Goal: Transaction & Acquisition: Obtain resource

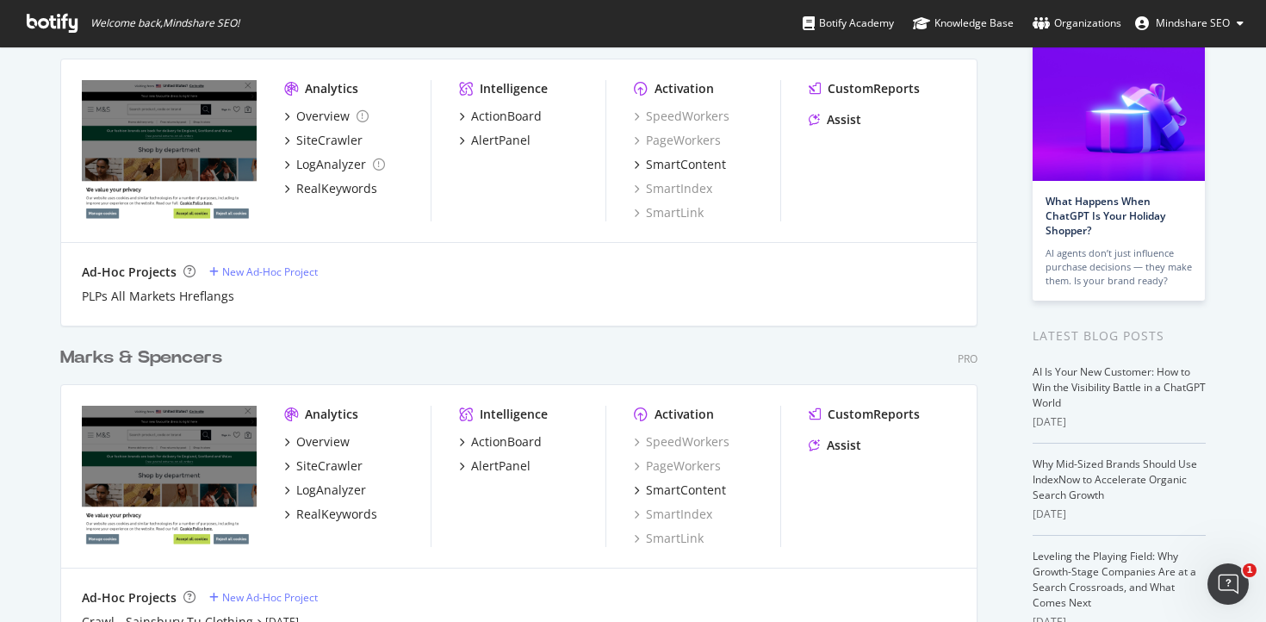
scroll to position [284, 0]
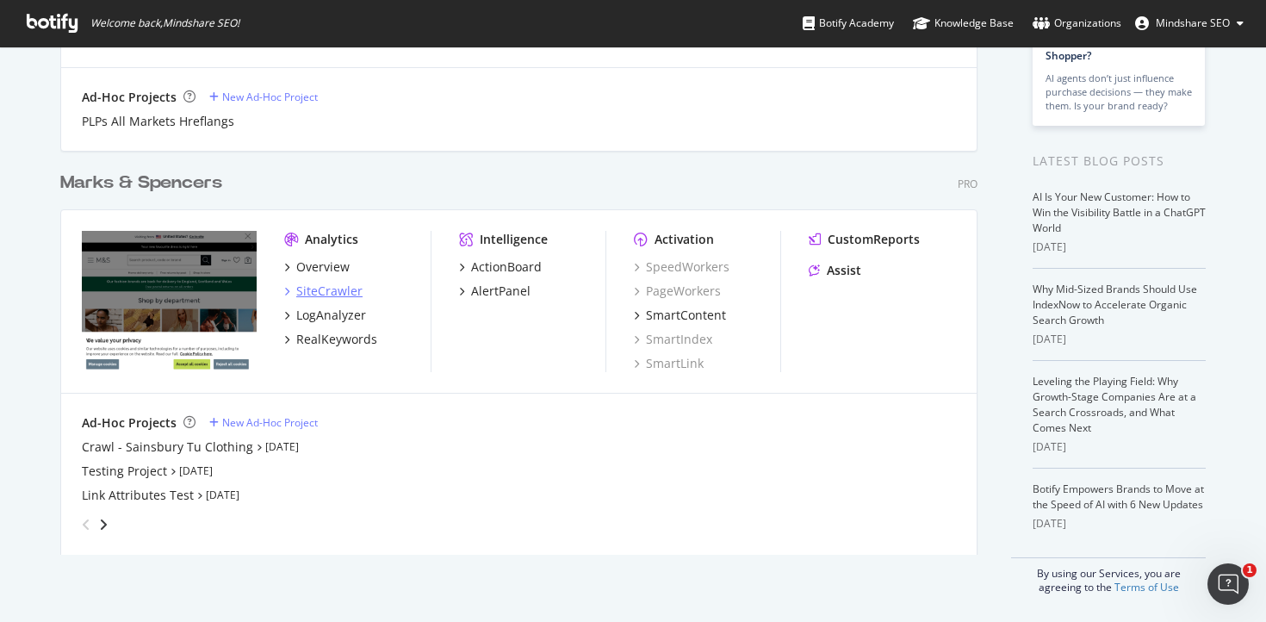
click at [313, 287] on div "SiteCrawler" at bounding box center [329, 291] width 66 height 17
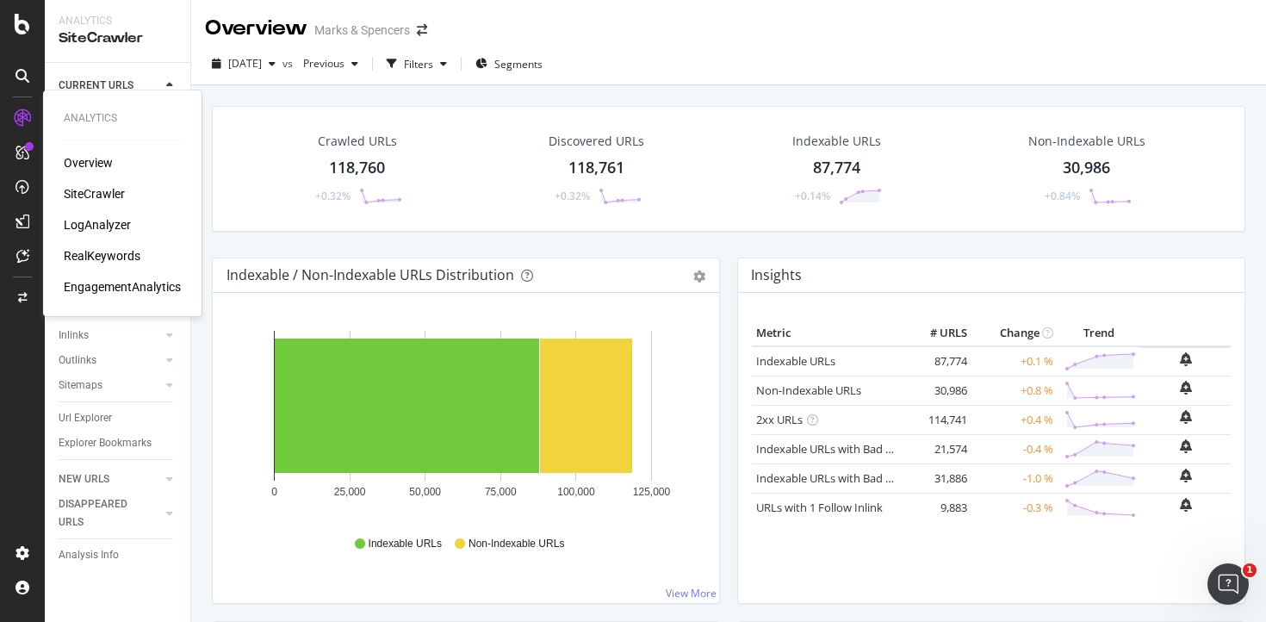
click at [121, 254] on div "RealKeywords" at bounding box center [102, 255] width 77 height 17
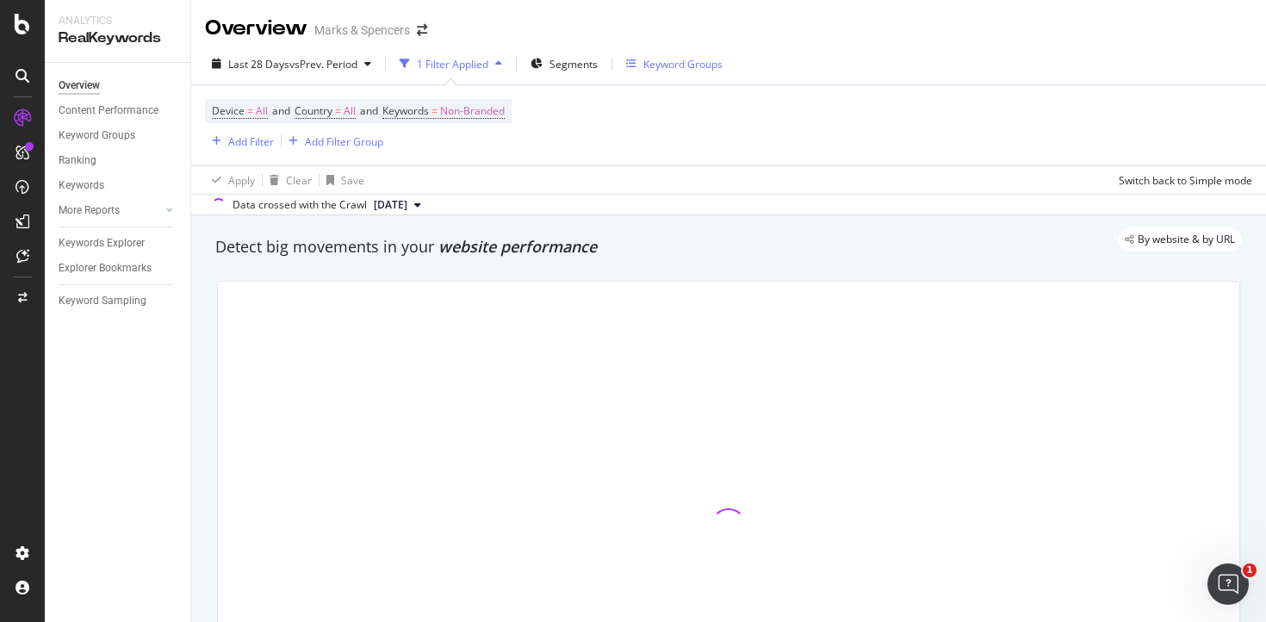
click at [673, 69] on div "Keyword Groups" at bounding box center [682, 64] width 79 height 15
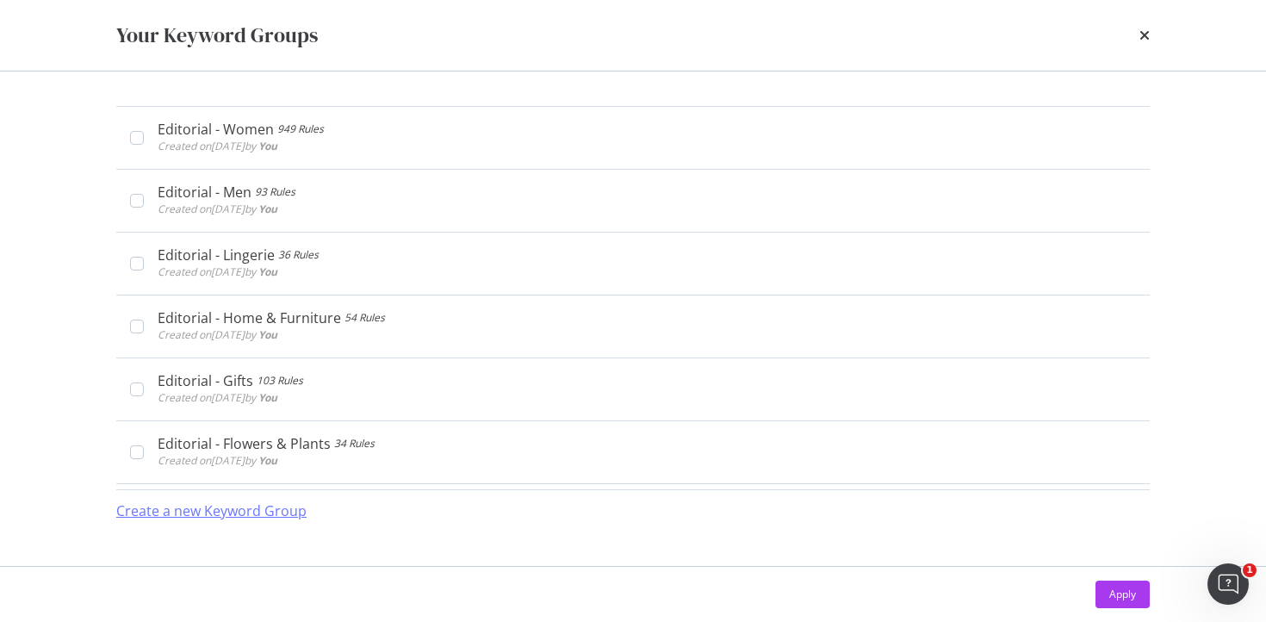
click at [227, 512] on div "Create a new Keyword Group" at bounding box center [211, 511] width 190 height 20
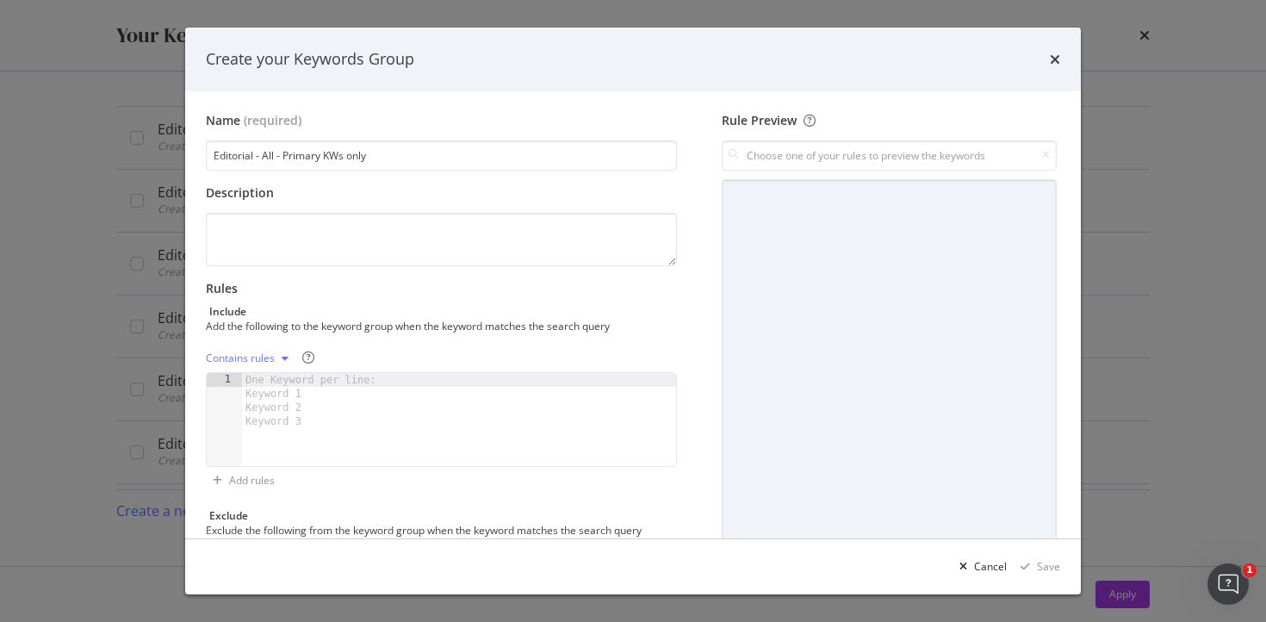
type input "Editorial - All - Primary KWs only"
click at [308, 388] on div "One Keyword per line: Keyword 1 Keyword 2 Keyword 3" at bounding box center [314, 400] width 144 height 55
click at [313, 384] on div "One Keyword per line: Keyword 1 Keyword 2 Keyword 3" at bounding box center [314, 400] width 144 height 55
paste textarea "winter wardrobe refresh"
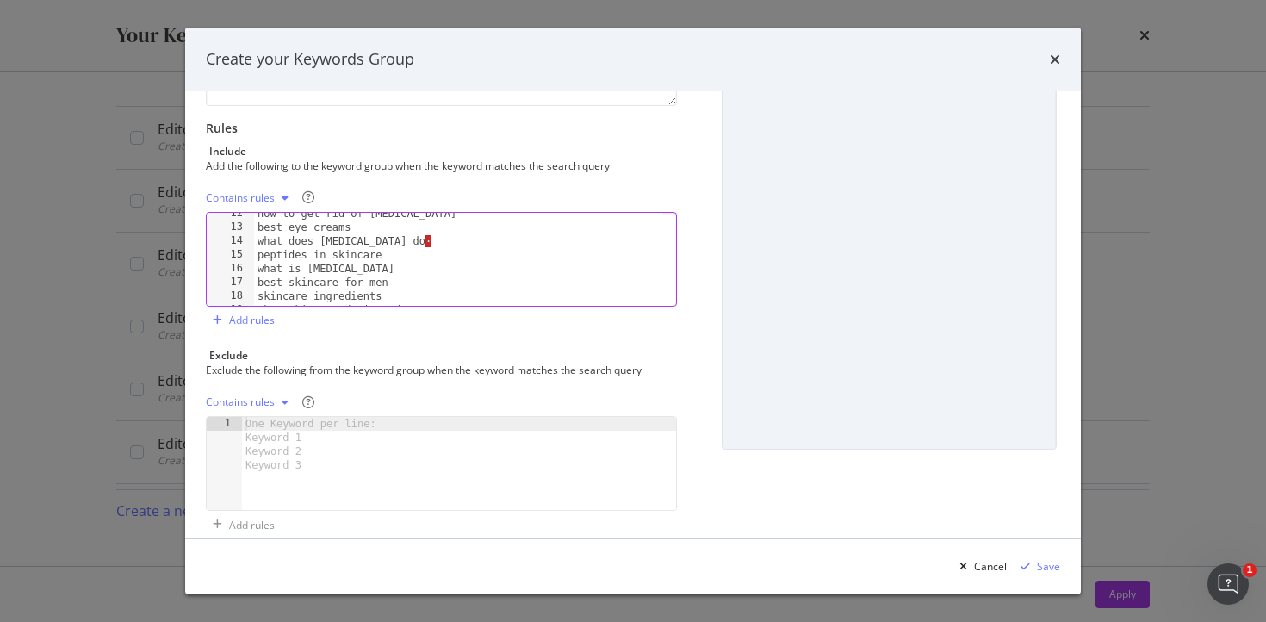
scroll to position [158, 0]
click at [475, 241] on div "how to get rid of dark circles best eye creams what does hyaluronic acid do · p…" at bounding box center [458, 267] width 409 height 121
type textarea "what does hyaluronic acid do"
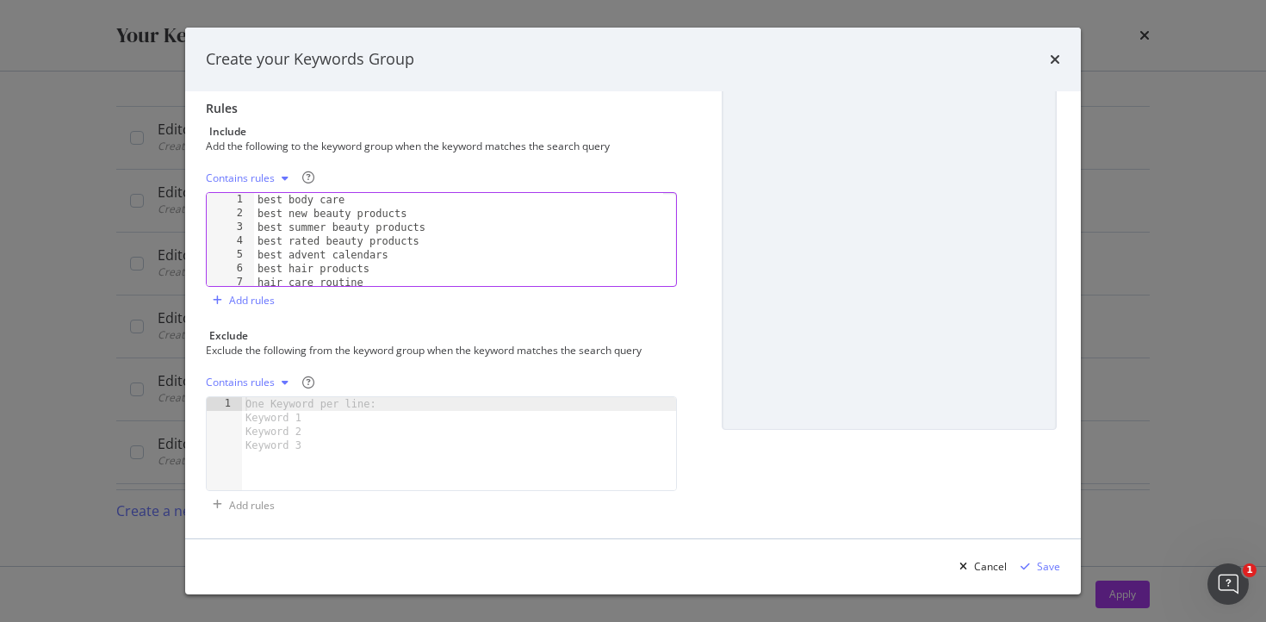
scroll to position [181, 0]
click at [1046, 564] on div "Save" at bounding box center [1048, 566] width 23 height 15
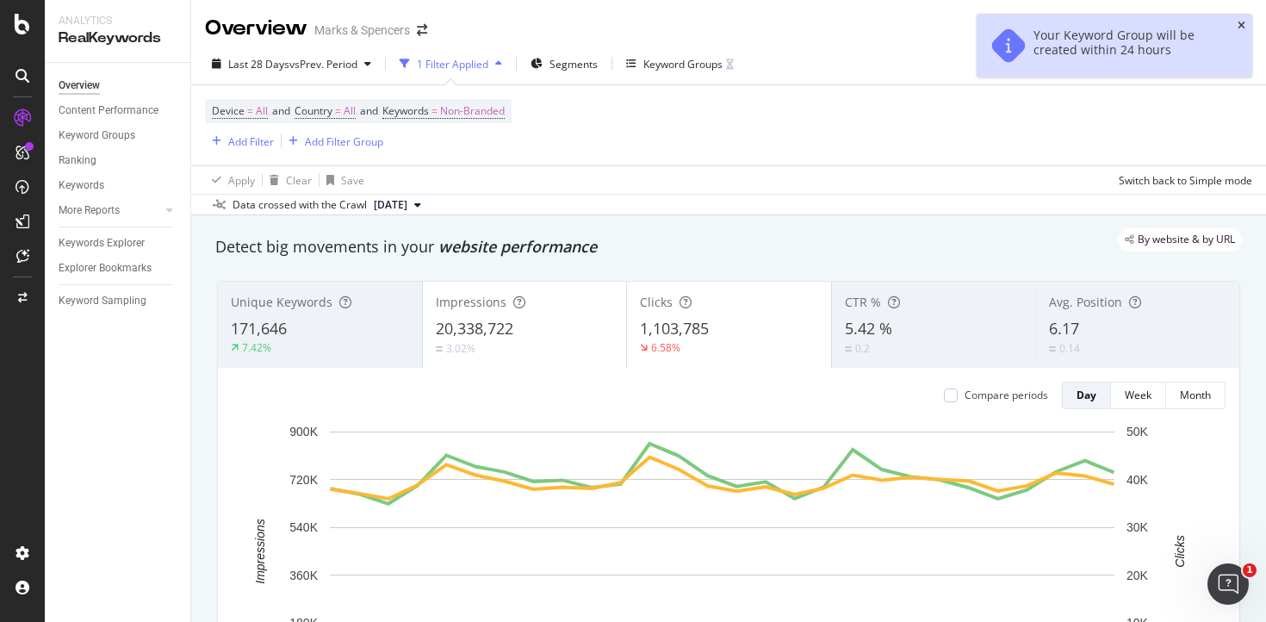
click at [1239, 21] on icon "close toast" at bounding box center [1242, 26] width 8 height 10
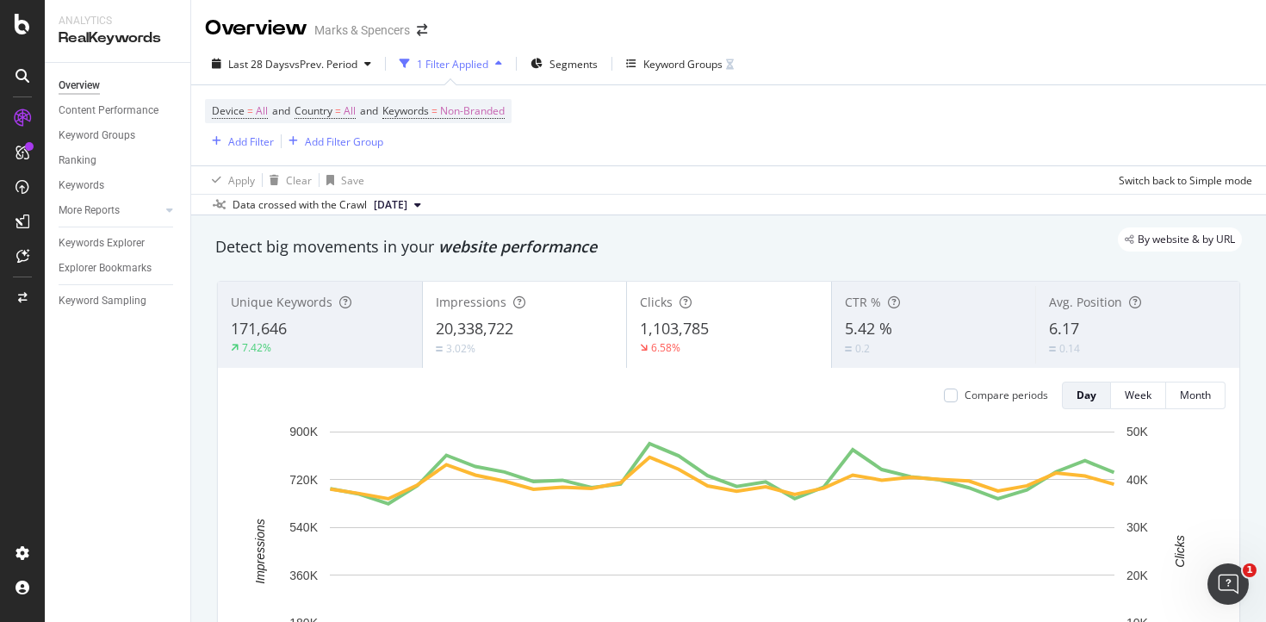
click at [851, 140] on div "Device = All and Country = All and Keywords = Non-Branded Add Filter Add Filter…" at bounding box center [728, 125] width 1047 height 80
click at [27, 153] on icon at bounding box center [23, 153] width 14 height 14
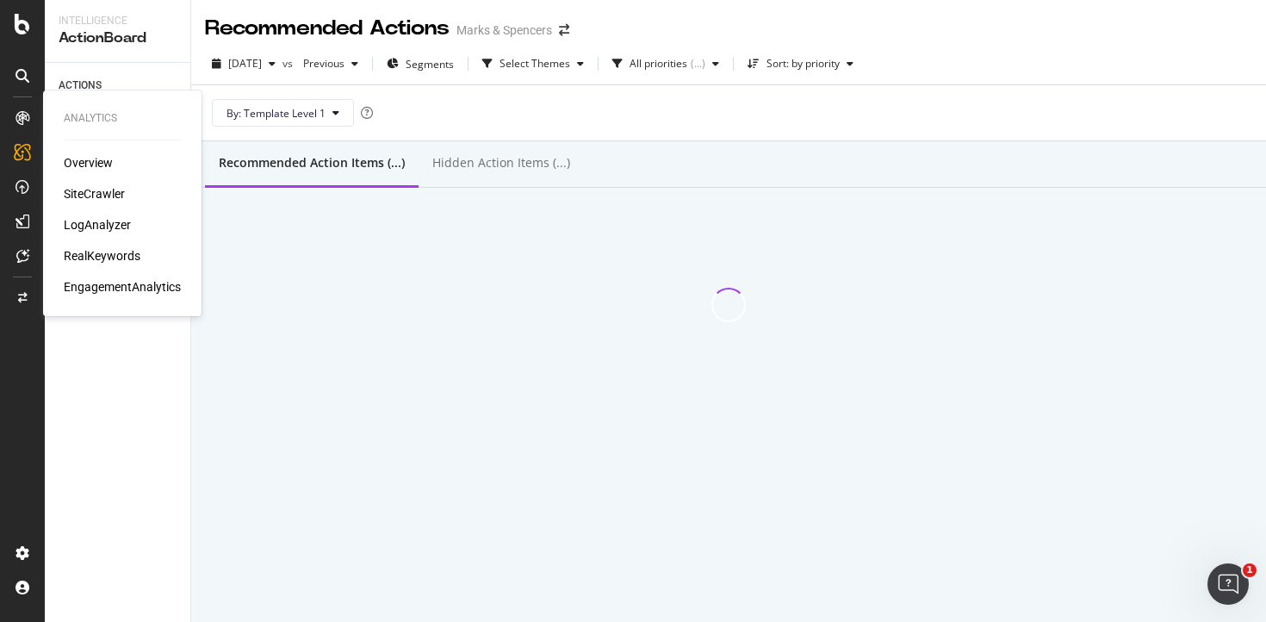
click at [84, 192] on div "SiteCrawler" at bounding box center [94, 193] width 61 height 17
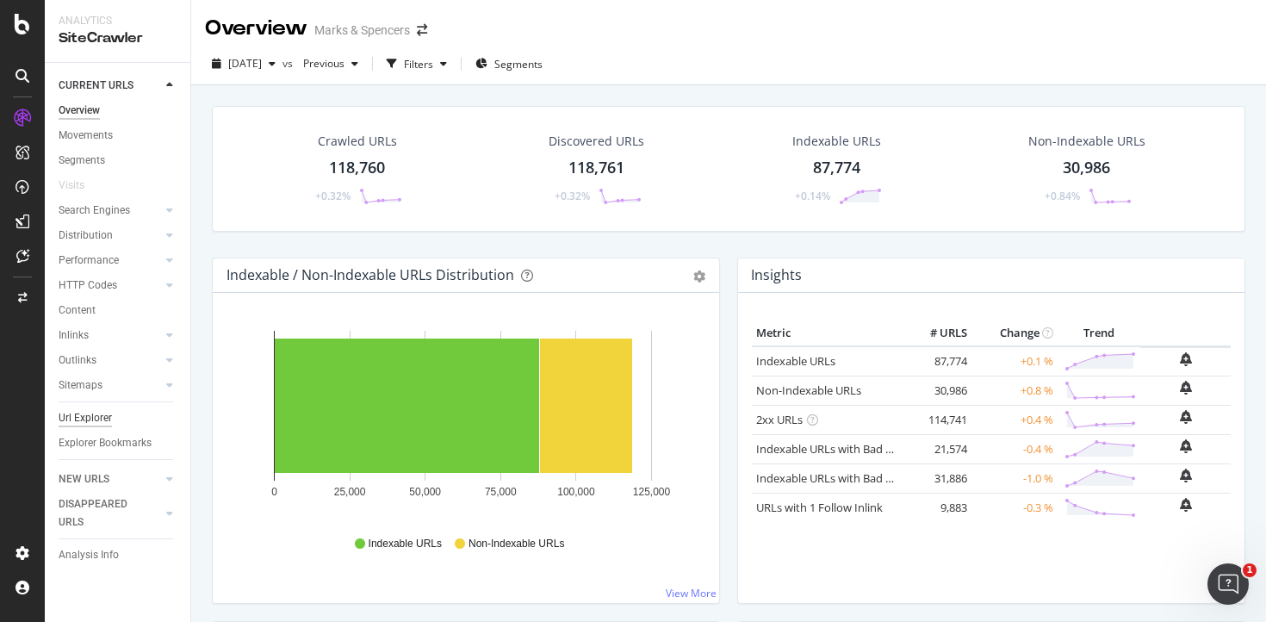
click at [100, 417] on div "Url Explorer" at bounding box center [85, 418] width 53 height 18
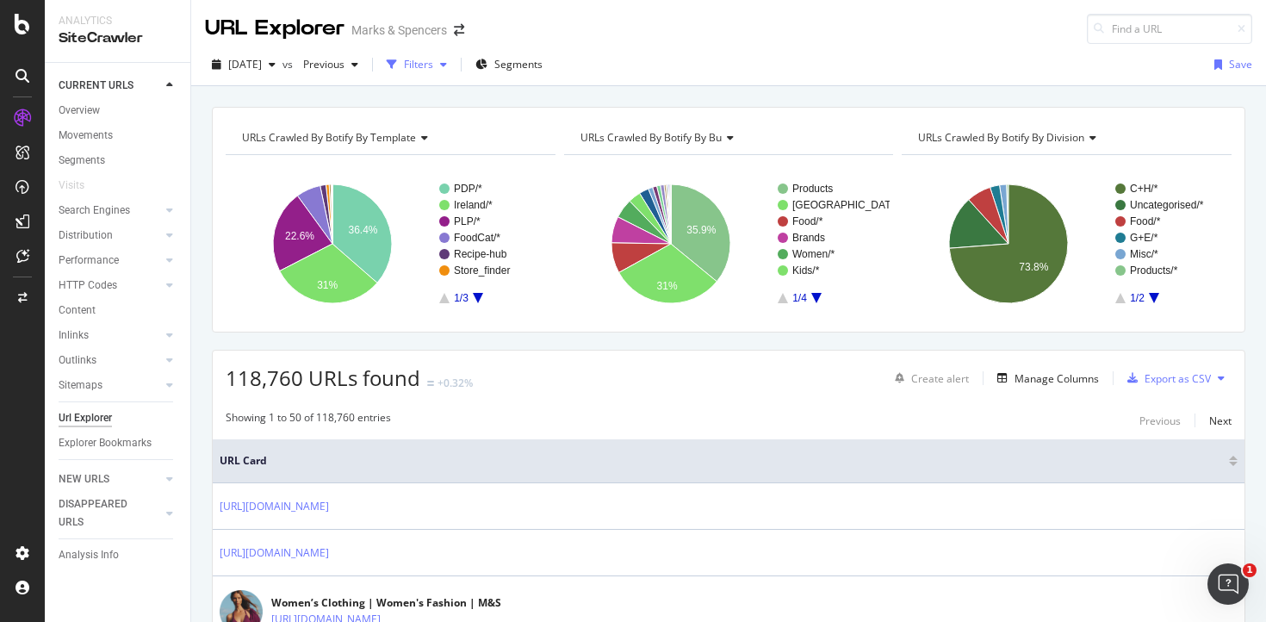
click at [433, 65] on div "Filters" at bounding box center [418, 64] width 29 height 15
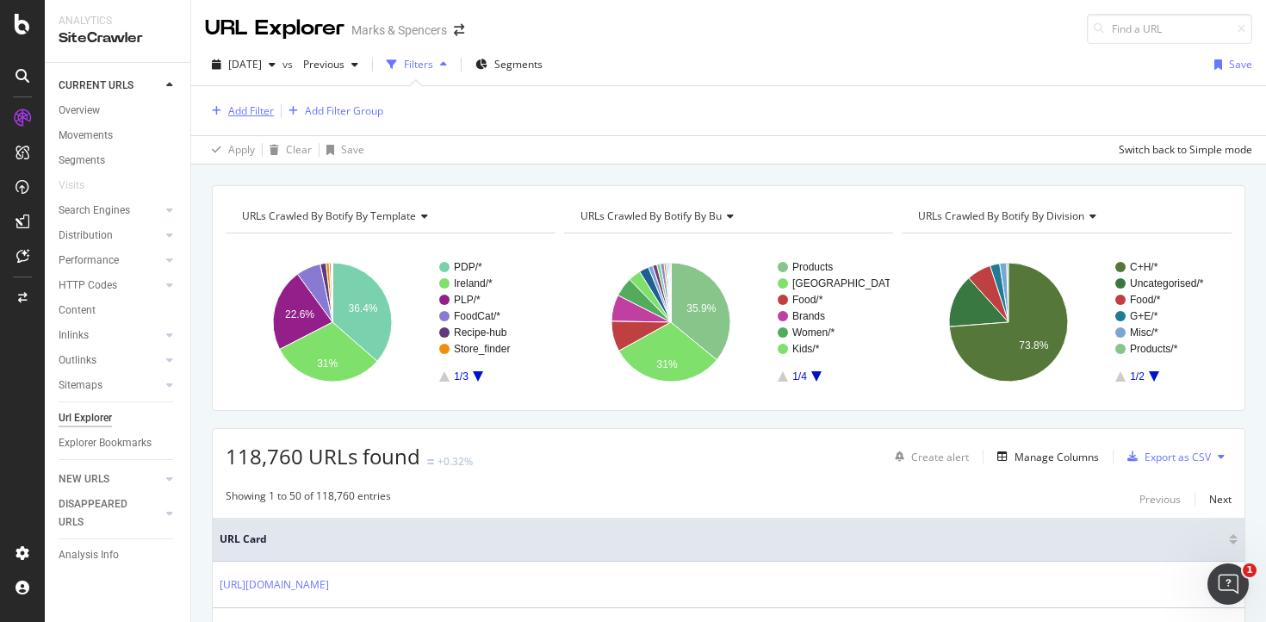
click at [260, 112] on div "Add Filter" at bounding box center [251, 110] width 46 height 15
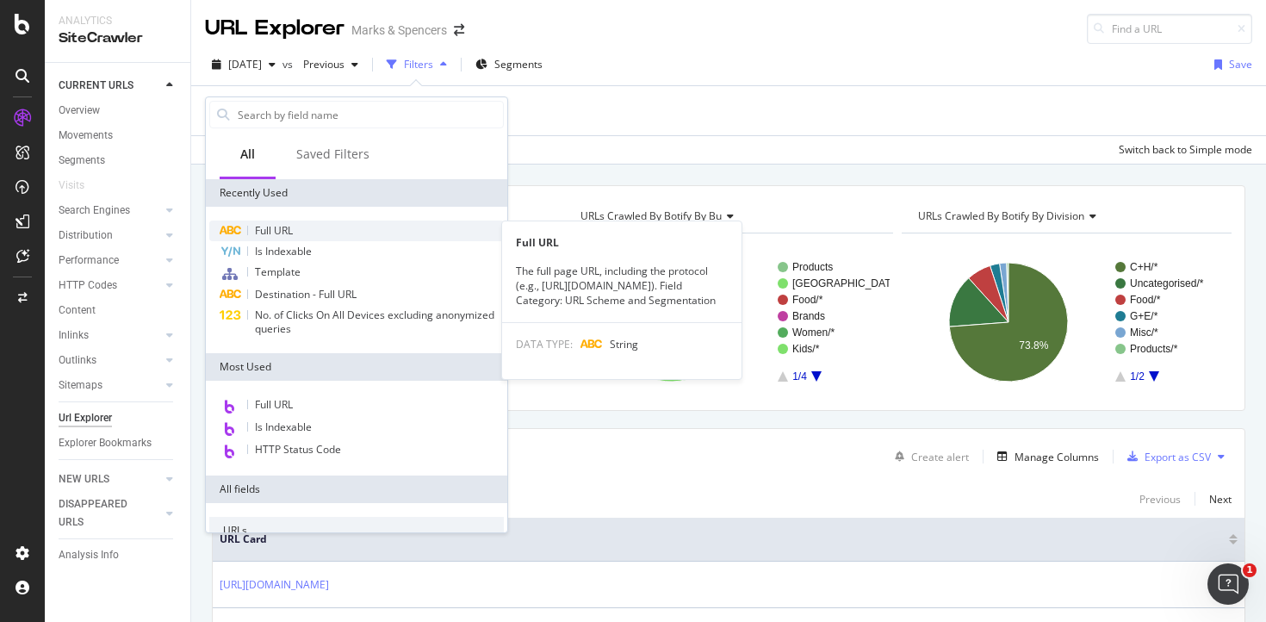
click at [314, 231] on div "Full URL" at bounding box center [356, 230] width 295 height 21
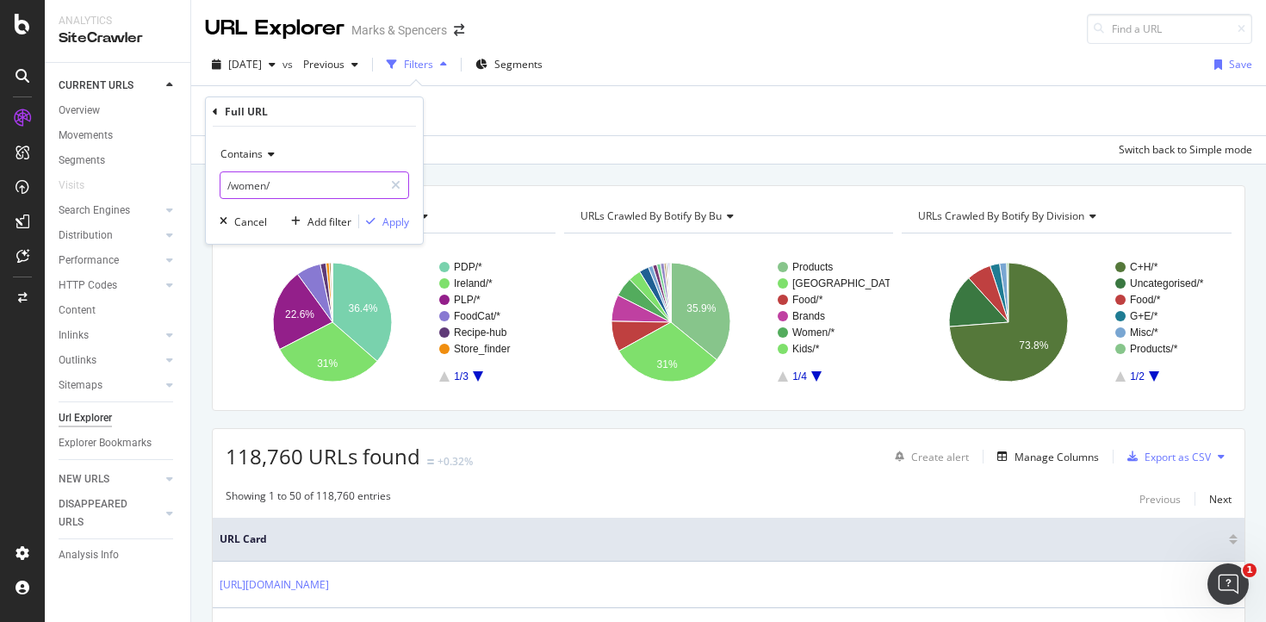
drag, startPoint x: 242, startPoint y: 187, endPoint x: 337, endPoint y: 183, distance: 94.8
click at [337, 183] on input "/women/" at bounding box center [301, 185] width 163 height 28
type input "/content"
click at [398, 222] on div "Apply" at bounding box center [395, 221] width 27 height 15
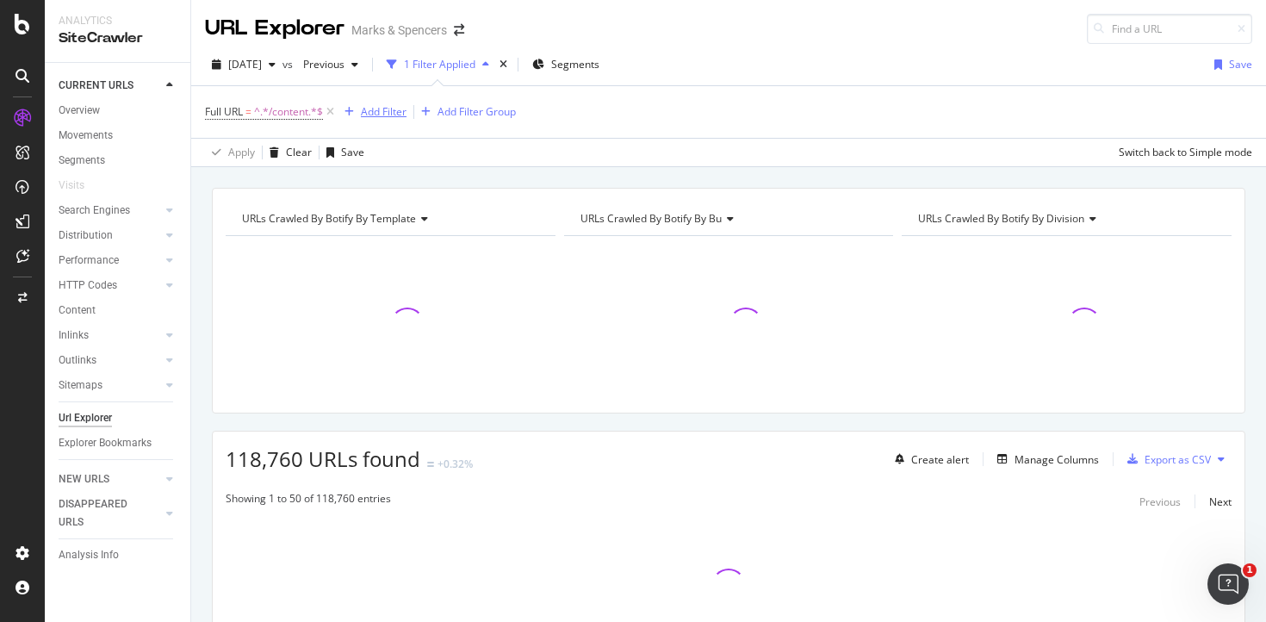
click at [394, 115] on div "Add Filter" at bounding box center [384, 111] width 46 height 15
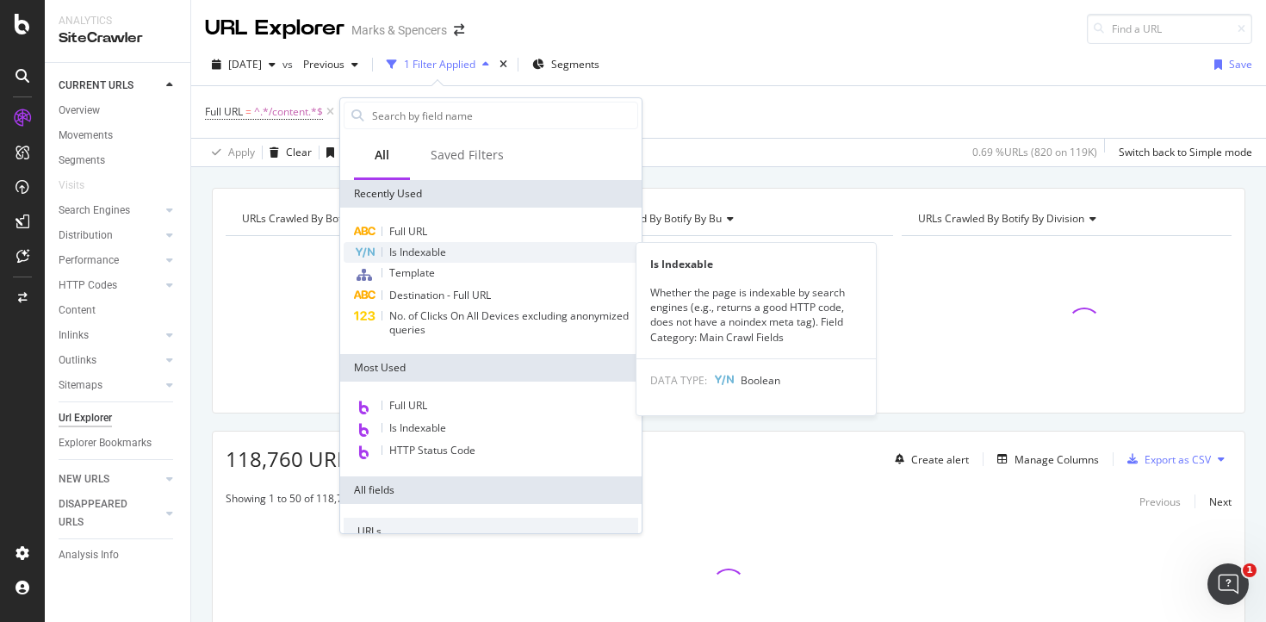
click at [420, 250] on span "Is Indexable" at bounding box center [417, 252] width 57 height 15
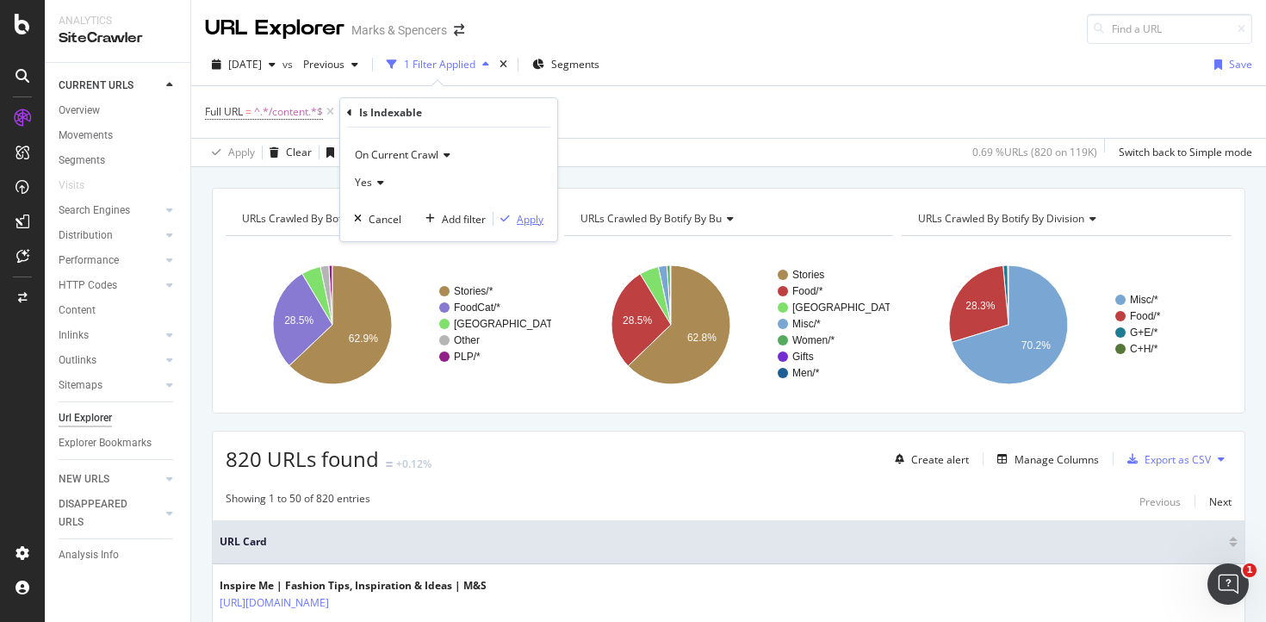
click at [533, 221] on div "Apply" at bounding box center [530, 219] width 27 height 15
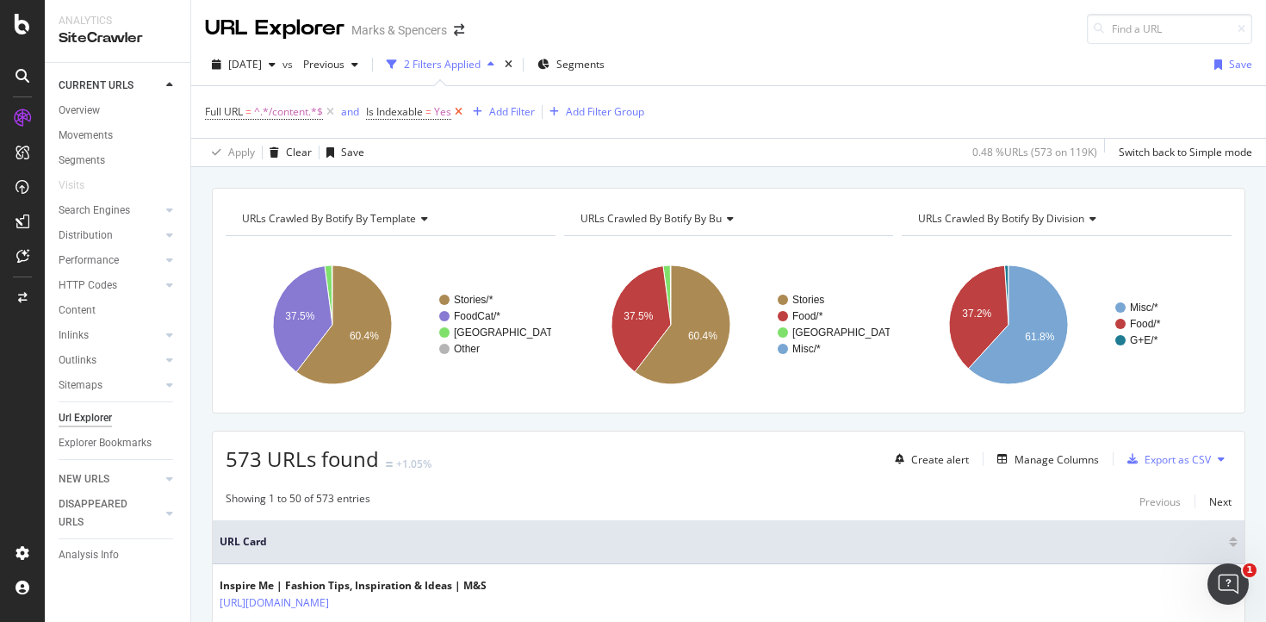
click at [461, 111] on icon at bounding box center [458, 111] width 15 height 17
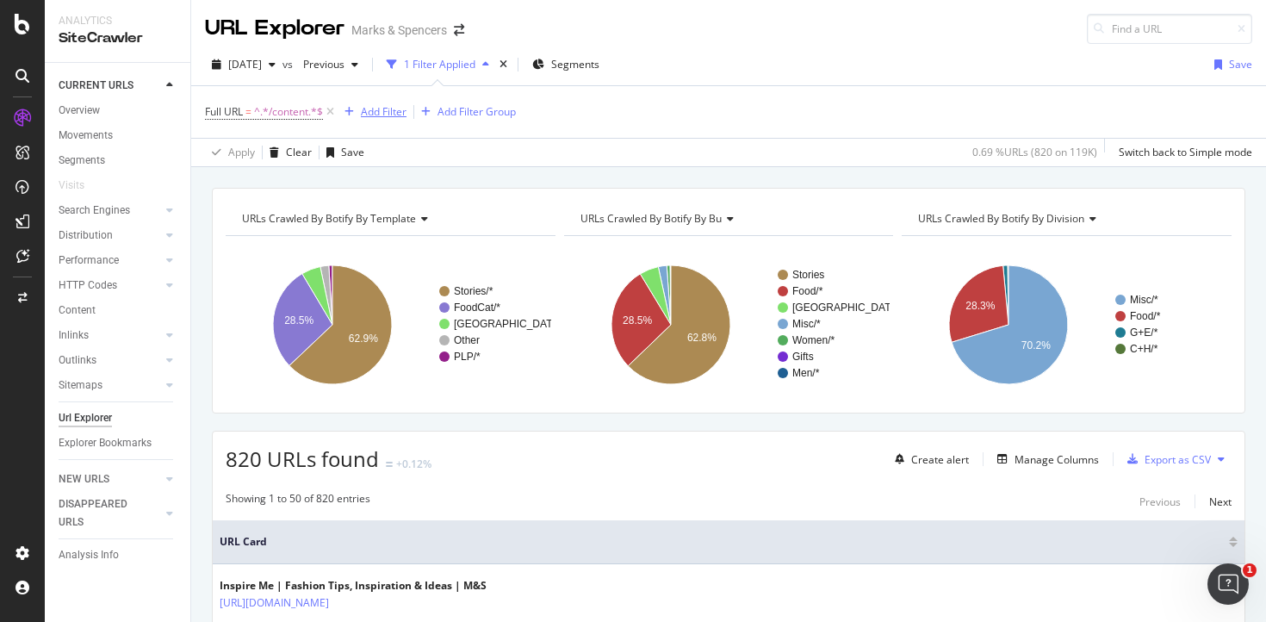
click at [388, 112] on div "Add Filter" at bounding box center [384, 111] width 46 height 15
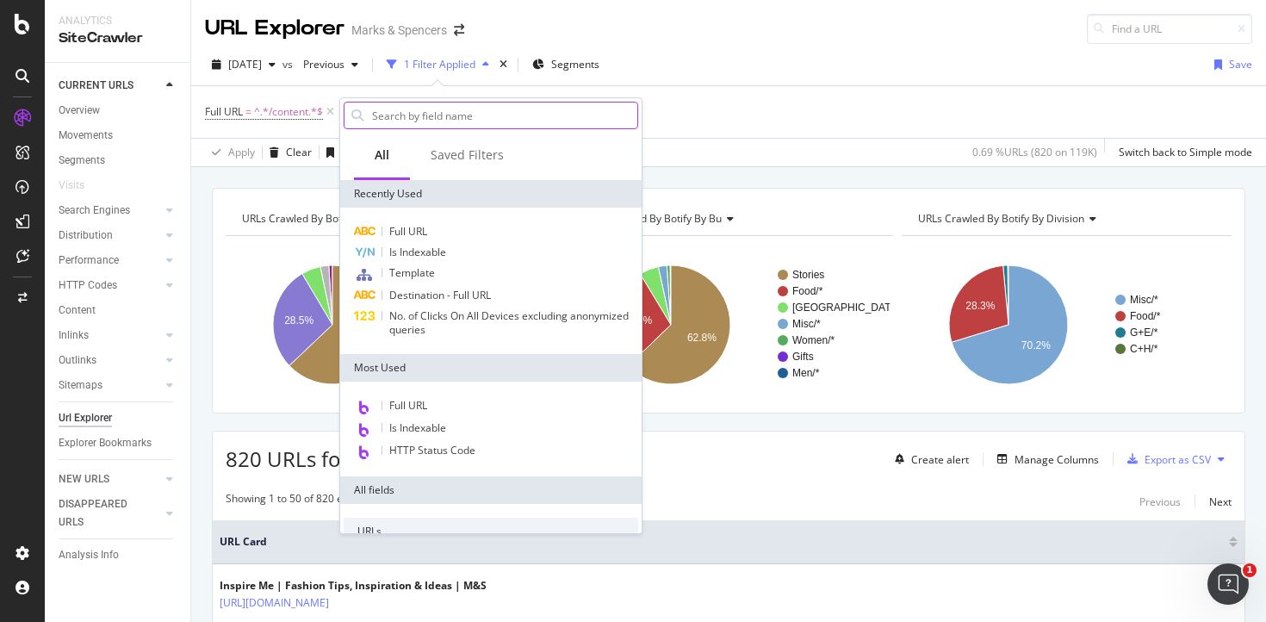
click at [419, 121] on input "text" at bounding box center [503, 115] width 267 height 26
click at [417, 230] on span "Full URL" at bounding box center [408, 231] width 38 height 15
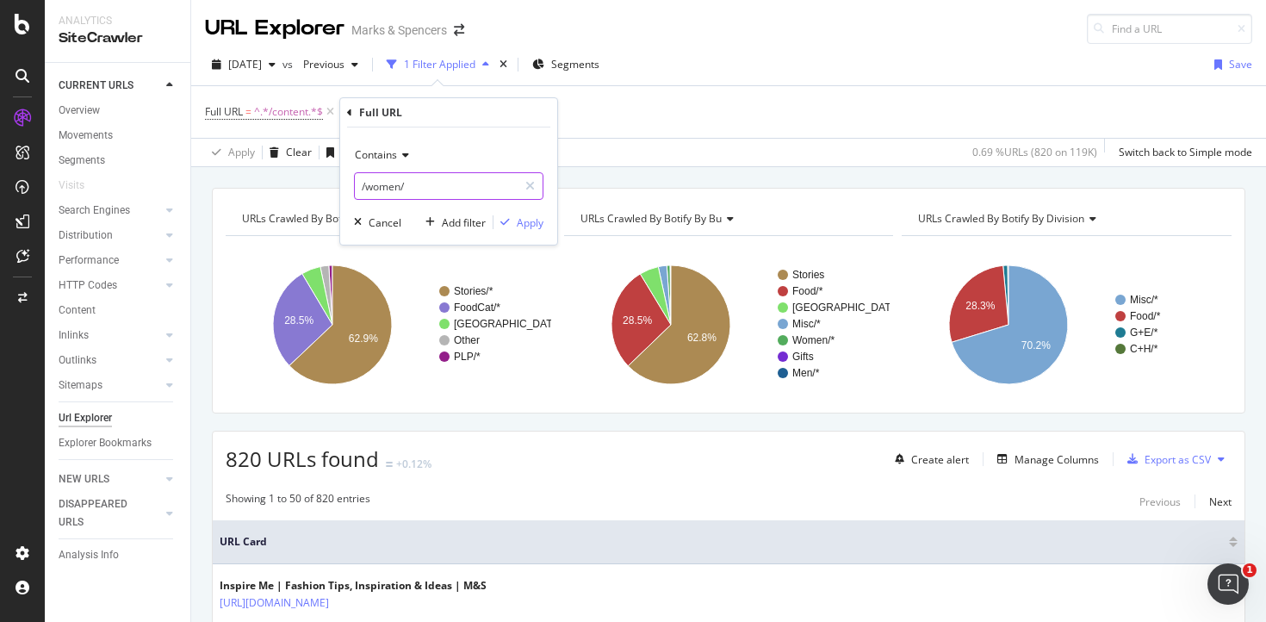
click at [369, 187] on input "/women/" at bounding box center [436, 186] width 163 height 28
click at [367, 185] on input "/women/" at bounding box center [436, 186] width 163 height 28
drag, startPoint x: 365, startPoint y: 185, endPoint x: 433, endPoint y: 187, distance: 68.1
click at [433, 187] on input "/women/" at bounding box center [436, 186] width 163 height 28
type input "/style-and-living"
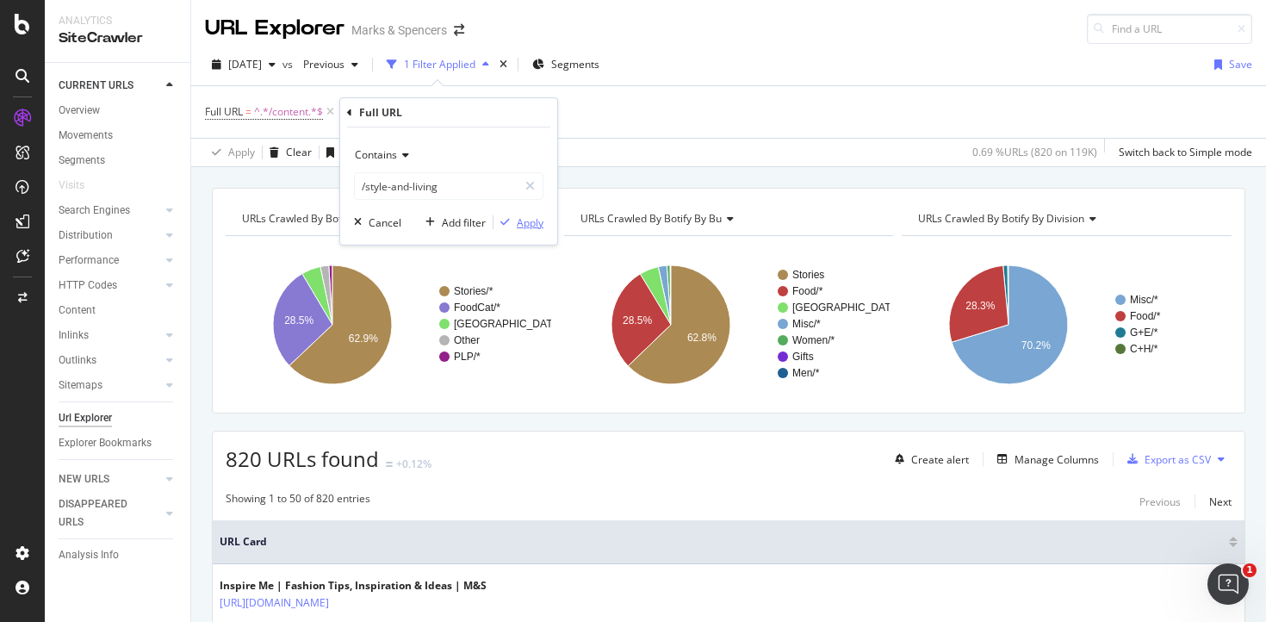
click at [533, 220] on div "Apply" at bounding box center [530, 222] width 27 height 15
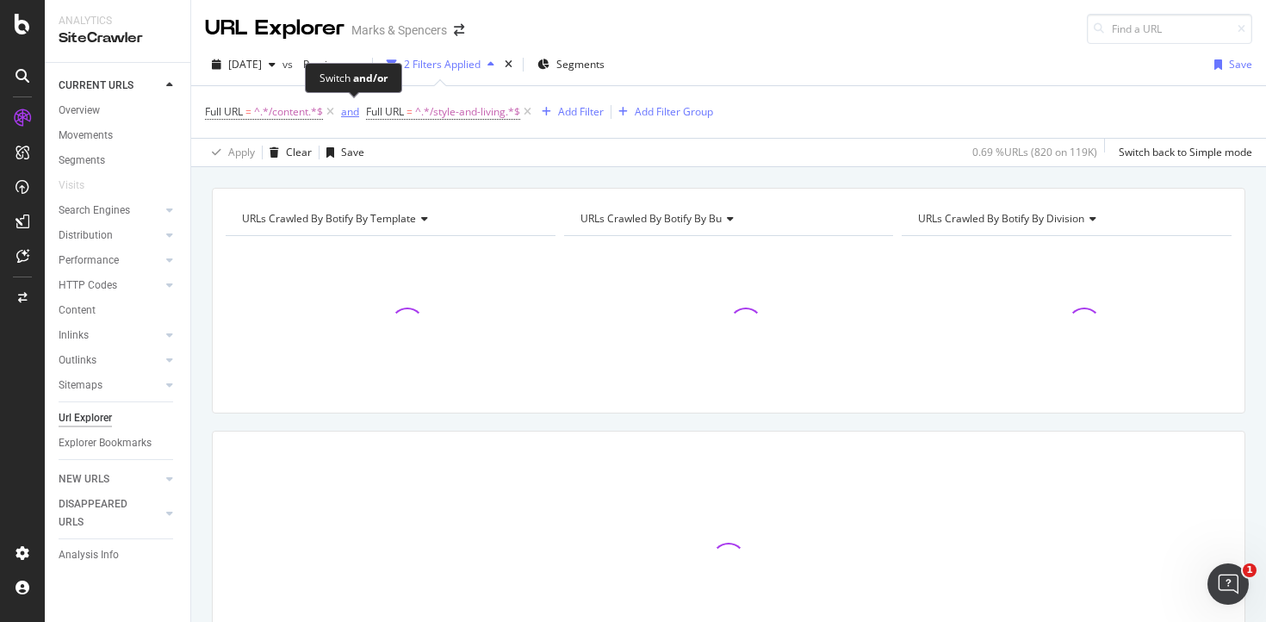
click at [346, 110] on div "and" at bounding box center [350, 111] width 18 height 15
click at [572, 113] on div "Add Filter" at bounding box center [573, 111] width 46 height 15
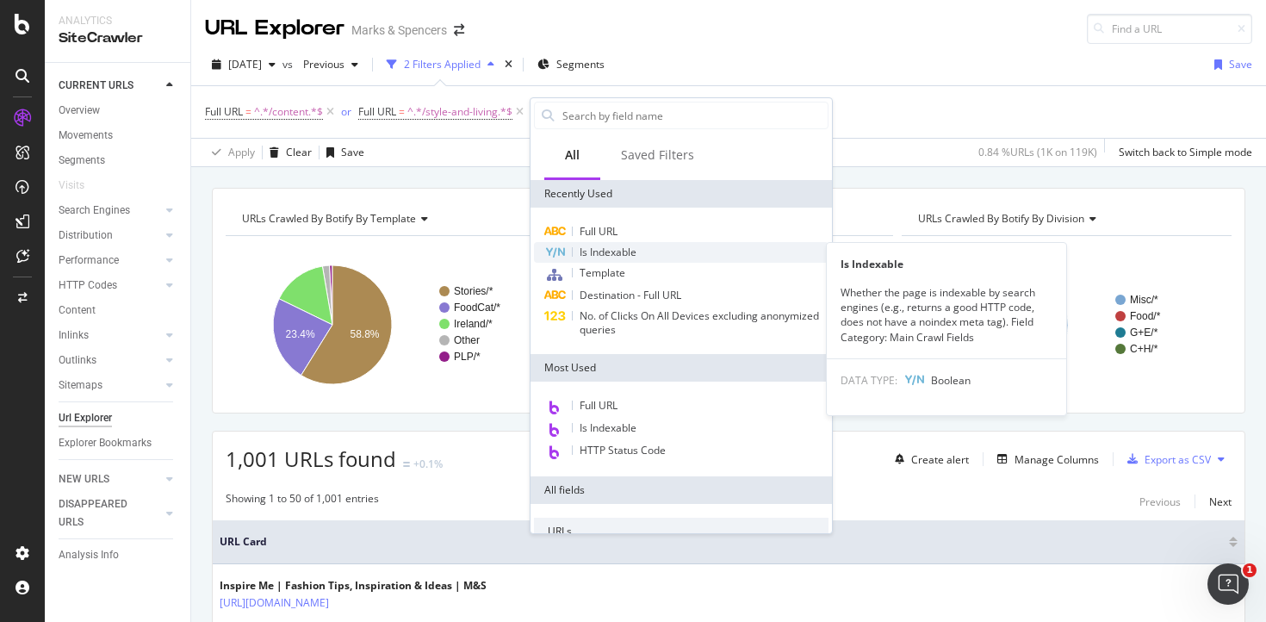
click at [613, 253] on span "Is Indexable" at bounding box center [608, 252] width 57 height 15
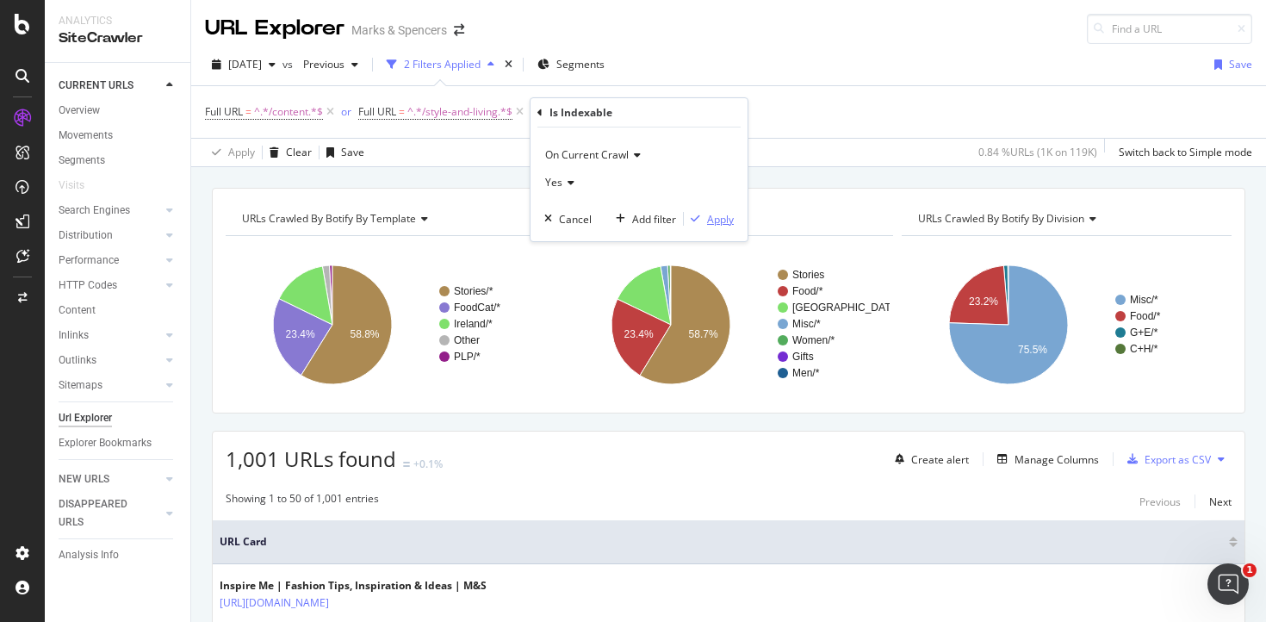
click at [712, 217] on div "Apply" at bounding box center [720, 219] width 27 height 15
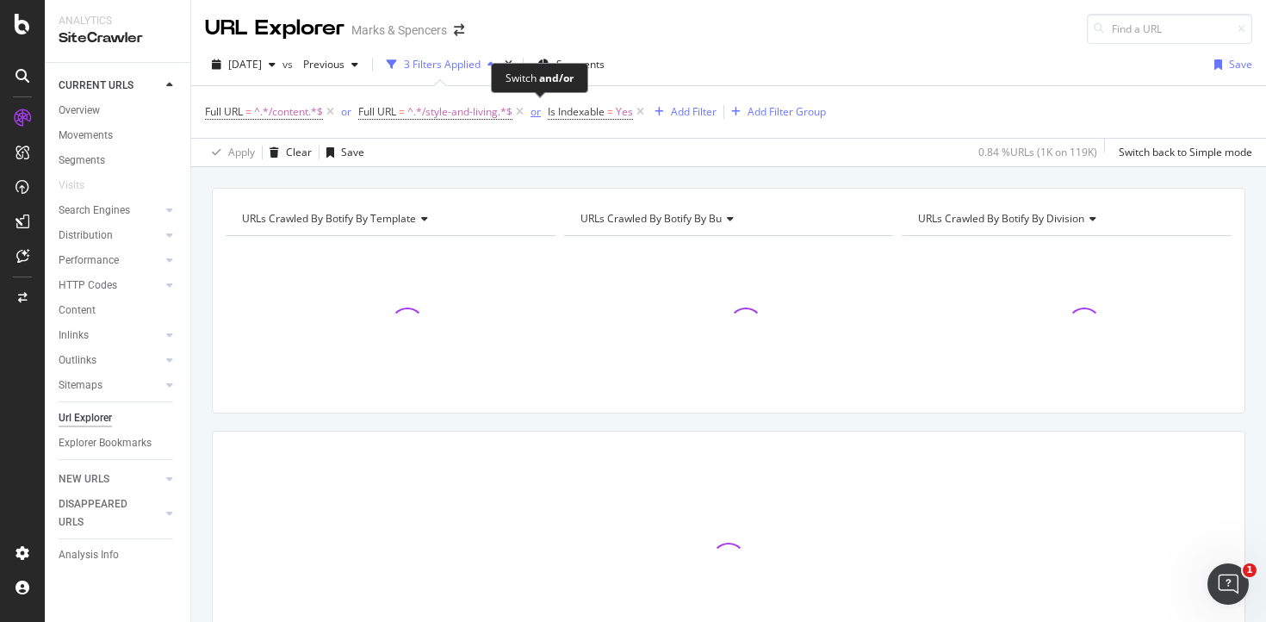
click at [539, 115] on div "or" at bounding box center [536, 111] width 10 height 15
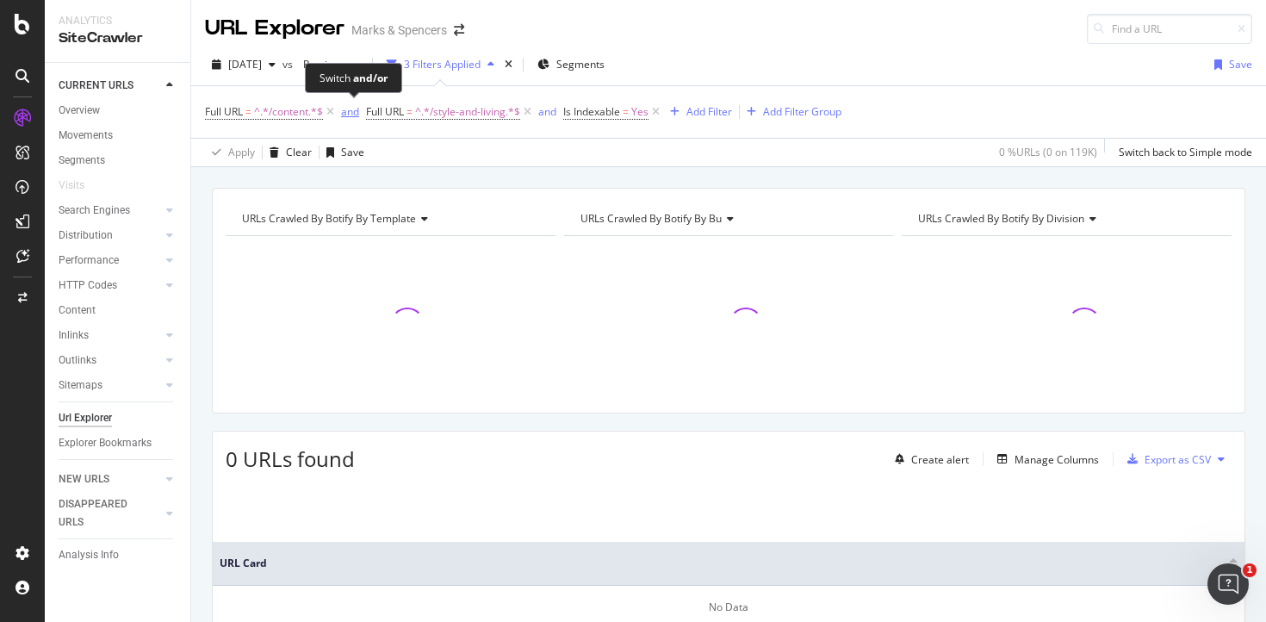
click at [354, 108] on div "and" at bounding box center [350, 111] width 18 height 15
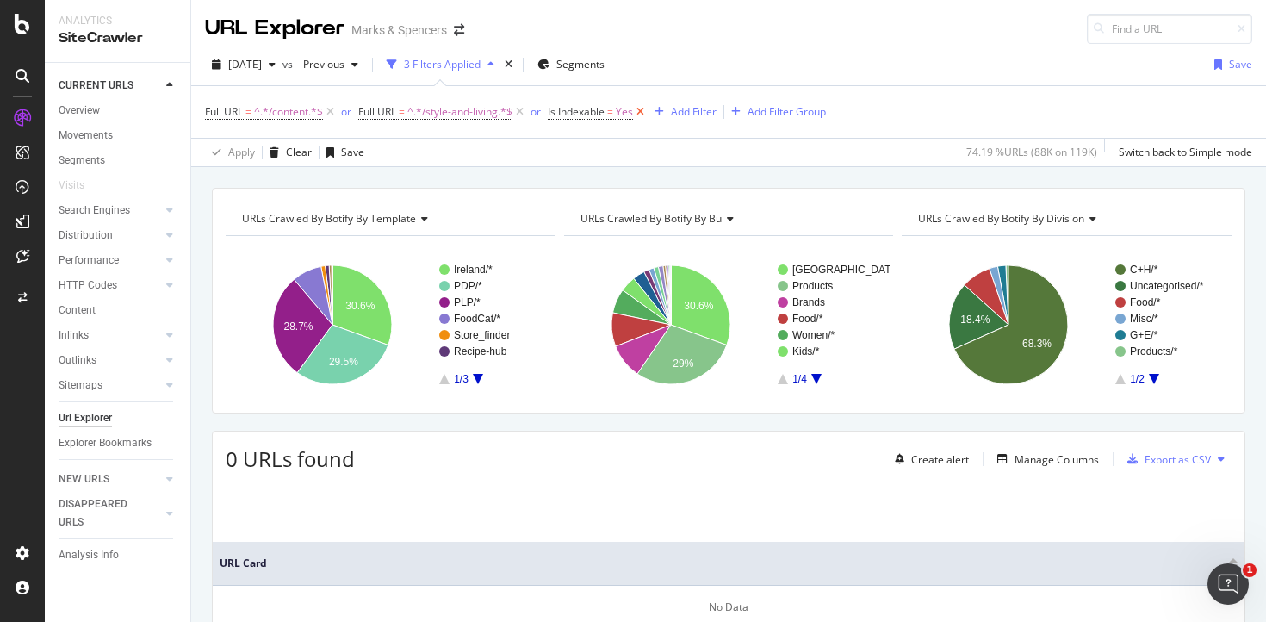
click at [642, 106] on icon at bounding box center [640, 111] width 15 height 17
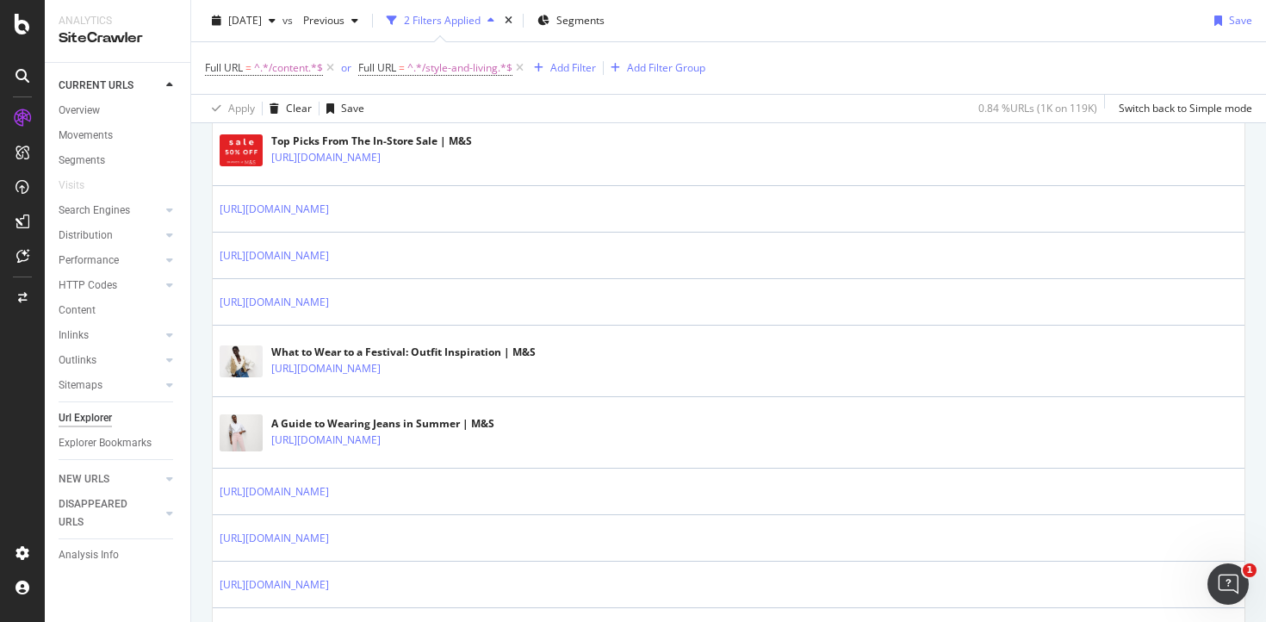
scroll to position [3237, 0]
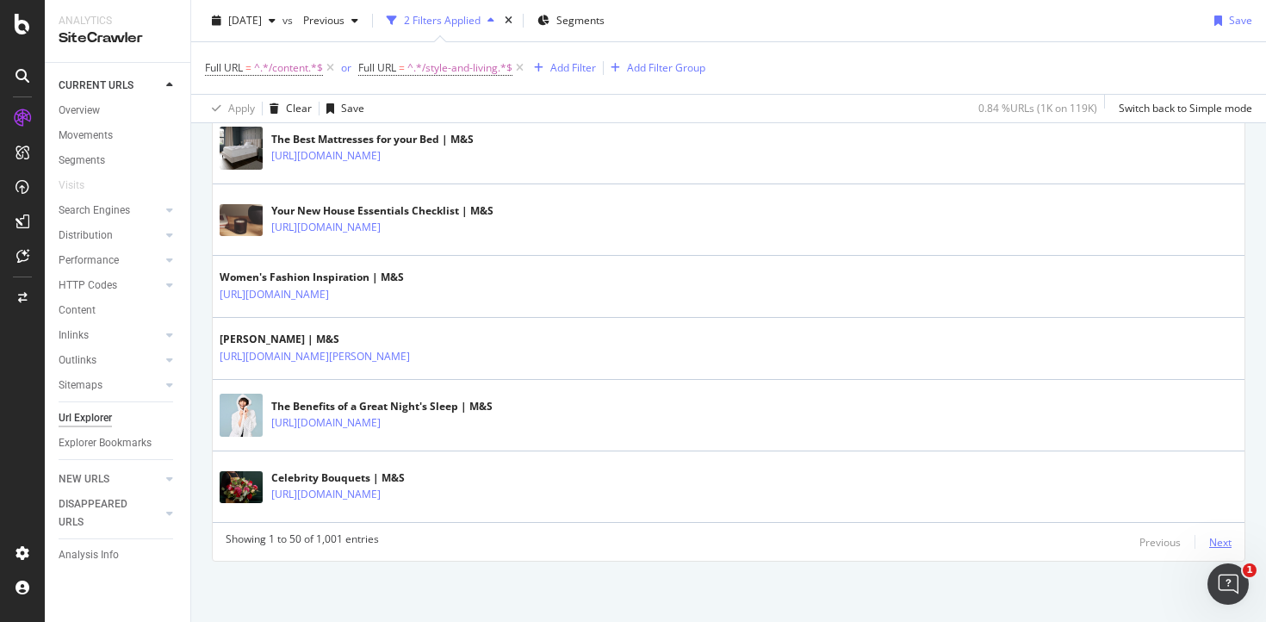
click at [1209, 543] on div "Next" at bounding box center [1220, 542] width 22 height 15
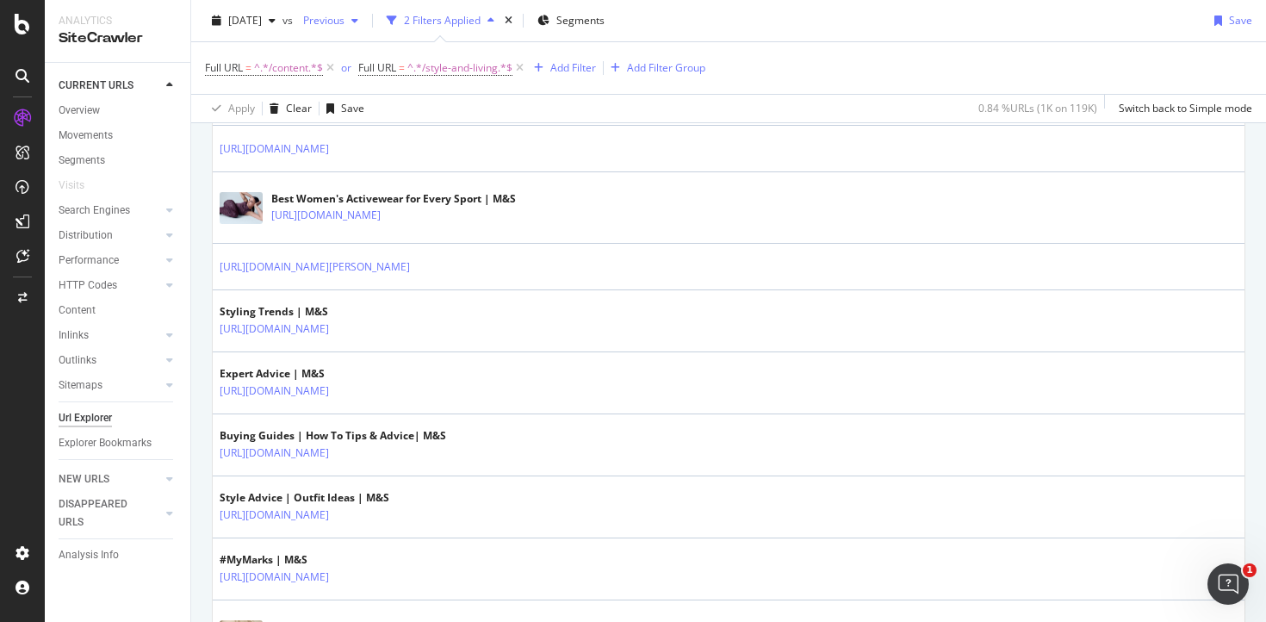
scroll to position [1040, 0]
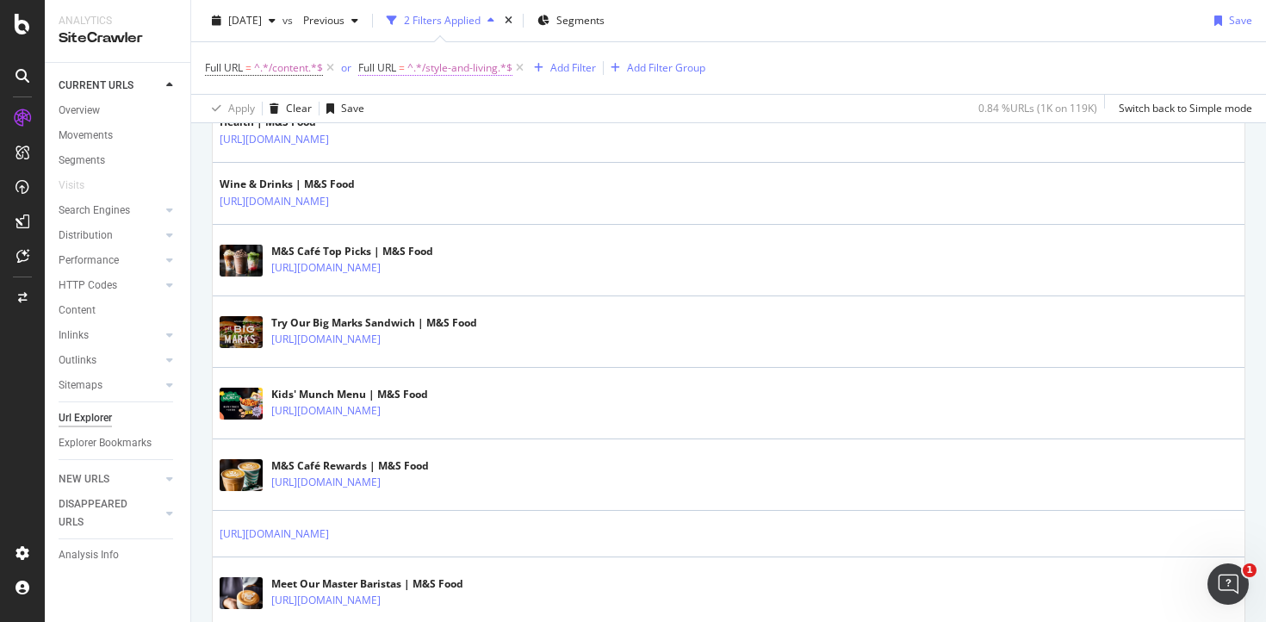
click at [440, 63] on span "^.*/style-and-living.*$" at bounding box center [459, 68] width 105 height 24
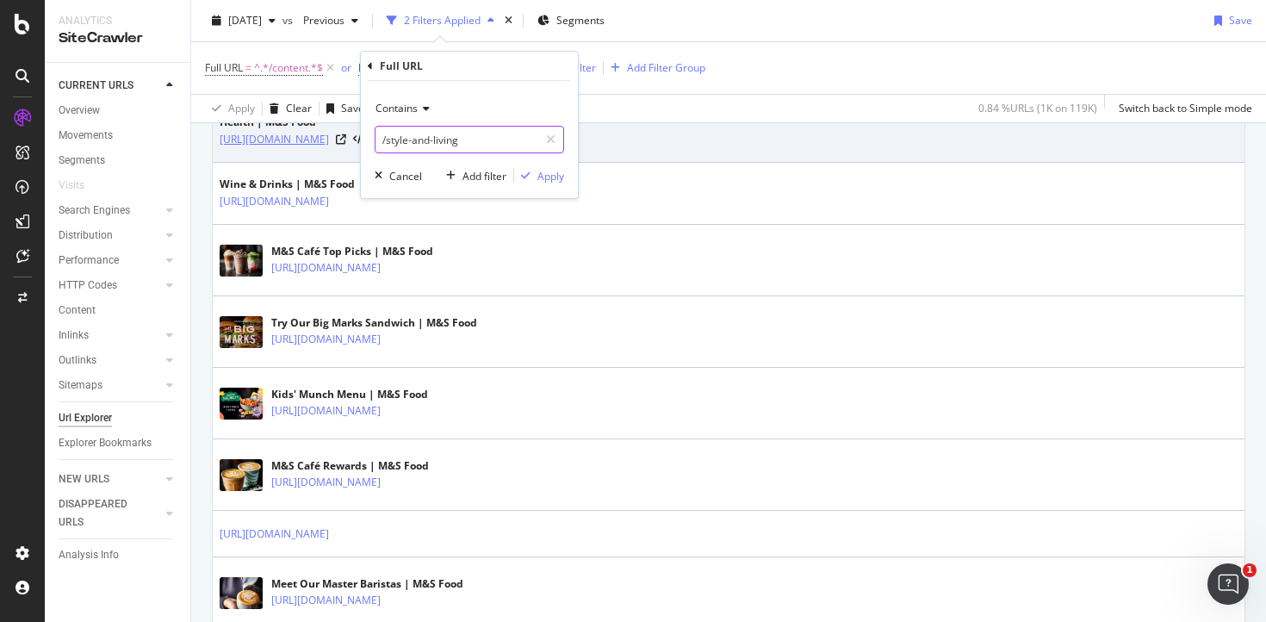
drag, startPoint x: 473, startPoint y: 135, endPoint x: 328, endPoint y: 135, distance: 144.7
click at [328, 135] on body "Analytics SiteCrawler CURRENT URLS Overview Movements Segments Visits Search En…" at bounding box center [633, 311] width 1266 height 622
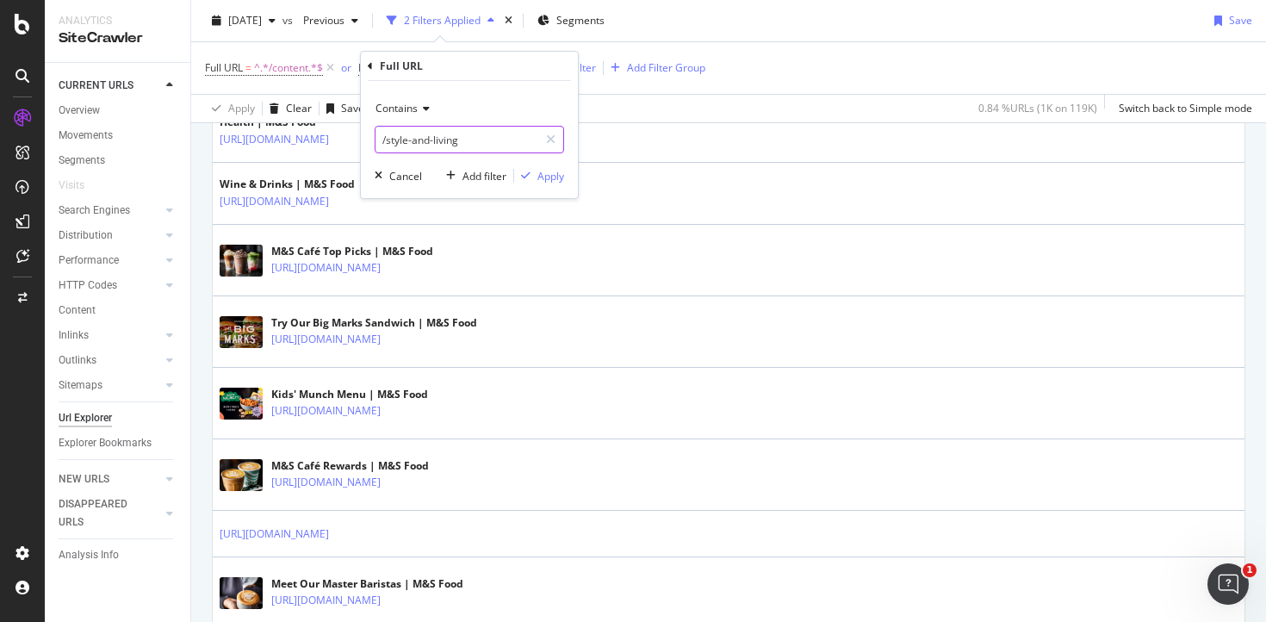
drag, startPoint x: 485, startPoint y: 146, endPoint x: 467, endPoint y: 160, distance: 23.3
click at [381, 134] on input "/style-and-living" at bounding box center [457, 140] width 163 height 28
paste input "/ie/c"
type input "/ie/c/style-and-living"
click at [556, 169] on div "Apply" at bounding box center [550, 176] width 27 height 15
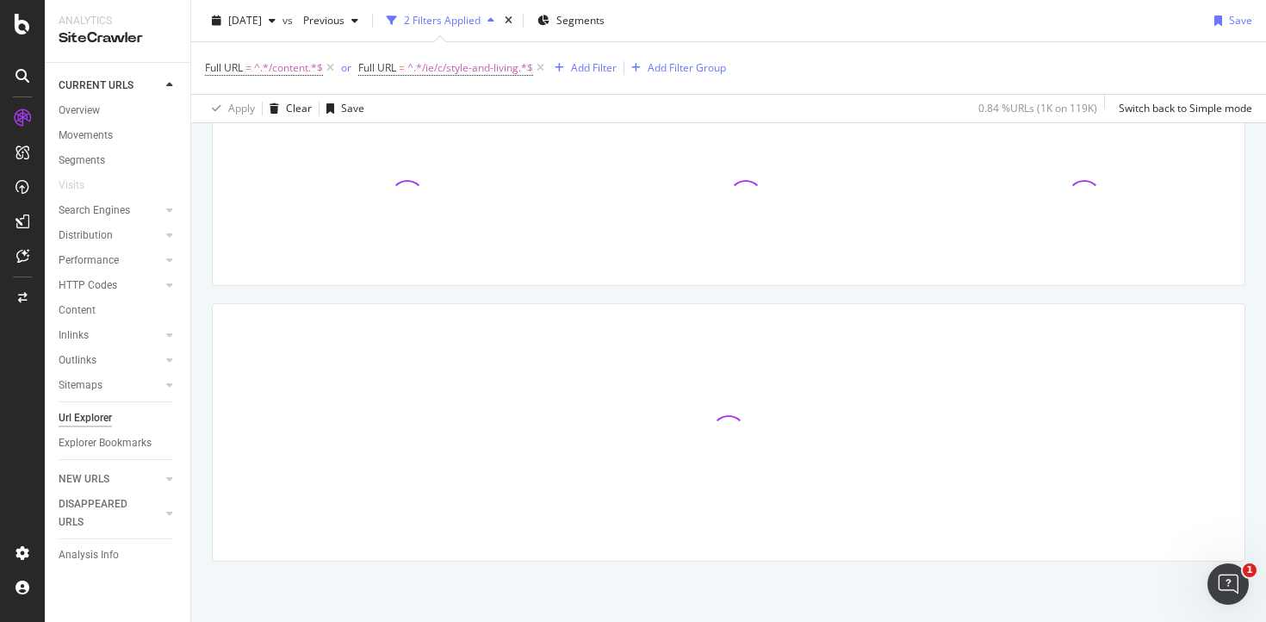
scroll to position [127, 0]
click at [333, 65] on icon at bounding box center [330, 67] width 15 height 17
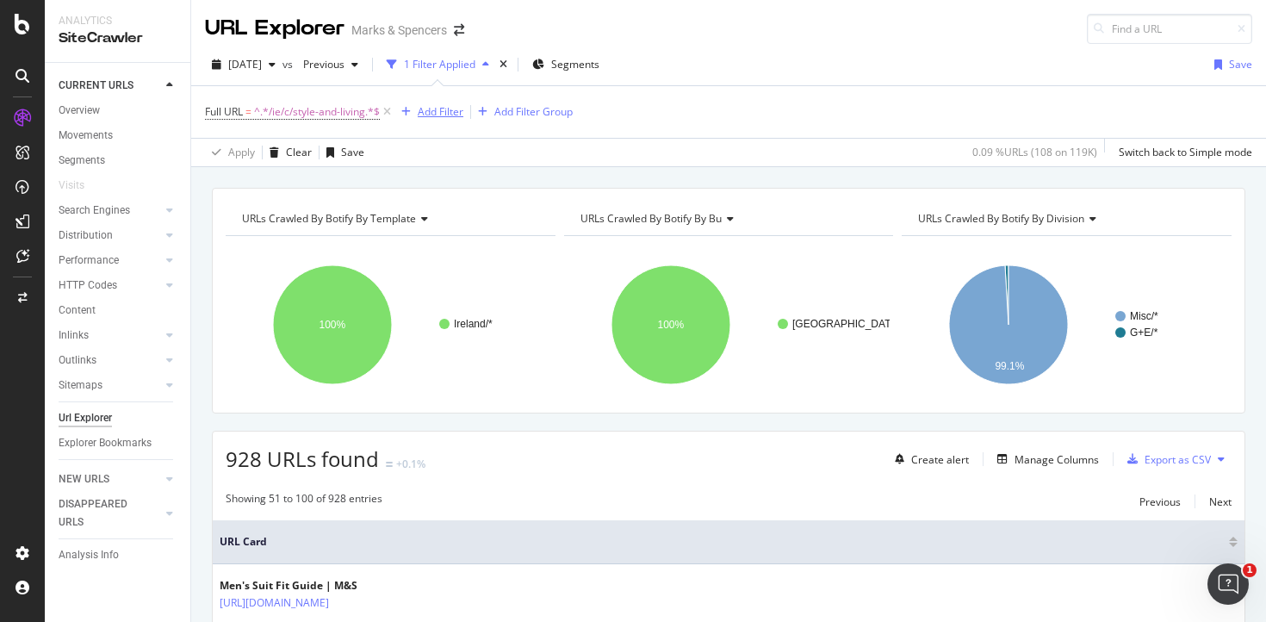
click at [454, 115] on div "Add Filter" at bounding box center [441, 111] width 46 height 15
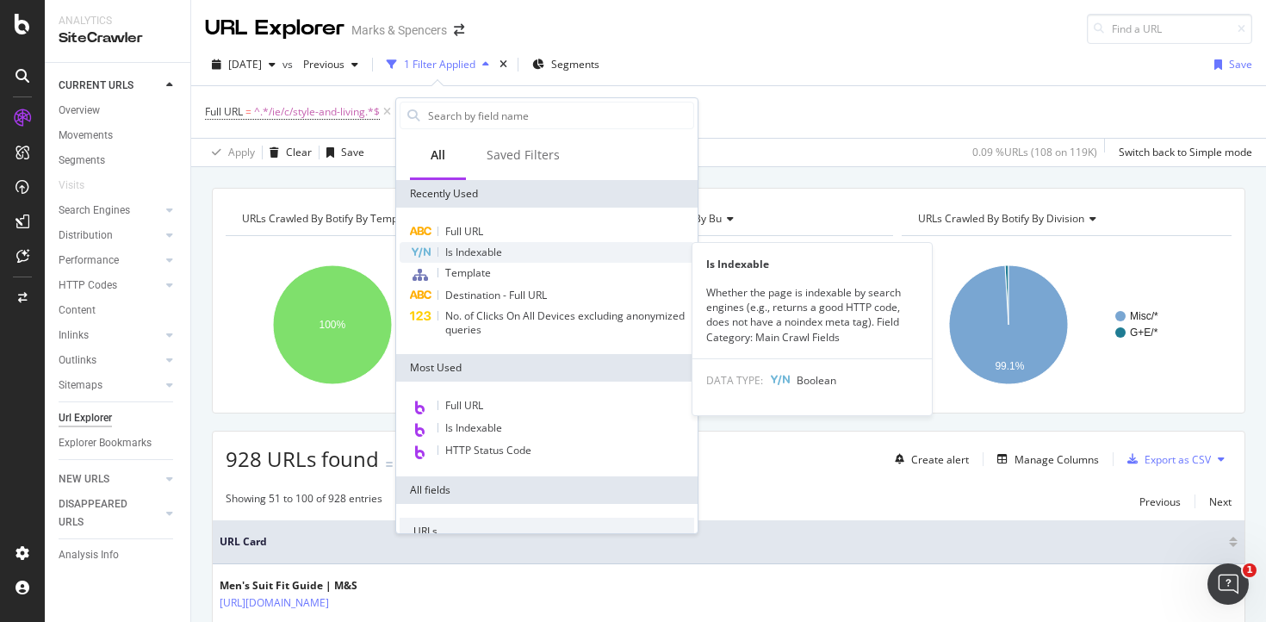
click at [451, 249] on span "Is Indexable" at bounding box center [473, 252] width 57 height 15
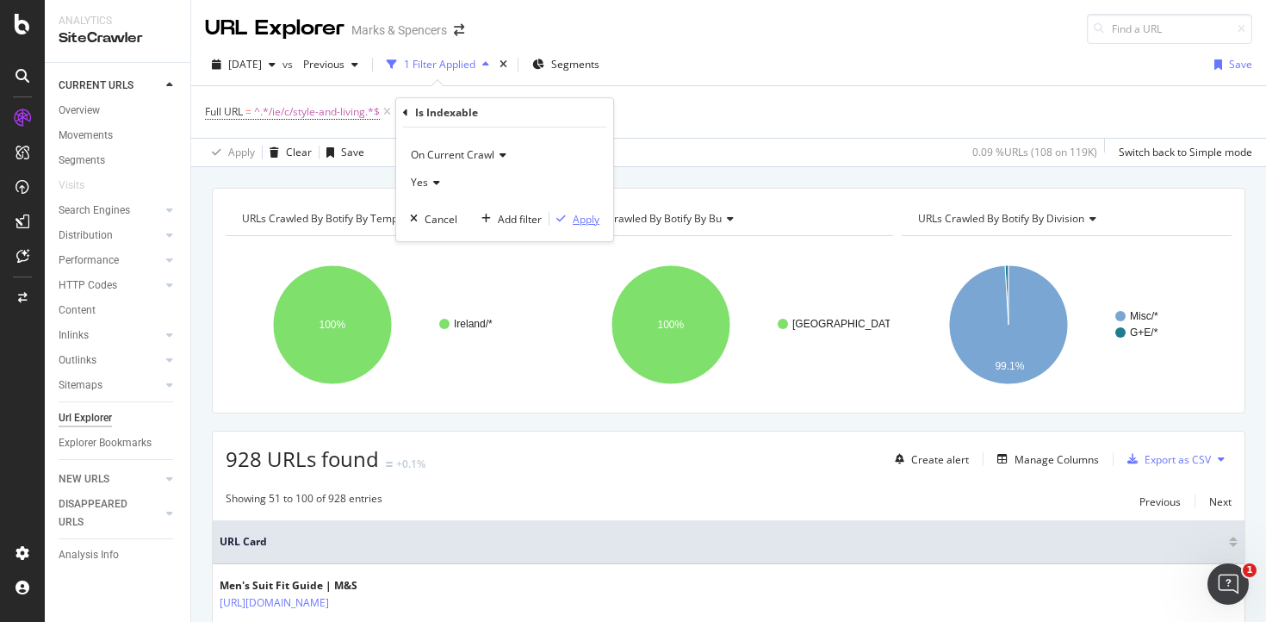
click at [598, 224] on div "Apply" at bounding box center [586, 219] width 27 height 15
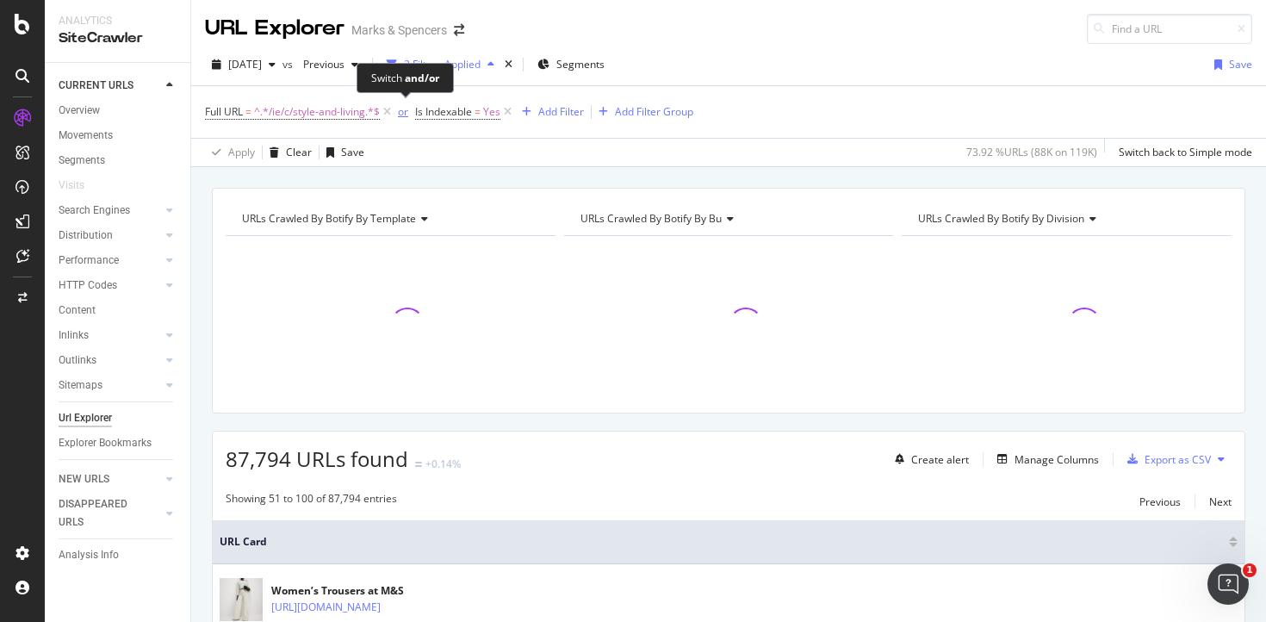
click at [407, 114] on div "or" at bounding box center [403, 111] width 10 height 15
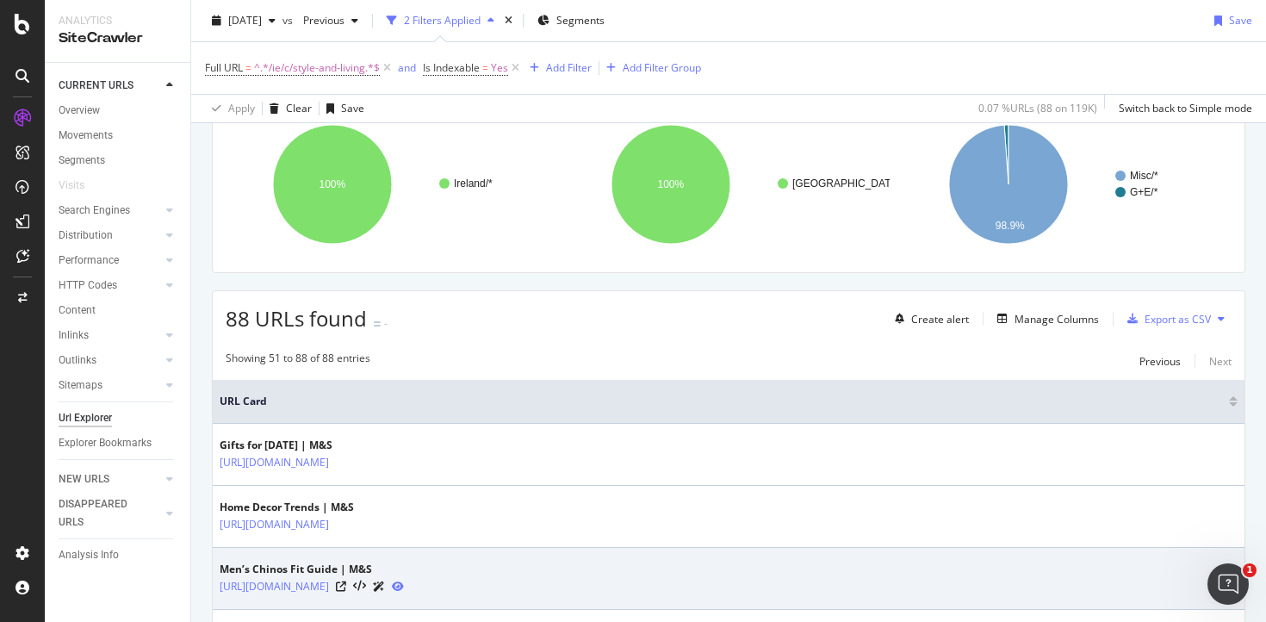
scroll to position [118, 0]
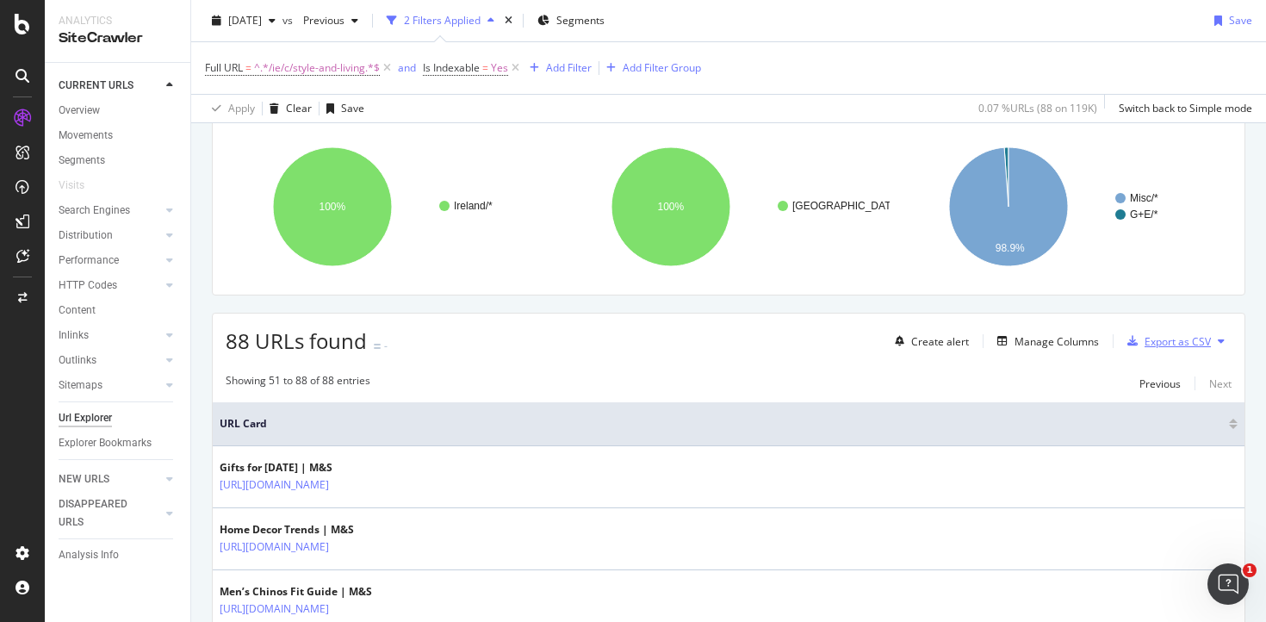
click at [1151, 342] on div "Export as CSV" at bounding box center [1178, 341] width 66 height 15
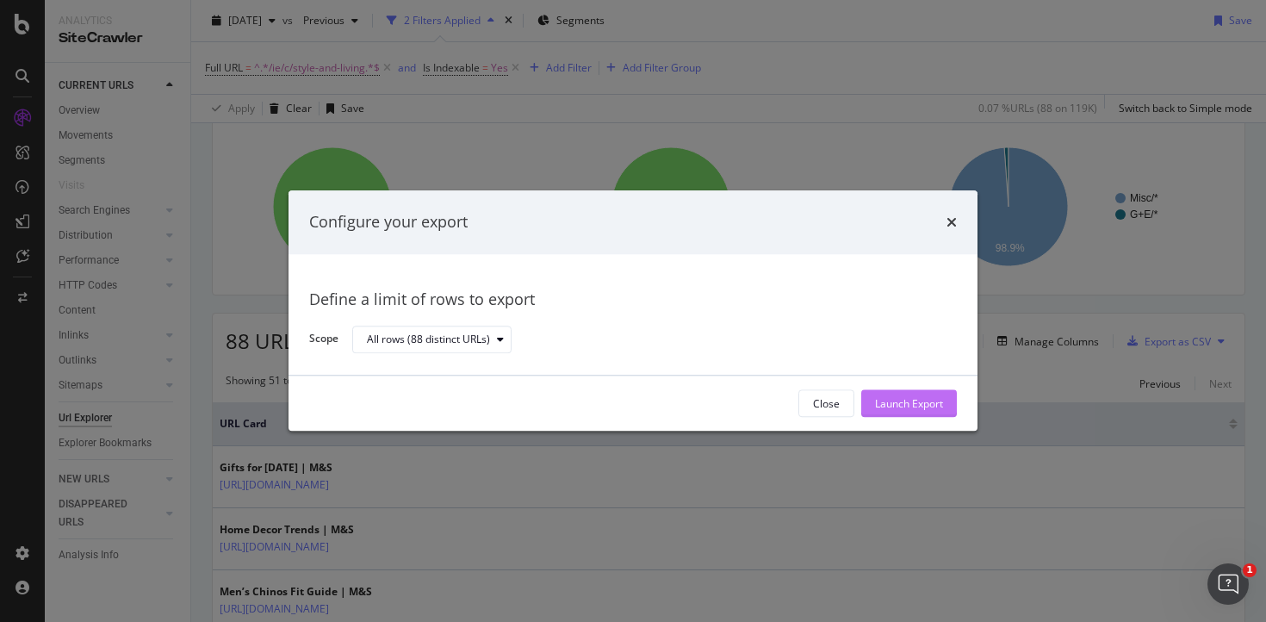
click at [889, 409] on div "Launch Export" at bounding box center [909, 403] width 68 height 15
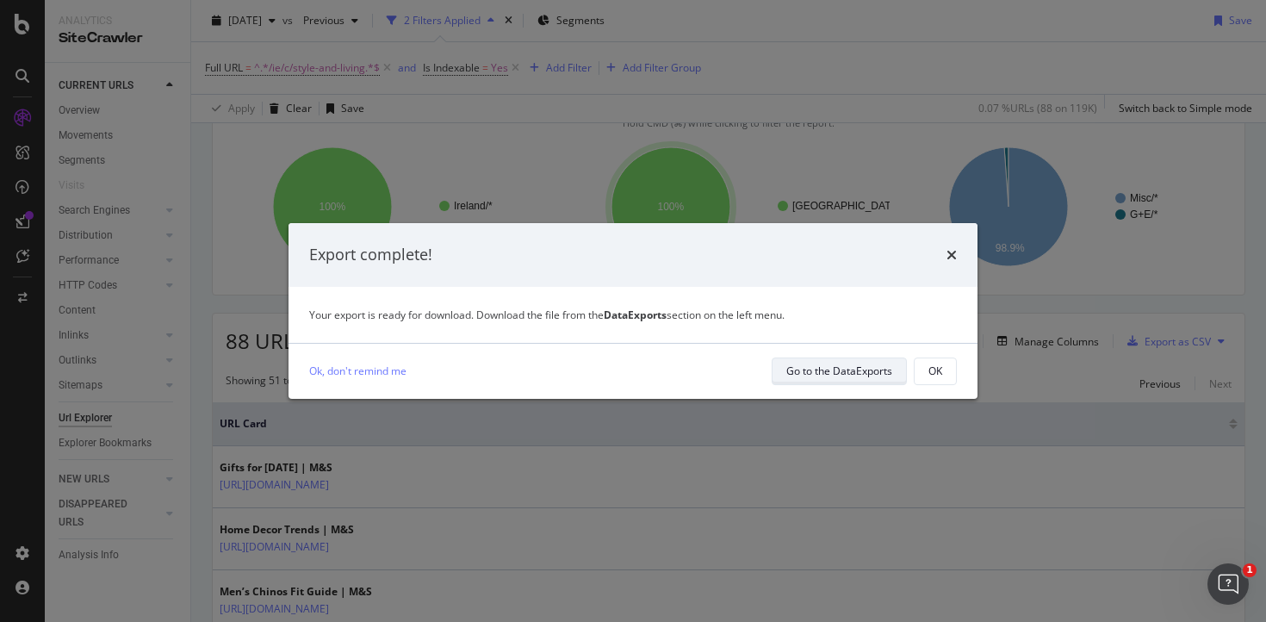
click at [873, 375] on div "Go to the DataExports" at bounding box center [839, 370] width 106 height 15
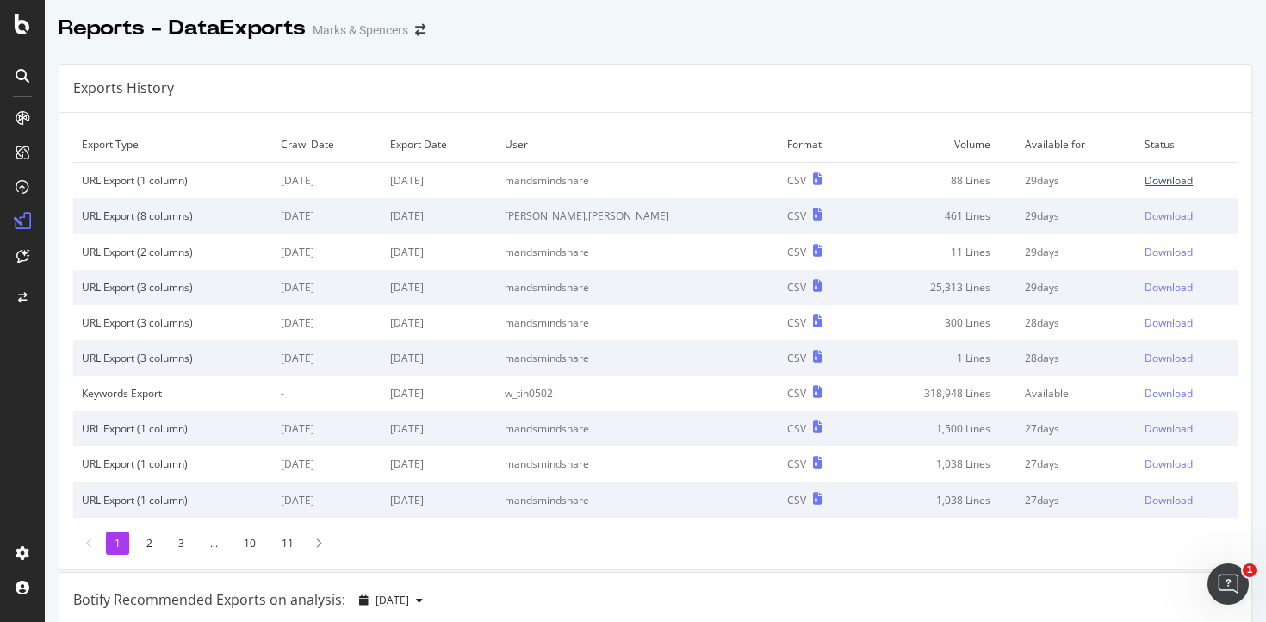
click at [1145, 181] on div "Download" at bounding box center [1169, 180] width 48 height 15
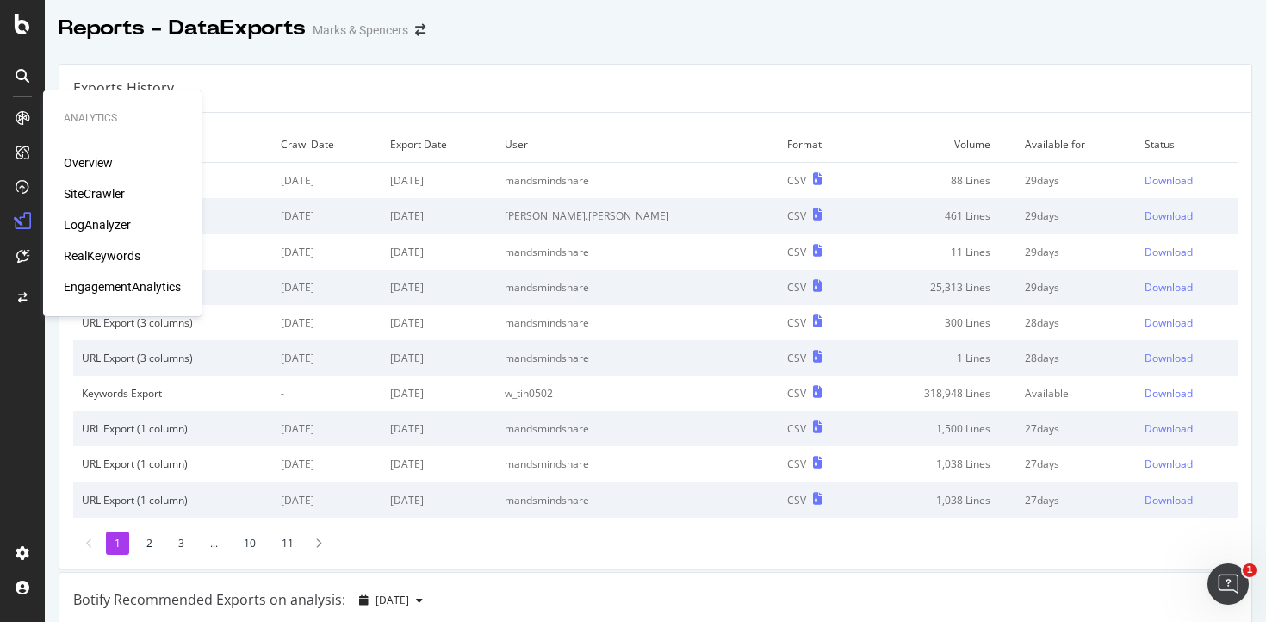
click at [127, 254] on div "RealKeywords" at bounding box center [102, 255] width 77 height 17
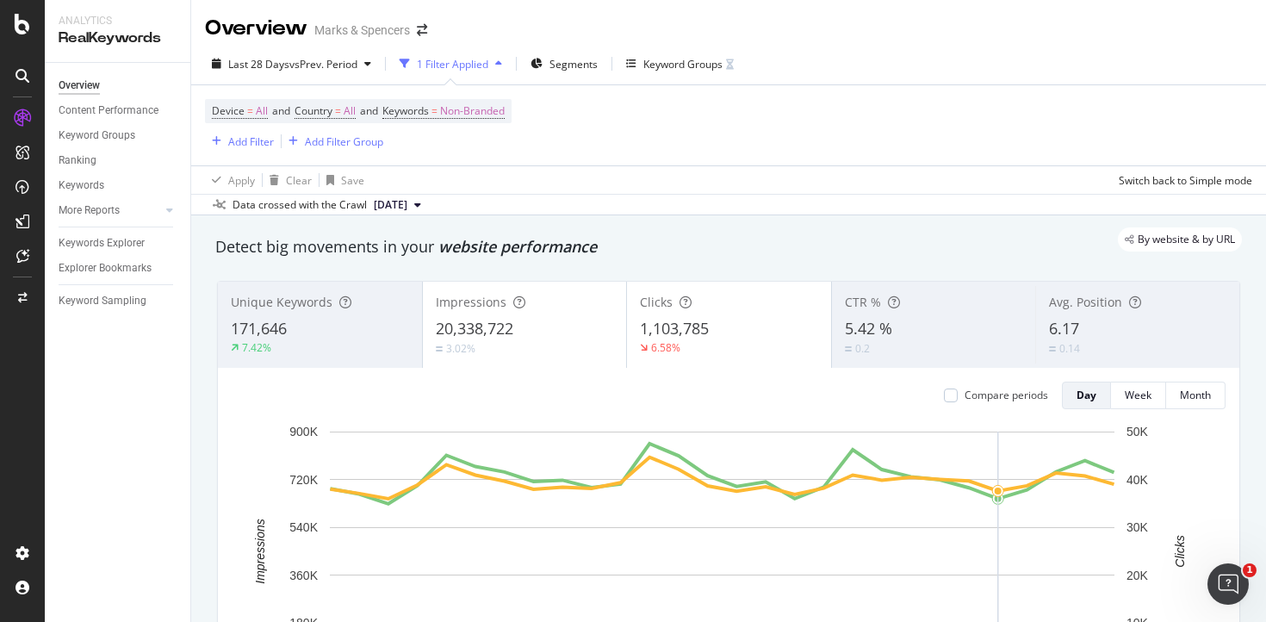
click at [603, 147] on div "Device = All and Country = All and Keywords = Non-Branded Add Filter Add Filter…" at bounding box center [728, 125] width 1047 height 80
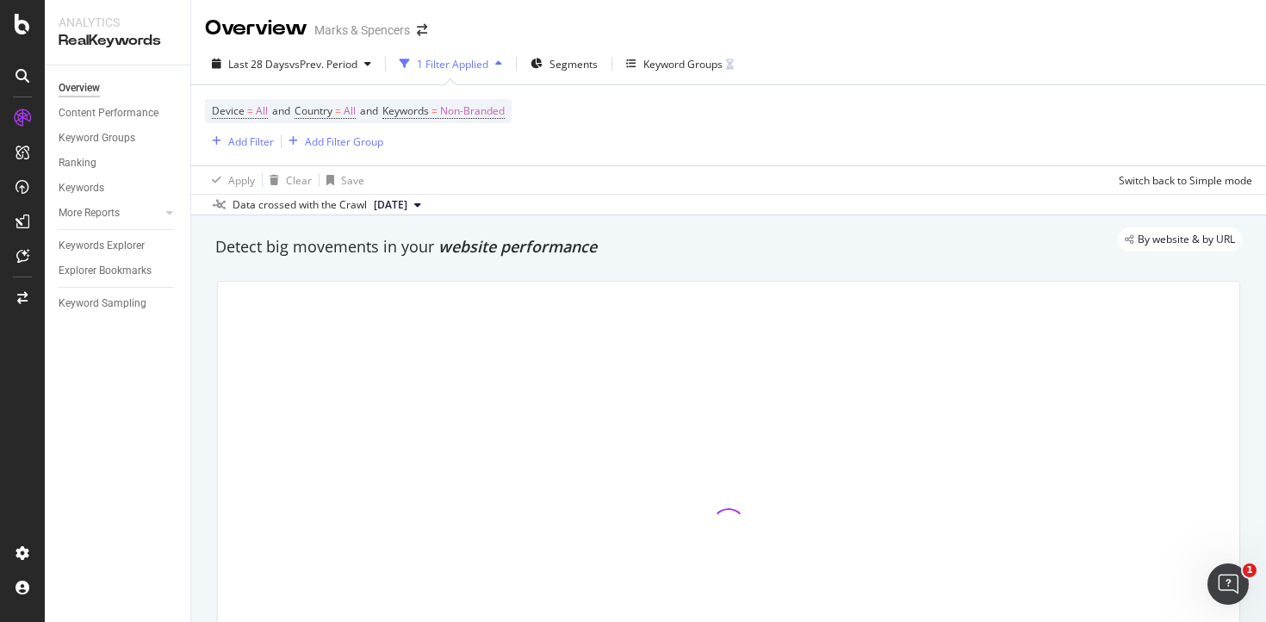
click at [823, 79] on div "Last 28 Days vs Prev. Period 1 Filter Applied Segments Keyword Groups" at bounding box center [728, 67] width 1075 height 34
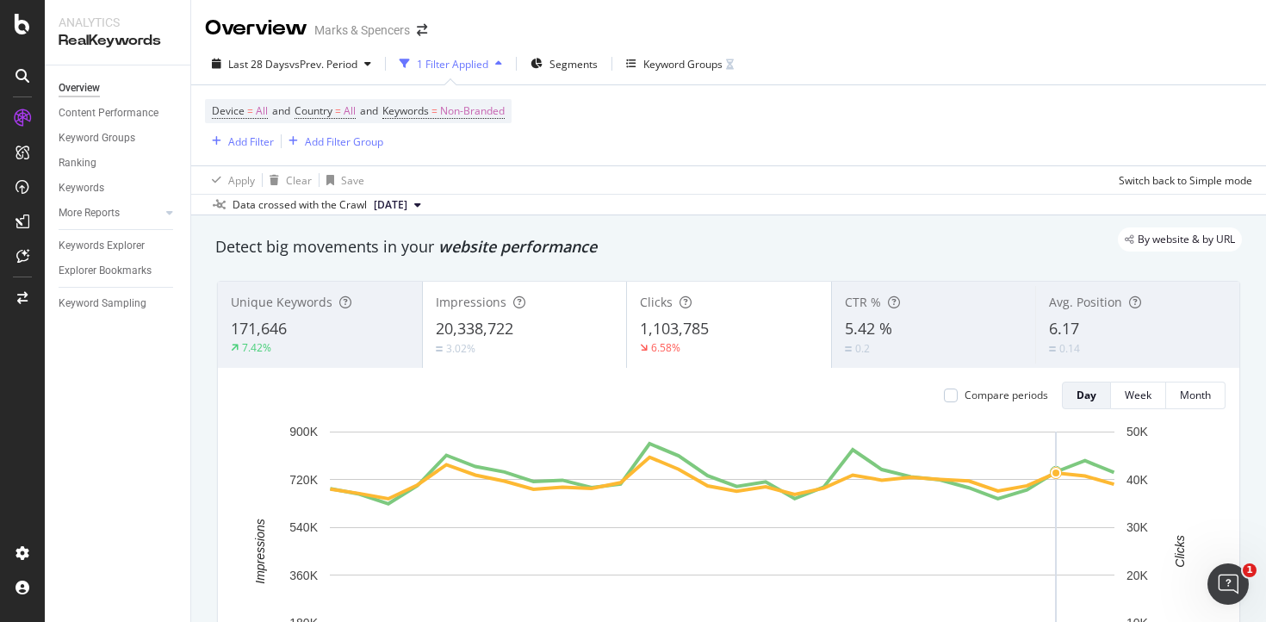
click at [643, 231] on div "By website & by URL" at bounding box center [720, 239] width 1044 height 24
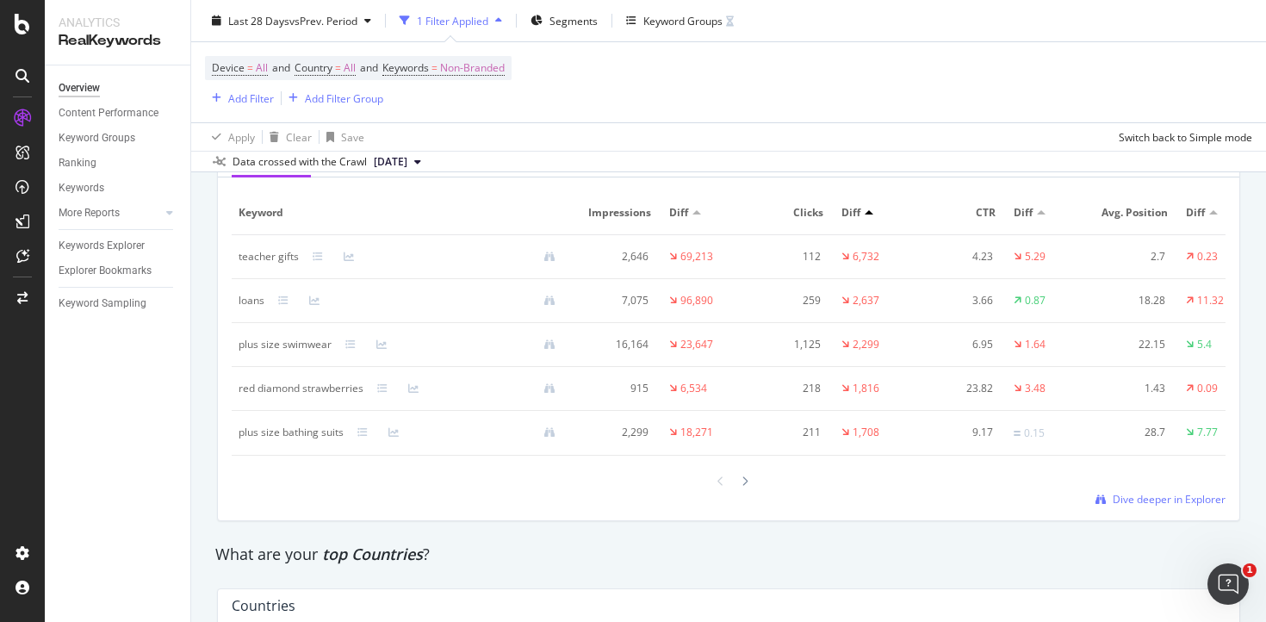
scroll to position [2310, 0]
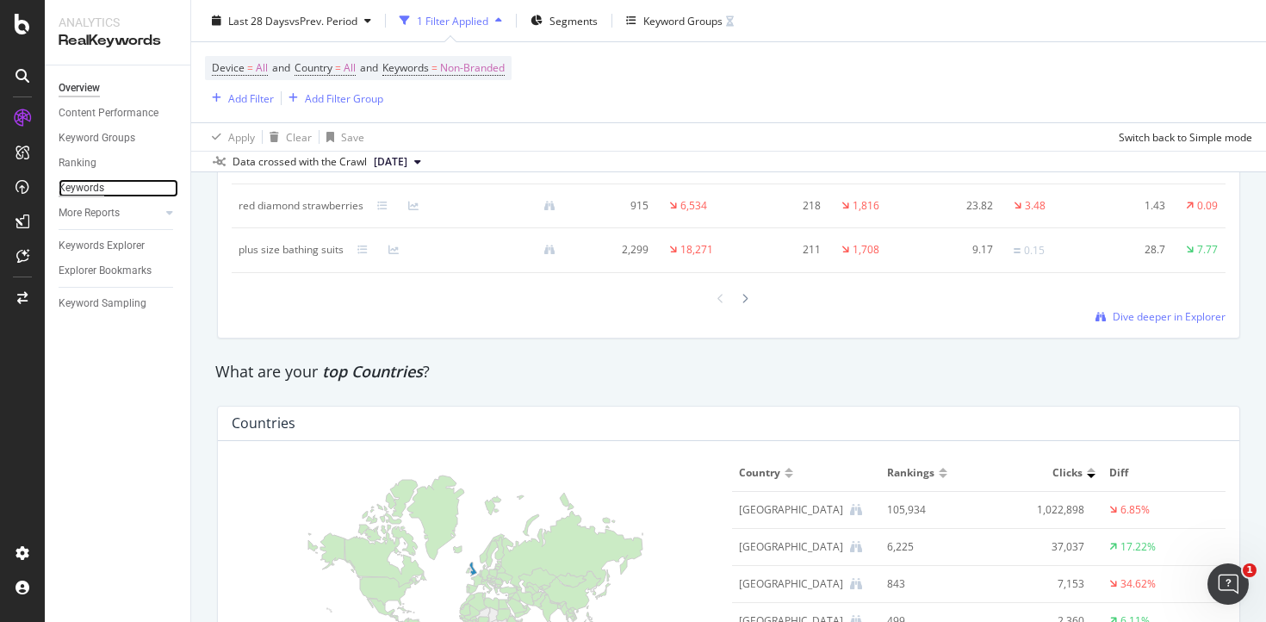
click at [96, 189] on div "Keywords" at bounding box center [82, 188] width 46 height 18
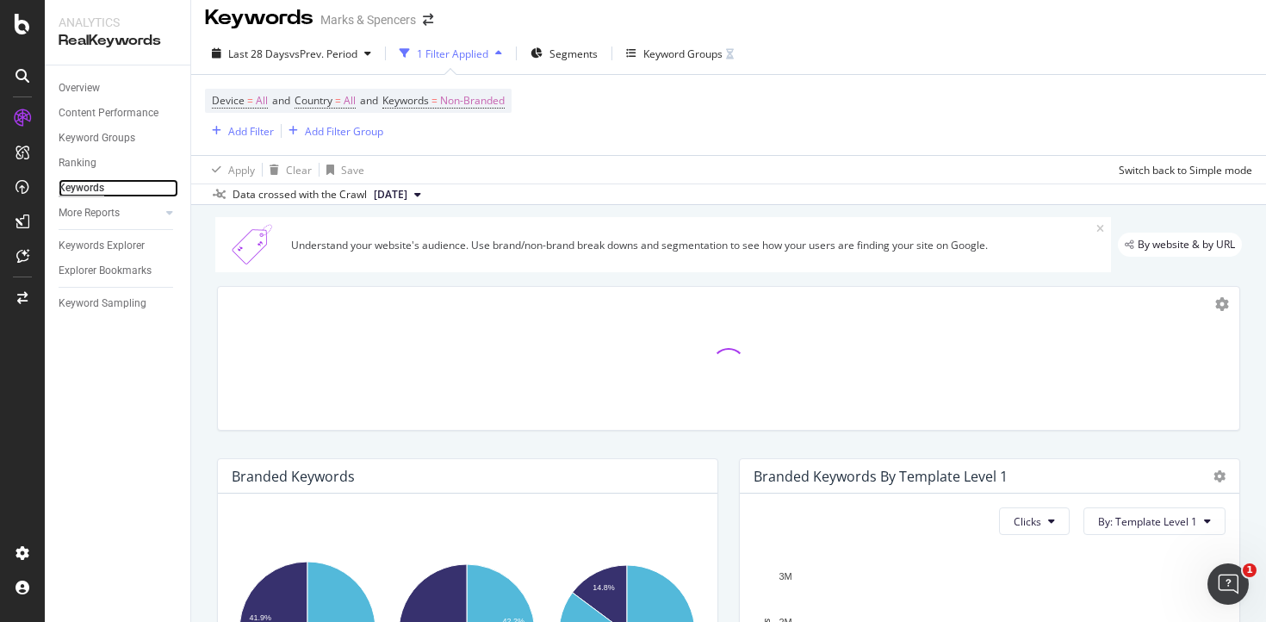
scroll to position [582, 0]
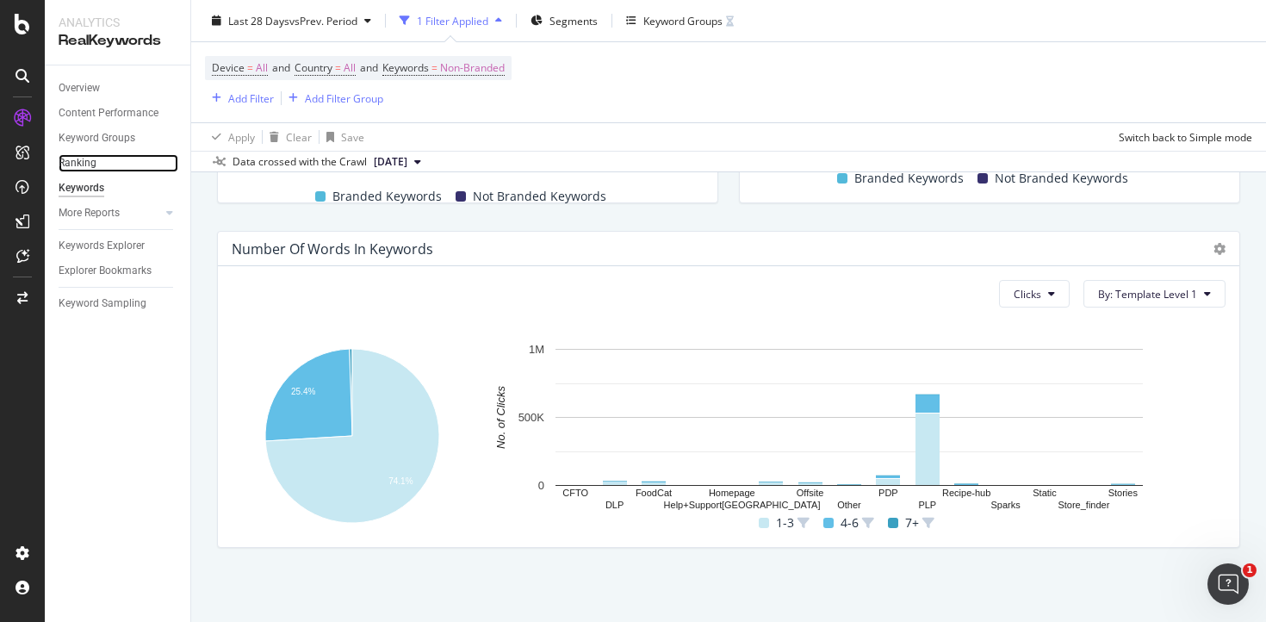
click at [96, 162] on link "Ranking" at bounding box center [119, 163] width 120 height 18
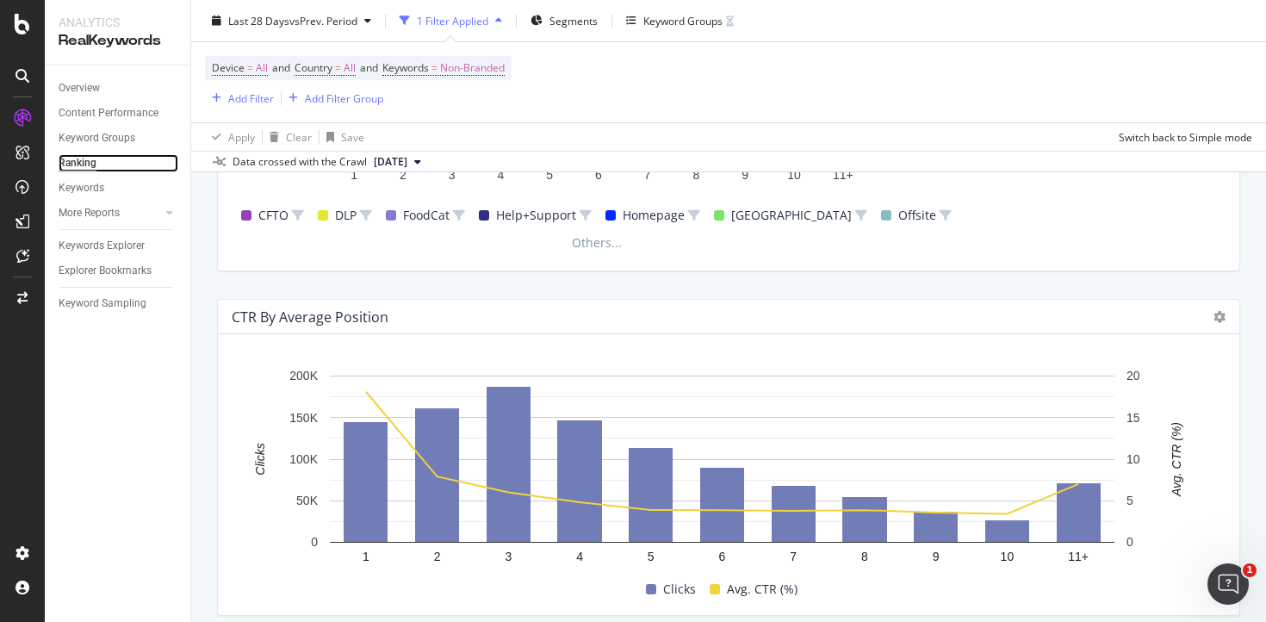
scroll to position [1788, 0]
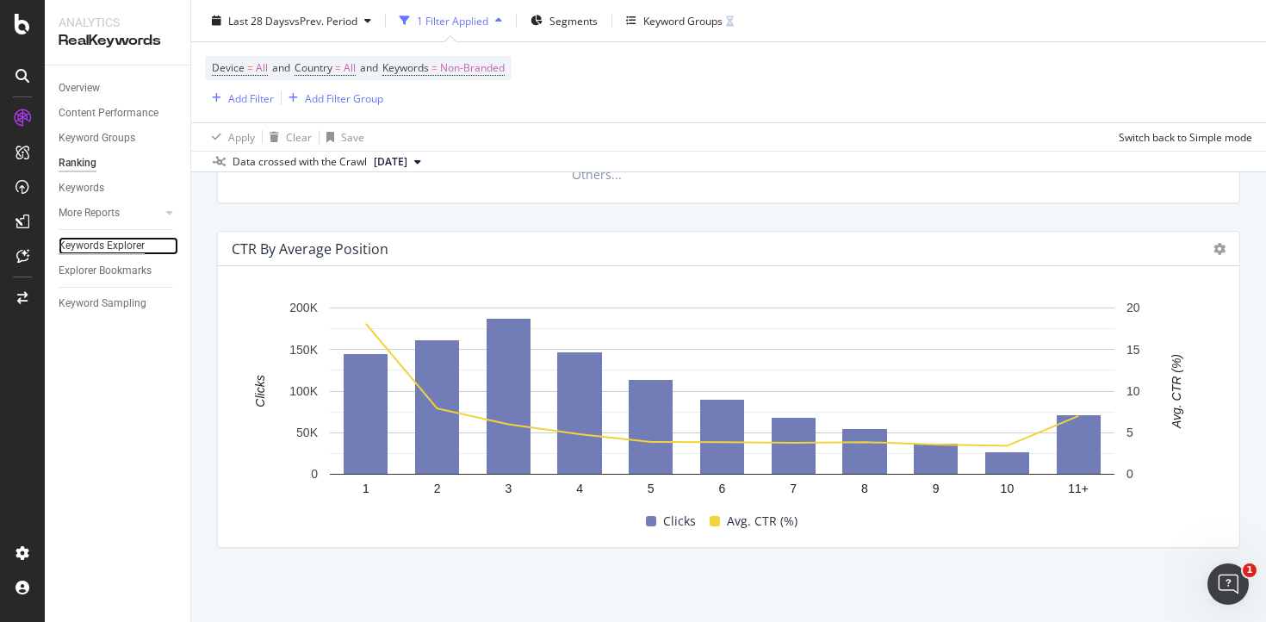
click at [110, 244] on div "Keywords Explorer" at bounding box center [102, 246] width 86 height 18
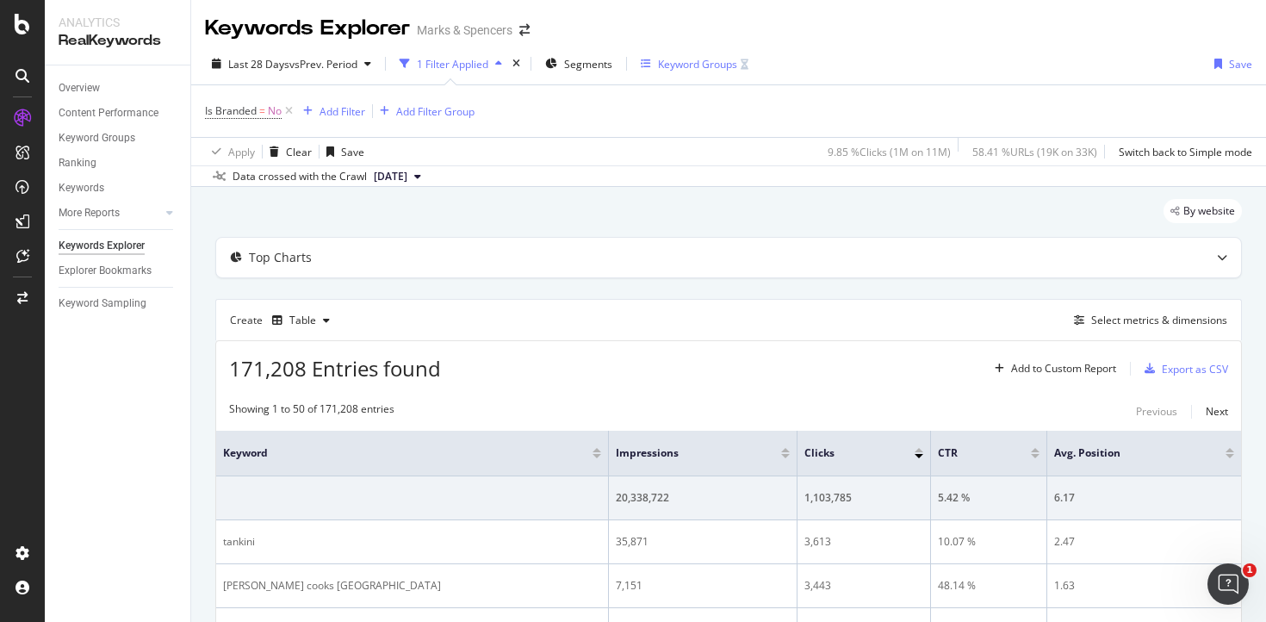
click at [692, 62] on div "Keyword Groups" at bounding box center [697, 64] width 79 height 15
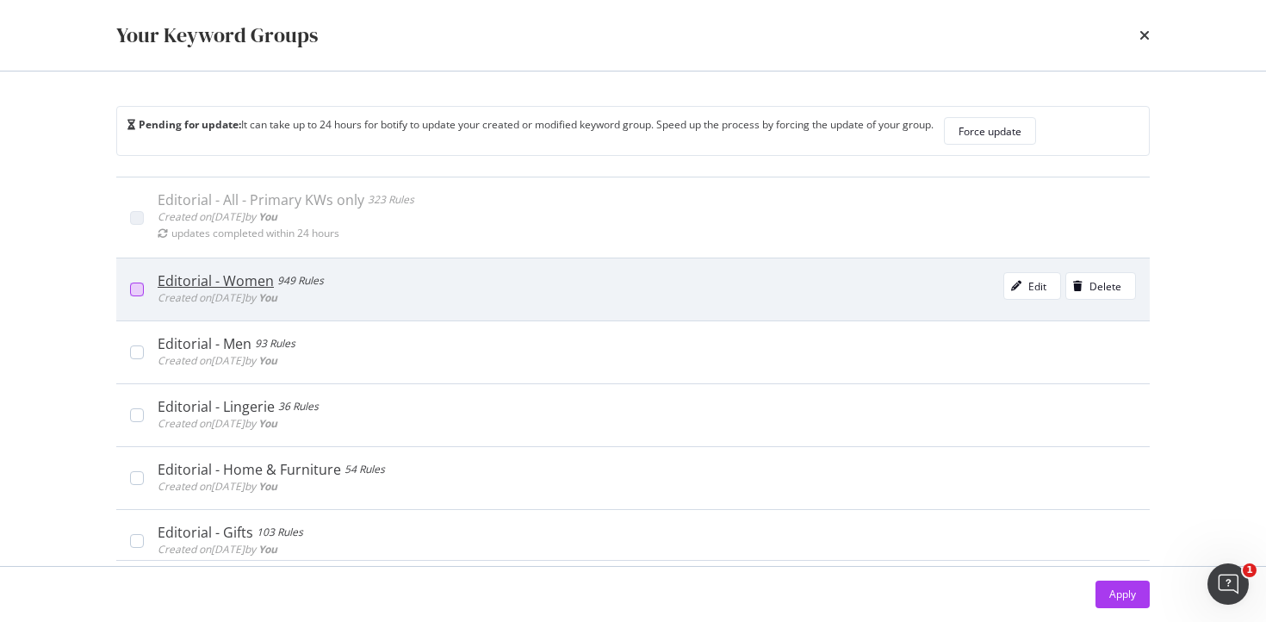
click at [136, 288] on div "modal" at bounding box center [137, 290] width 14 height 14
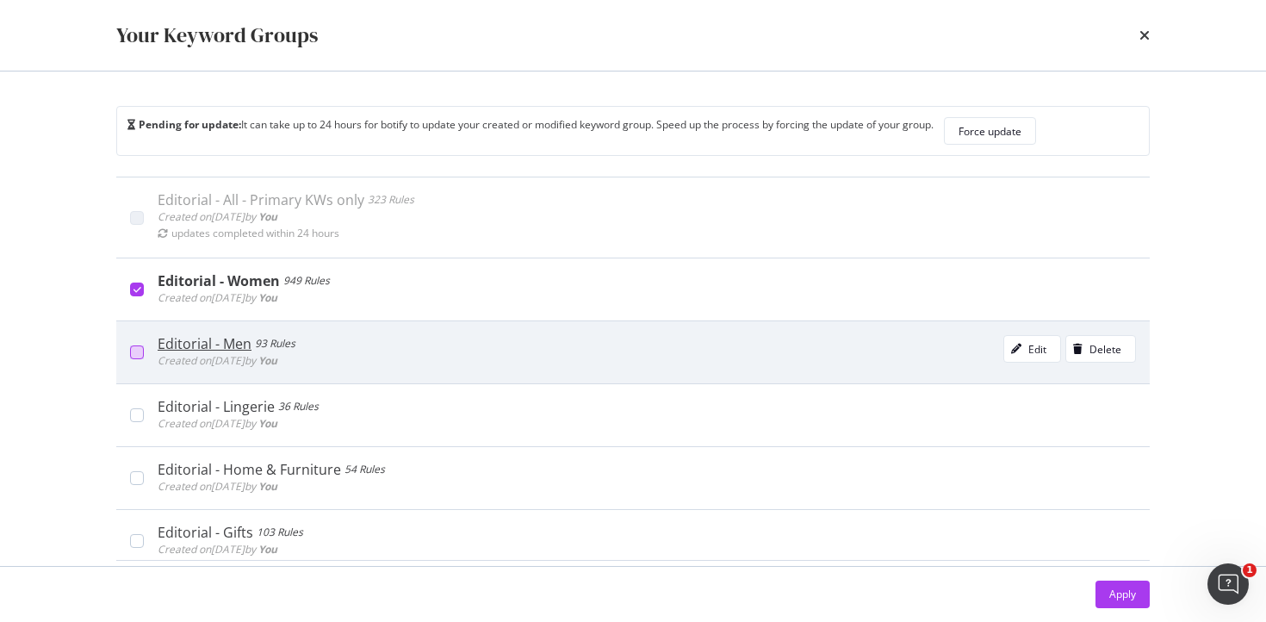
click at [135, 353] on div "modal" at bounding box center [137, 352] width 14 height 14
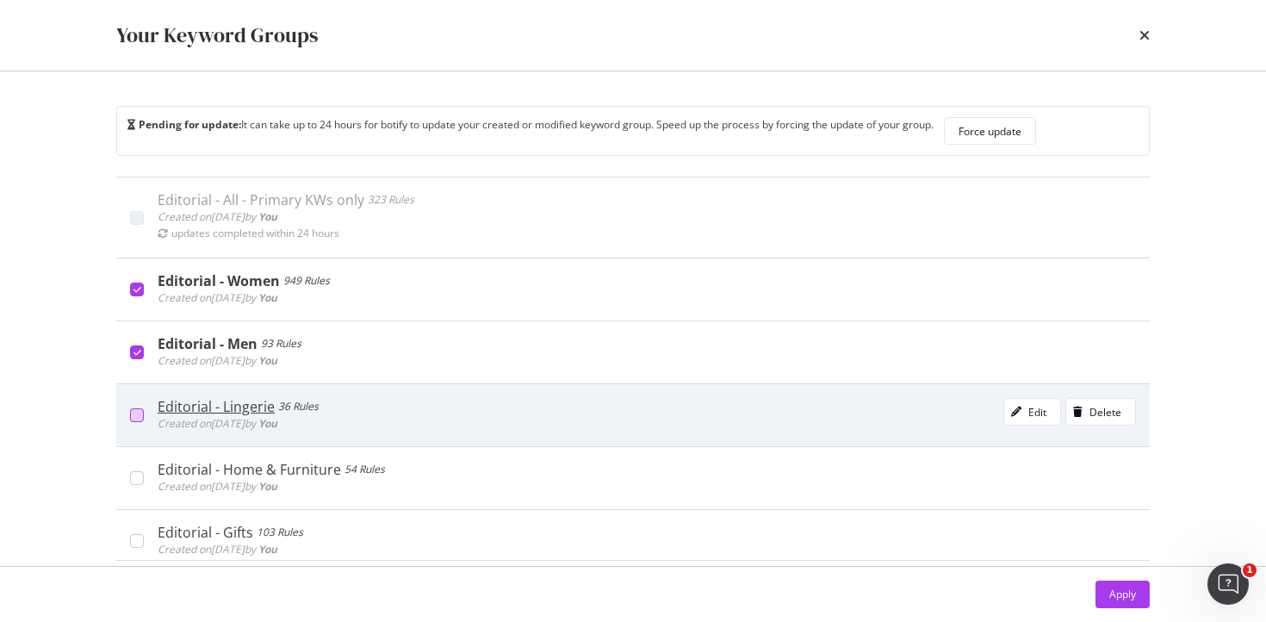
click at [134, 412] on div "modal" at bounding box center [137, 415] width 14 height 14
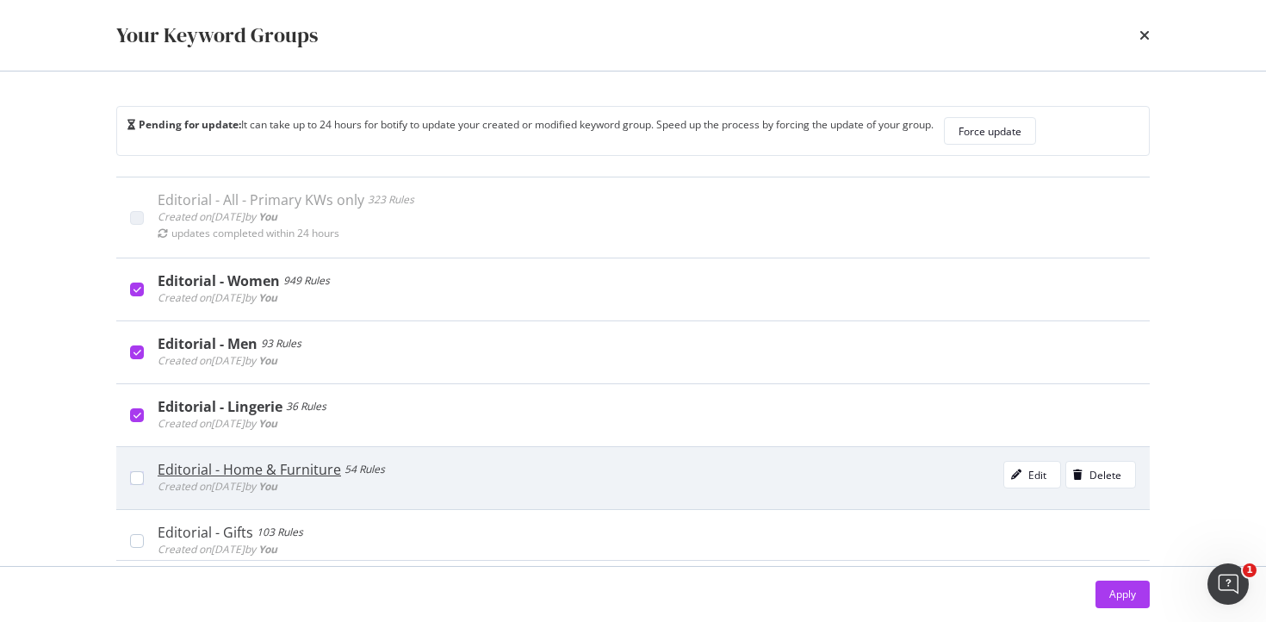
click at [144, 478] on div "Editorial - Home & Furniture 54 Rules Created on [DATE] by You Edit Delete" at bounding box center [640, 478] width 992 height 34
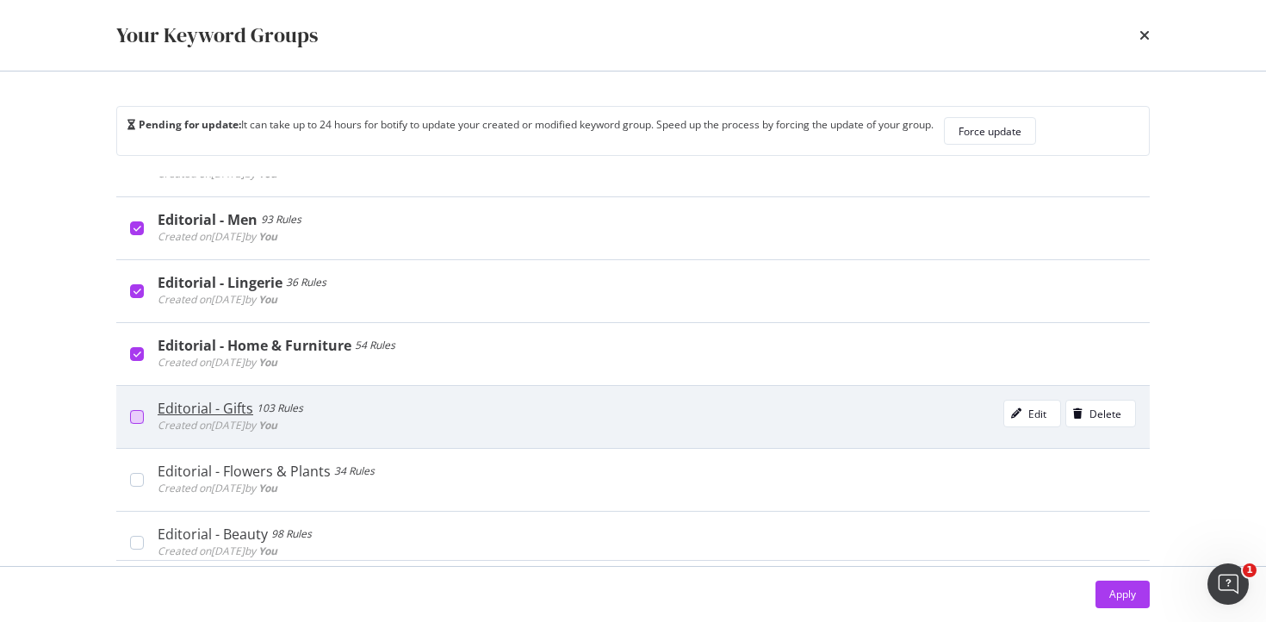
click at [140, 416] on div "modal" at bounding box center [137, 417] width 14 height 14
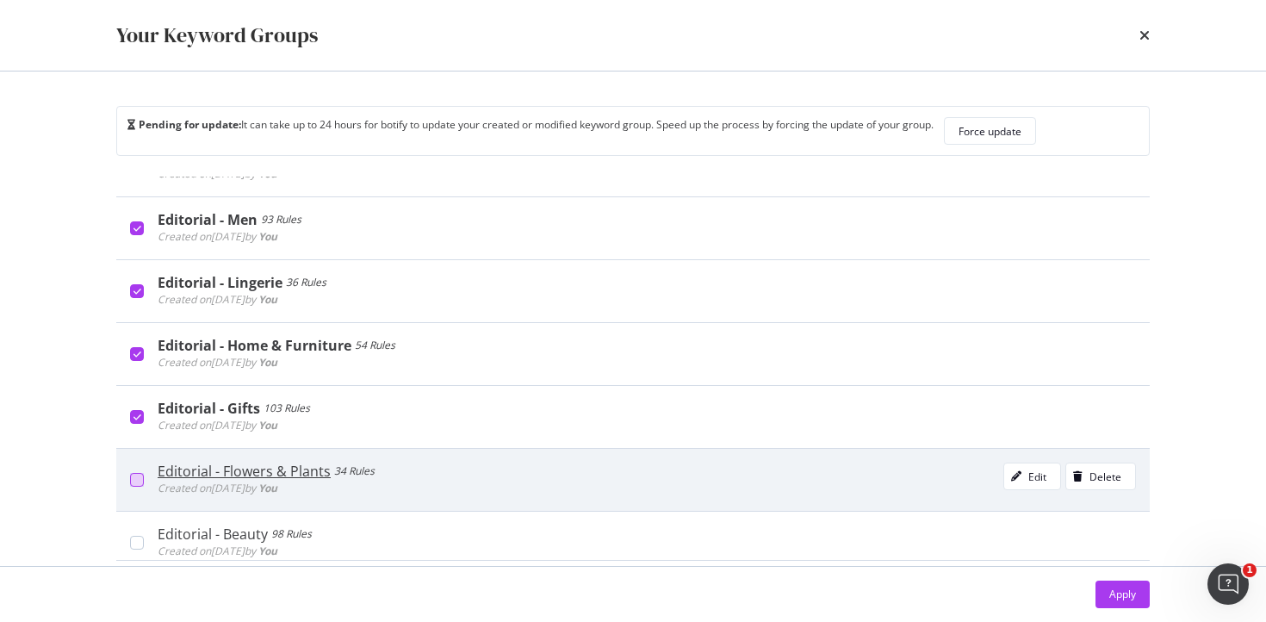
click at [140, 480] on div "modal" at bounding box center [137, 480] width 14 height 14
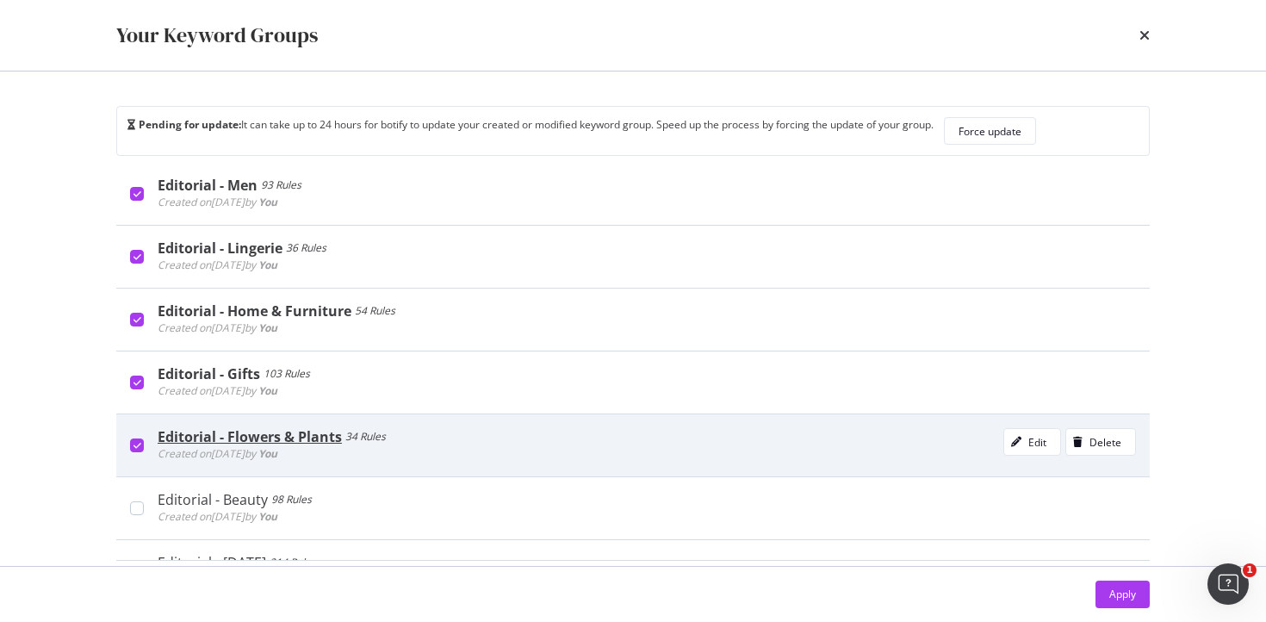
scroll to position [230, 0]
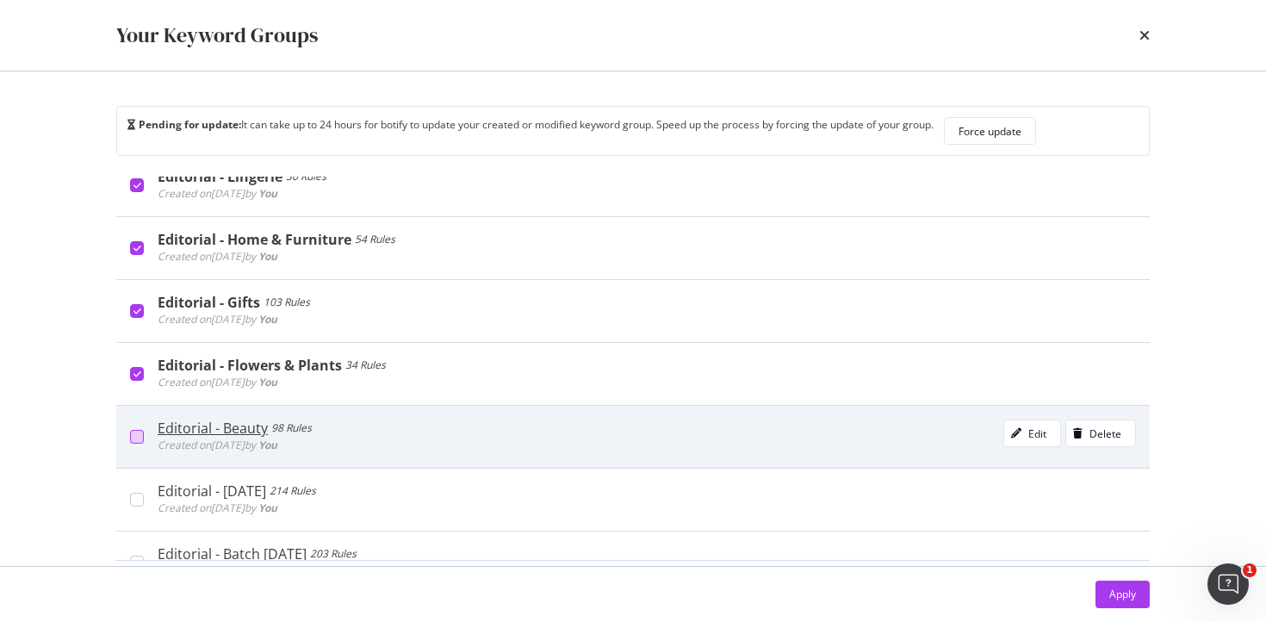
click at [140, 440] on div "modal" at bounding box center [137, 437] width 14 height 14
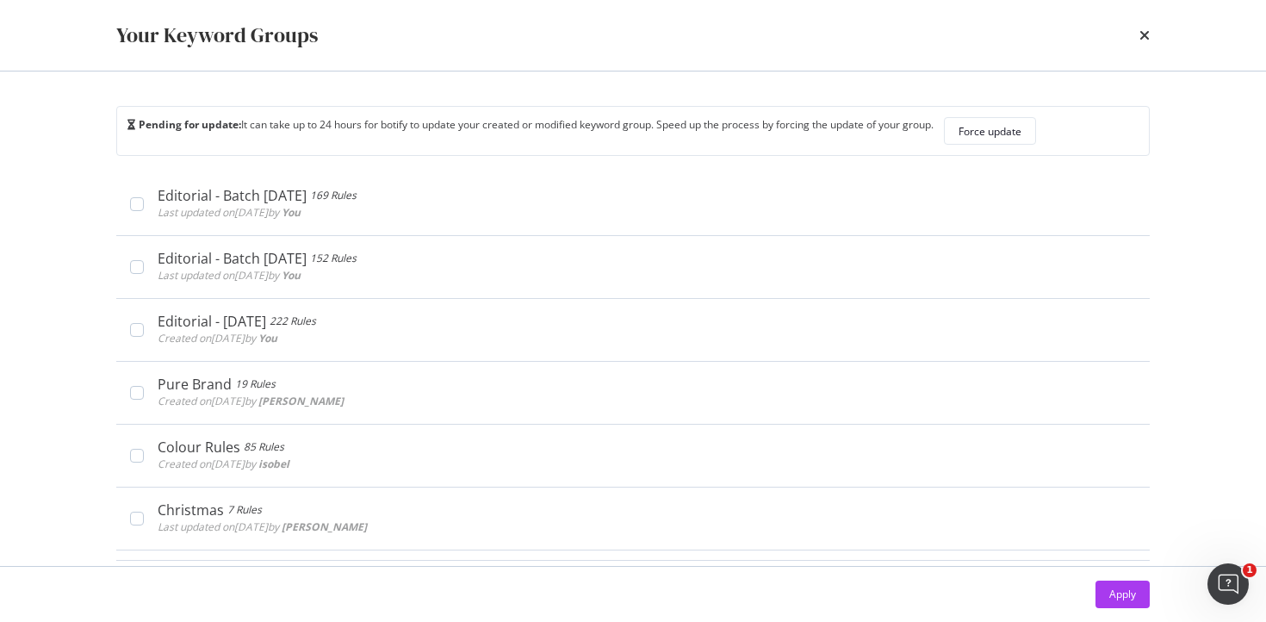
scroll to position [841, 0]
click at [1114, 586] on div "Apply" at bounding box center [1122, 594] width 27 height 26
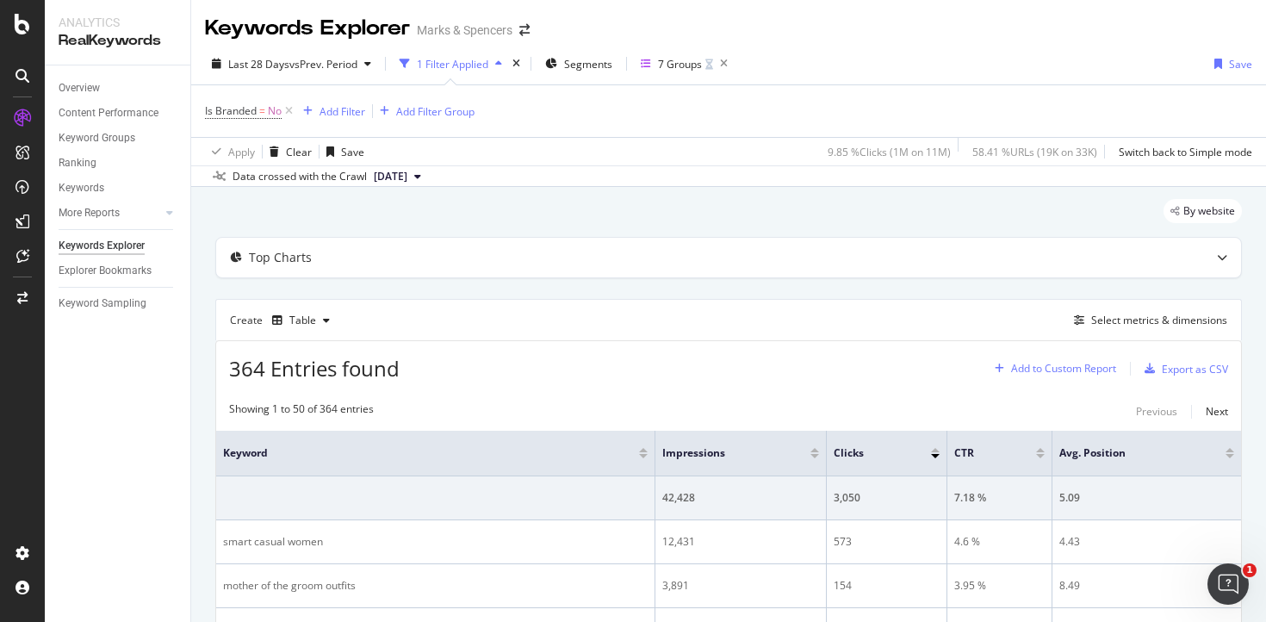
click at [1047, 364] on div "Add to Custom Report" at bounding box center [1063, 368] width 105 height 10
click at [958, 329] on div "Create Table Select metrics & dimensions" at bounding box center [728, 319] width 1027 height 41
click at [1138, 307] on div "Create Table Select metrics & dimensions" at bounding box center [728, 319] width 1027 height 41
click at [1131, 323] on div "Select metrics & dimensions" at bounding box center [1159, 320] width 136 height 15
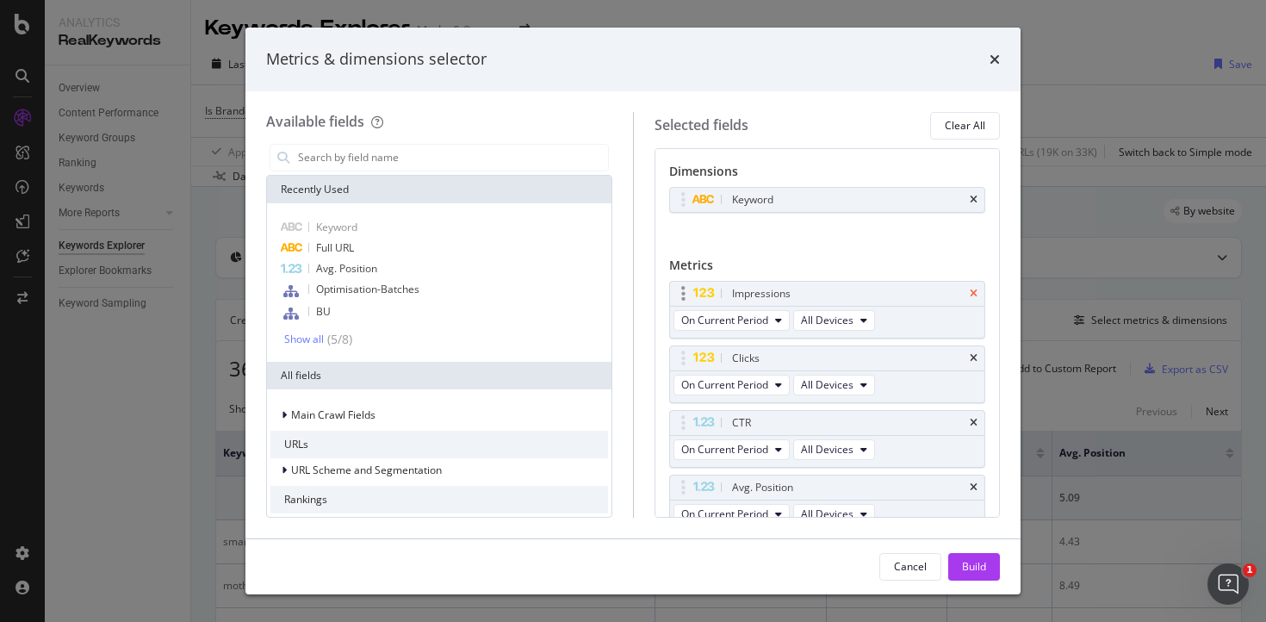
click at [970, 289] on icon "times" at bounding box center [974, 294] width 8 height 10
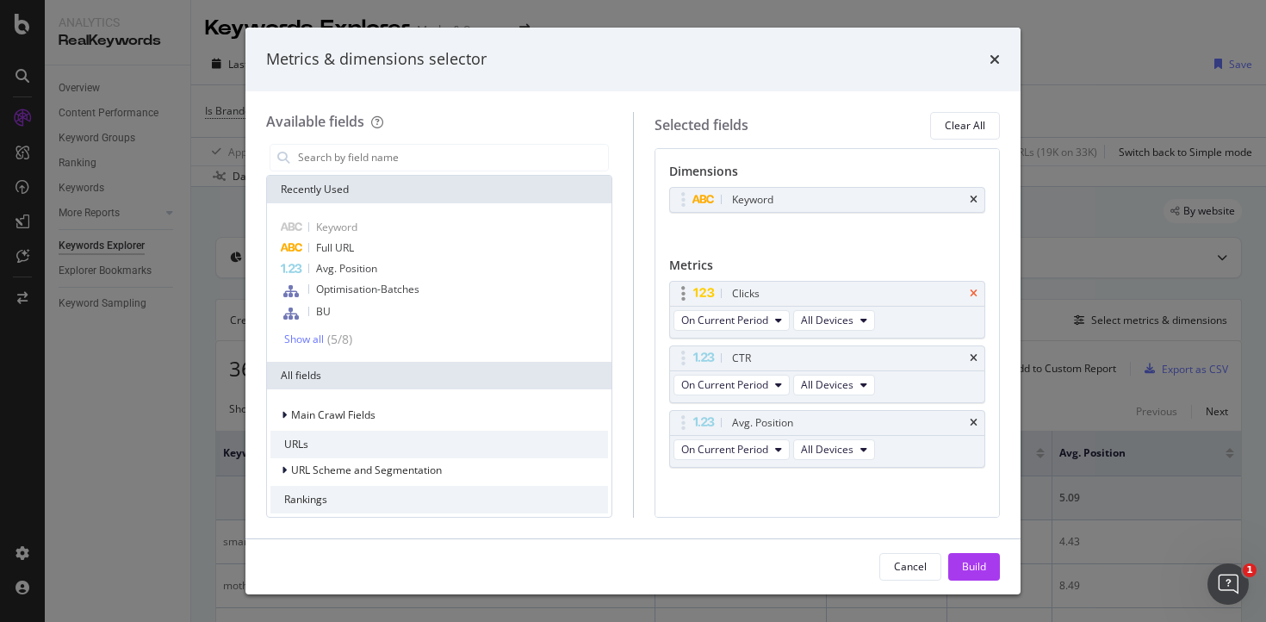
click at [970, 294] on icon "times" at bounding box center [974, 294] width 8 height 10
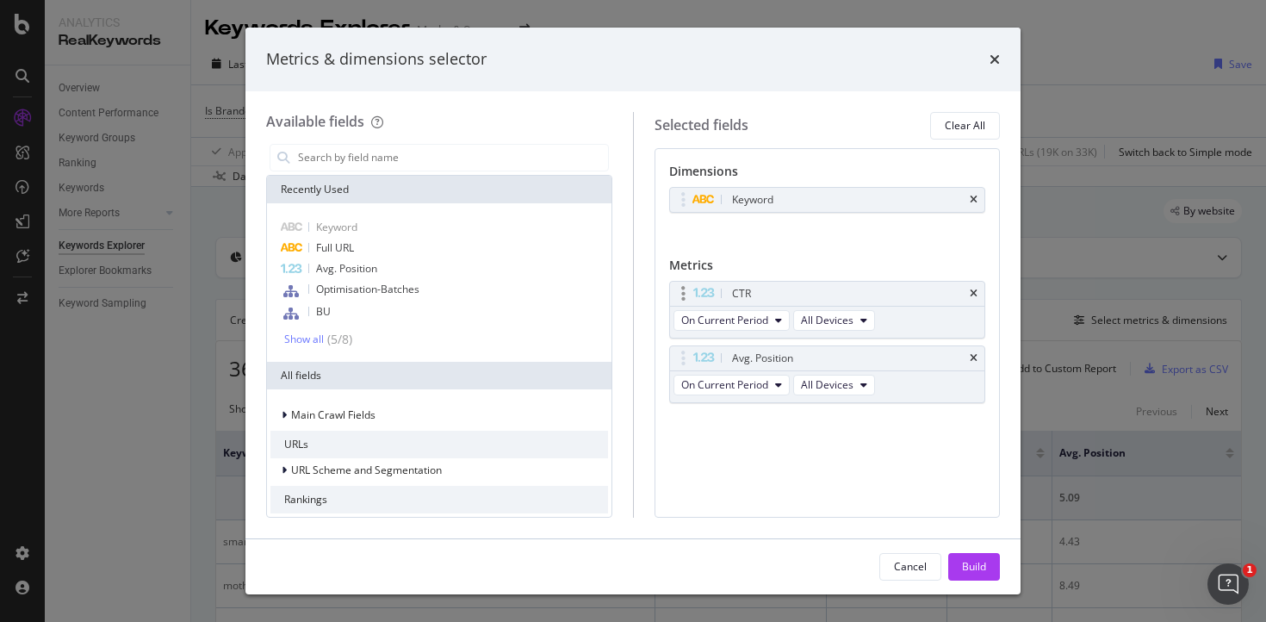
click at [963, 292] on div "CTR" at bounding box center [848, 293] width 239 height 17
click at [972, 292] on icon "times" at bounding box center [974, 294] width 8 height 10
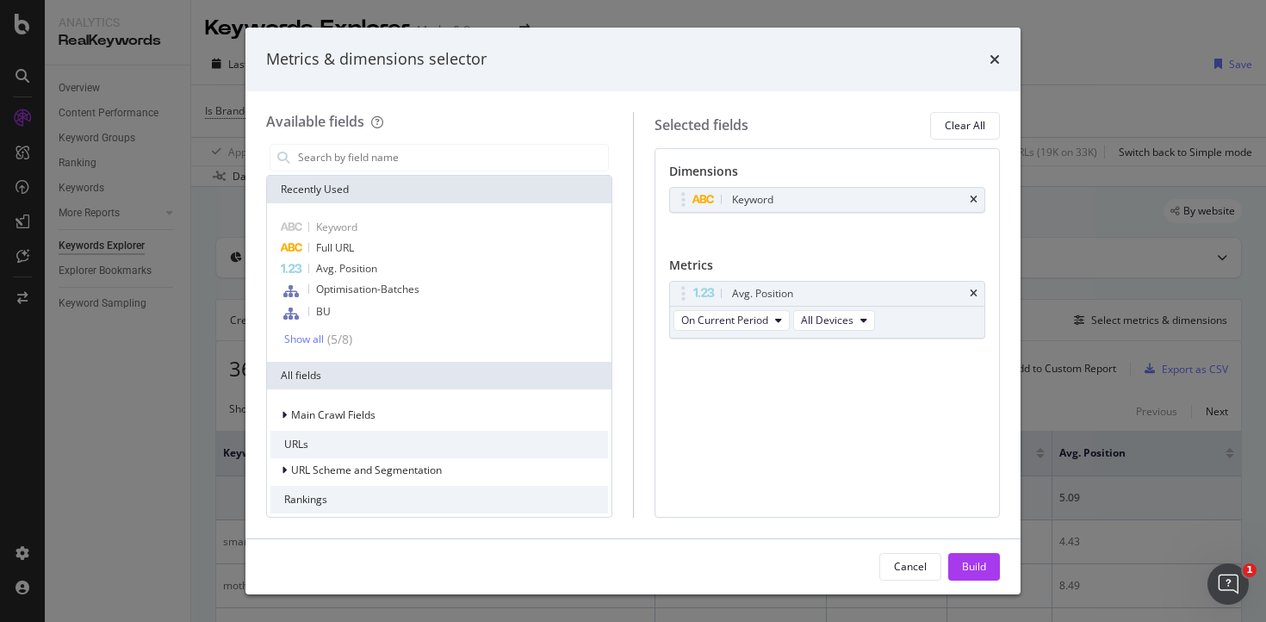
click at [810, 485] on div "Dimensions Keyword You can use this field as a dimension Metrics Avg. Position …" at bounding box center [828, 333] width 346 height 370
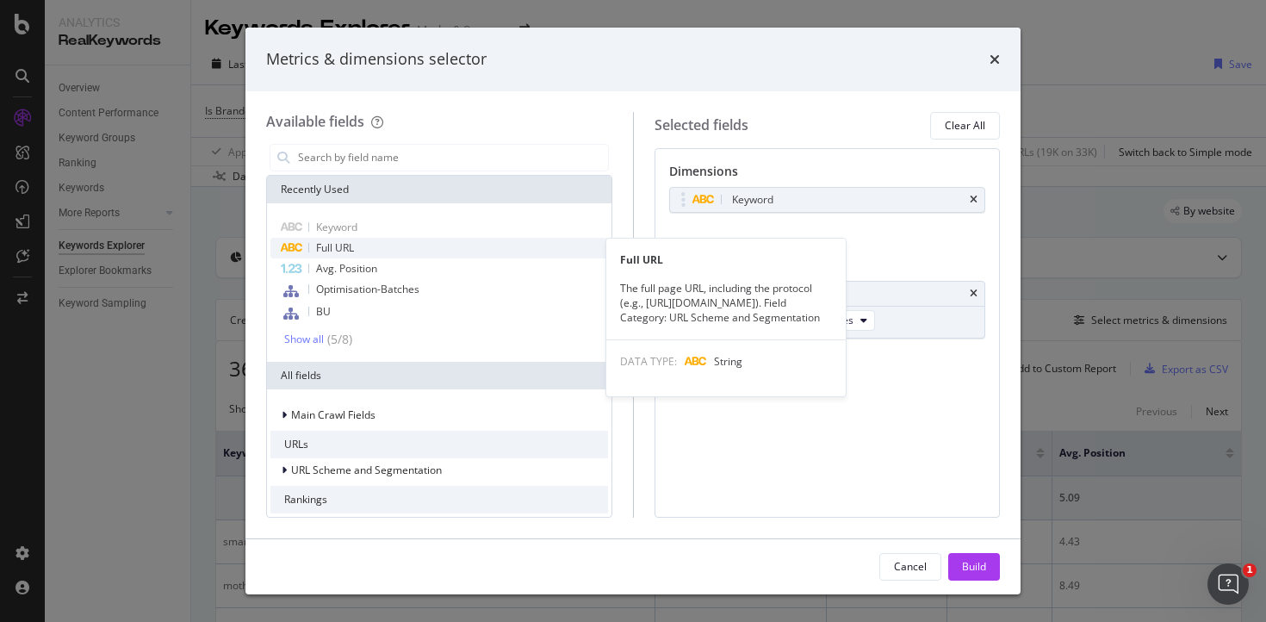
click at [342, 250] on span "Full URL" at bounding box center [335, 247] width 38 height 15
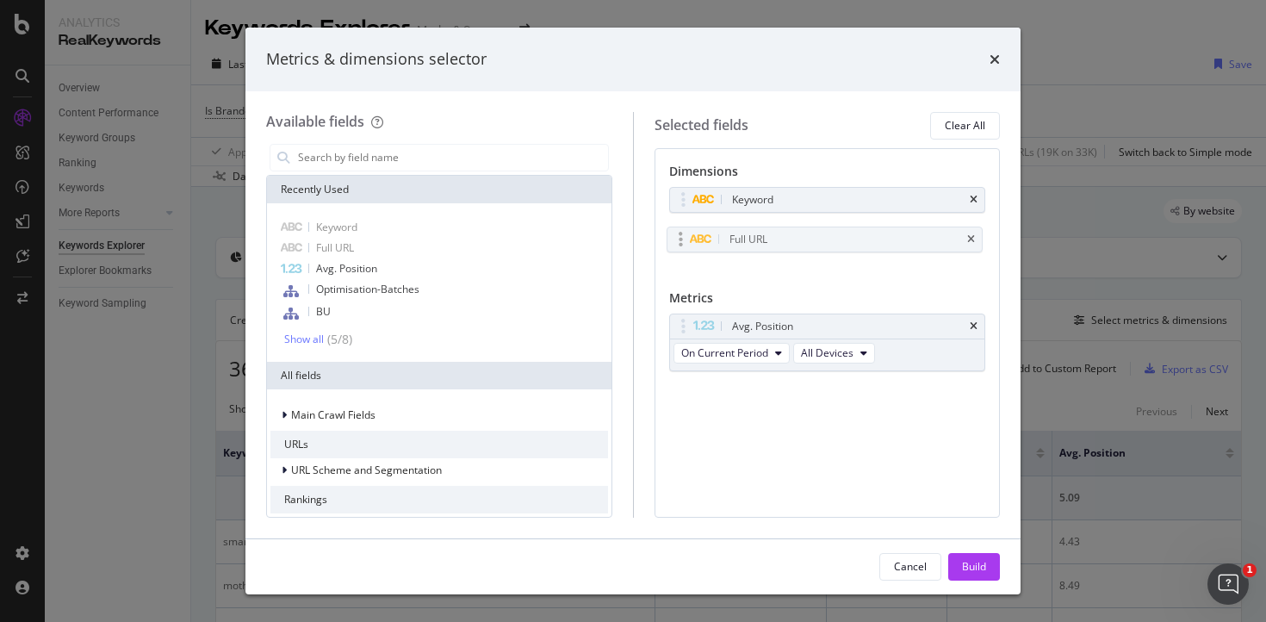
drag, startPoint x: 776, startPoint y: 225, endPoint x: 778, endPoint y: 237, distance: 12.2
click at [778, 237] on body "Analytics RealKeywords Overview Content Performance Keyword Groups Ranking Keyw…" at bounding box center [633, 311] width 1266 height 622
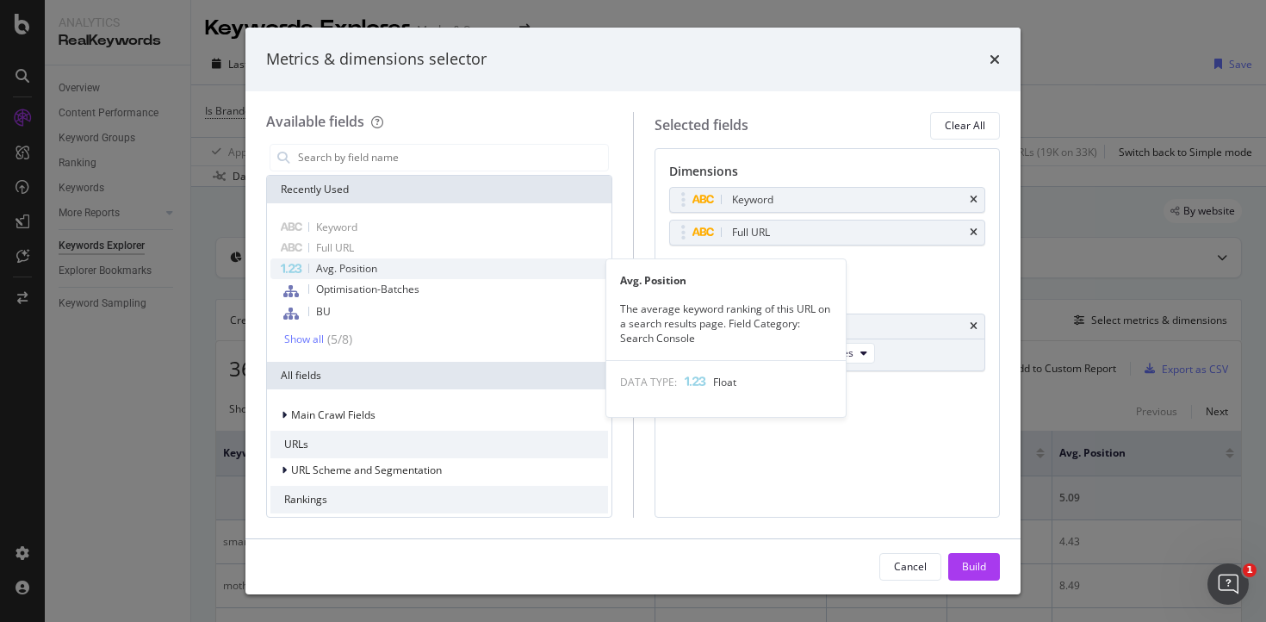
drag, startPoint x: 405, startPoint y: 269, endPoint x: 418, endPoint y: 270, distance: 12.9
click at [405, 269] on div "Avg. Position" at bounding box center [439, 268] width 338 height 21
click at [371, 270] on span "Avg. Position" at bounding box center [346, 268] width 61 height 15
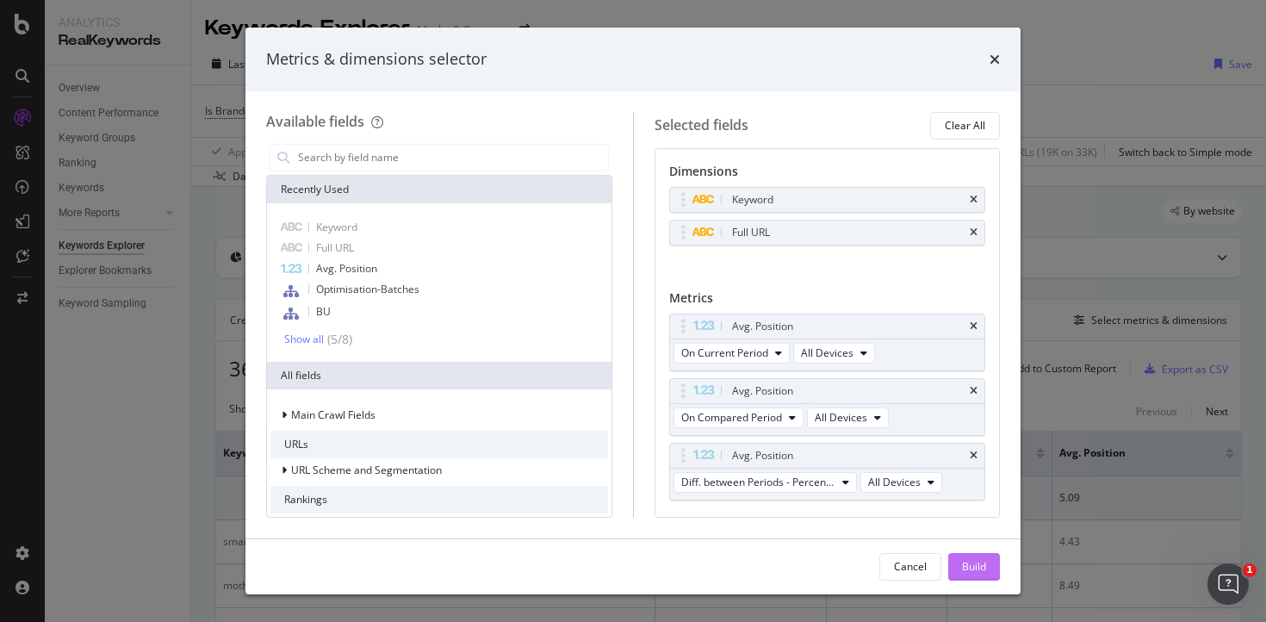
click at [976, 568] on div "Build" at bounding box center [974, 566] width 24 height 15
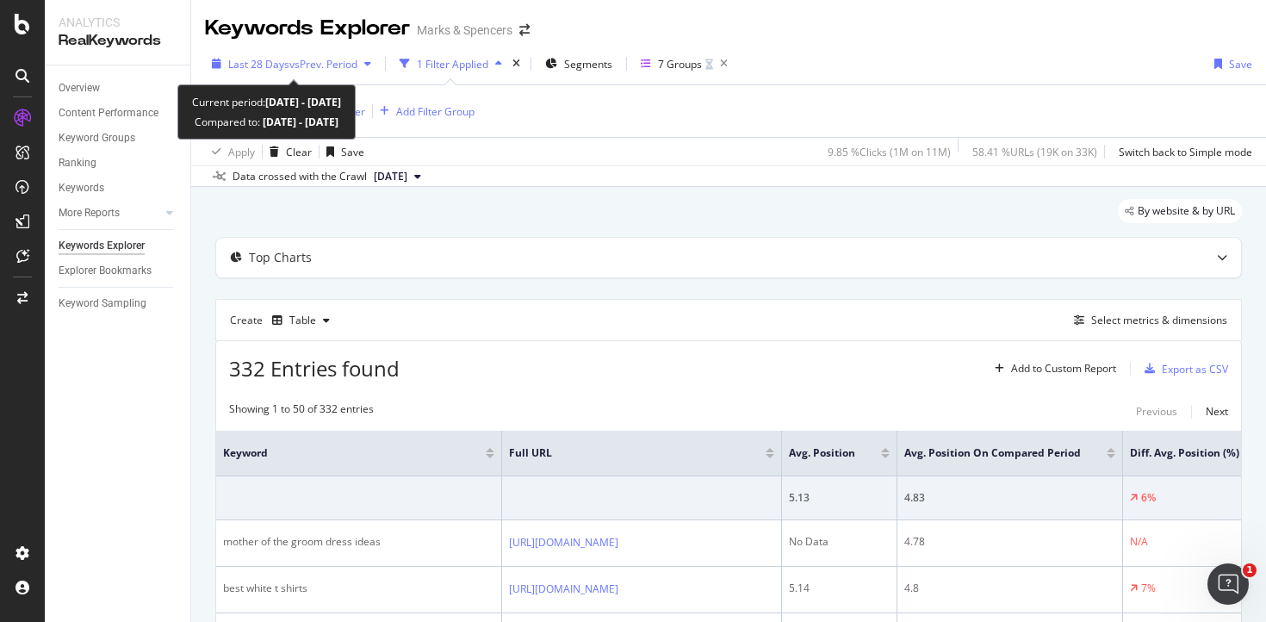
click at [276, 65] on span "Last 28 Days" at bounding box center [258, 64] width 61 height 15
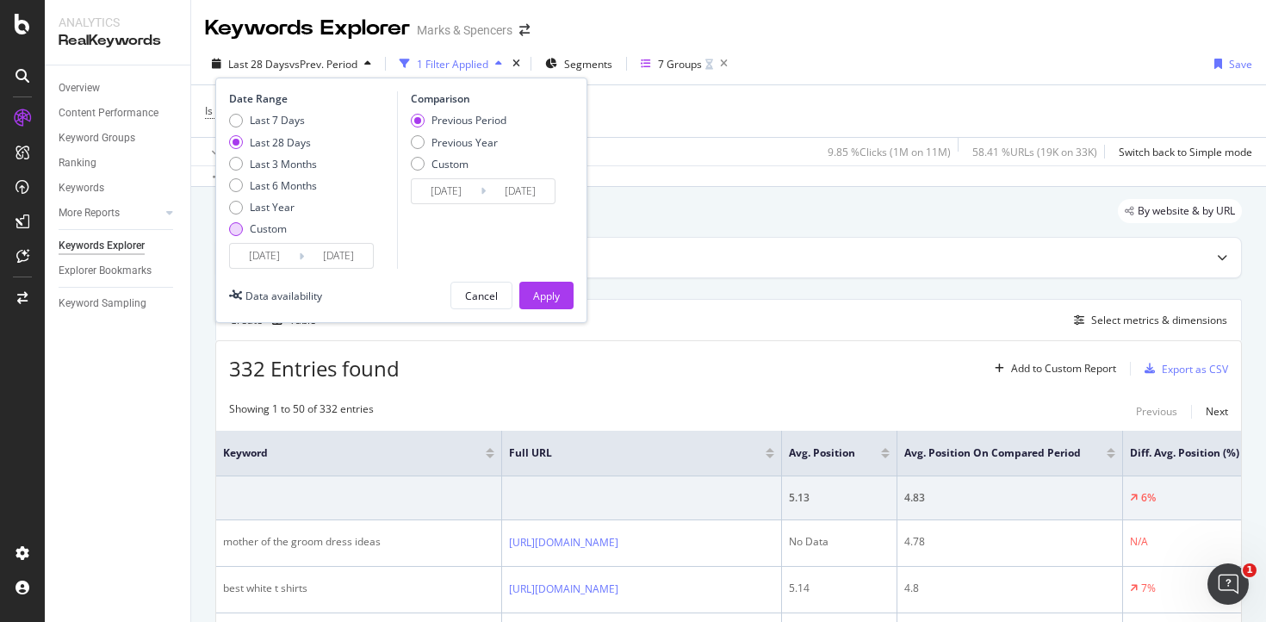
click at [265, 233] on div "Custom" at bounding box center [268, 228] width 37 height 15
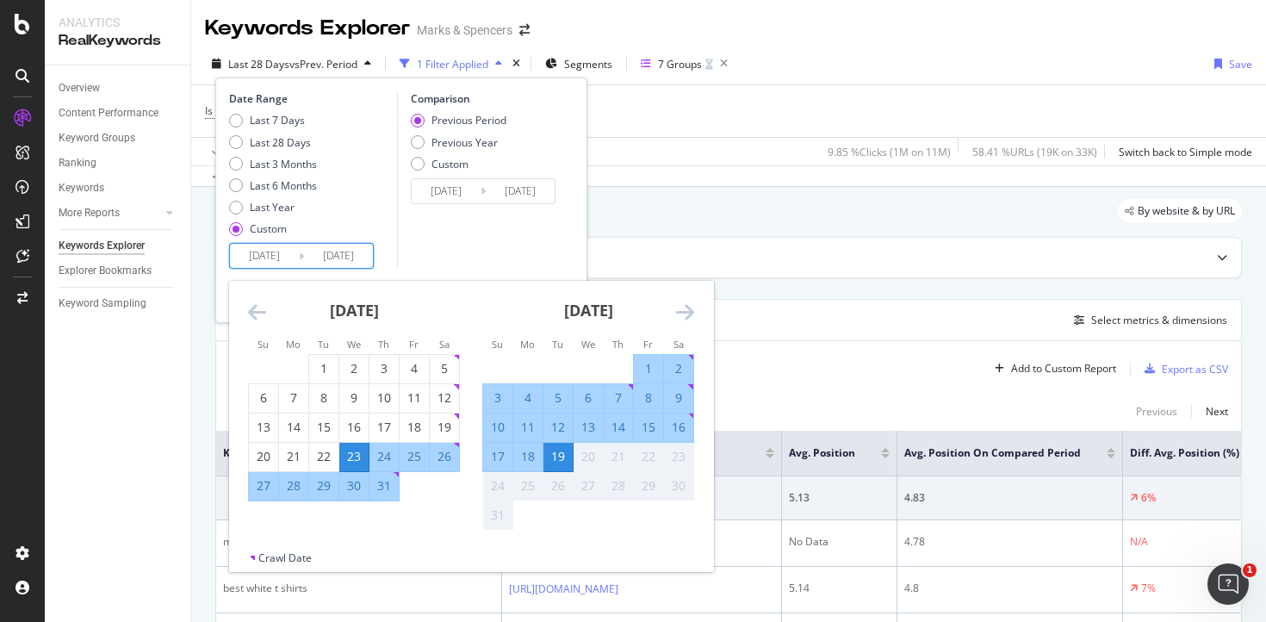
click at [290, 252] on input "[DATE]" at bounding box center [264, 256] width 69 height 24
click at [256, 311] on icon "Move backward to switch to the previous month." at bounding box center [257, 311] width 18 height 21
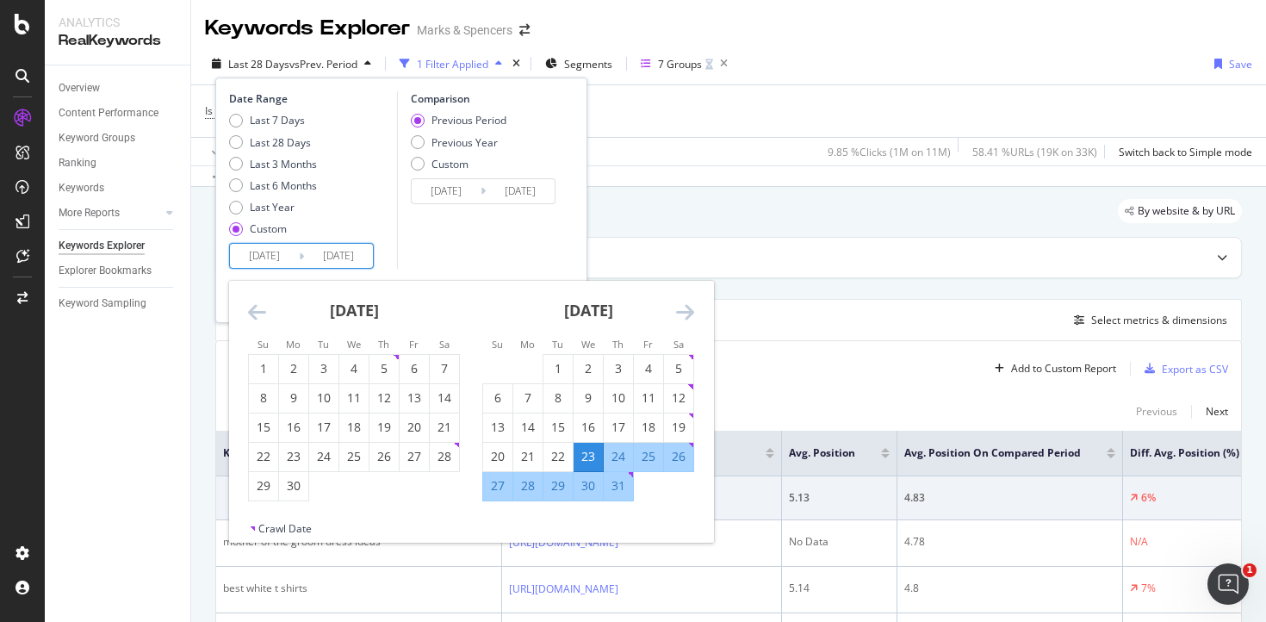
click at [257, 311] on icon "Move backward to switch to the previous month." at bounding box center [257, 311] width 18 height 21
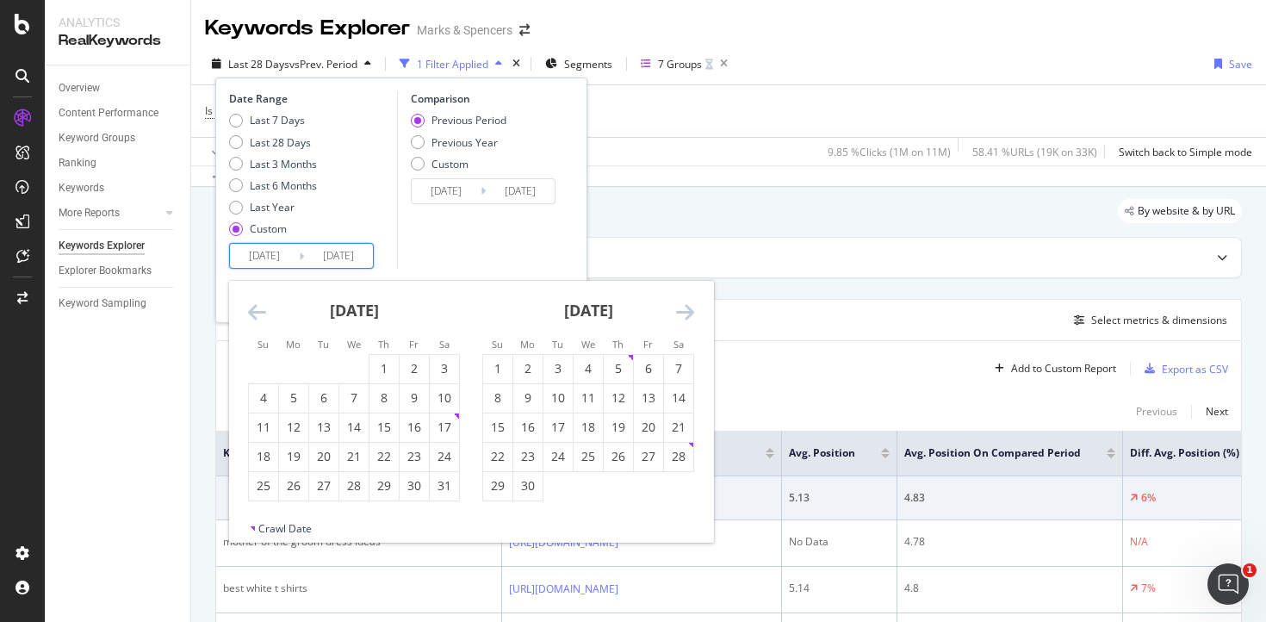
click at [257, 311] on icon "Move backward to switch to the previous month." at bounding box center [257, 311] width 18 height 21
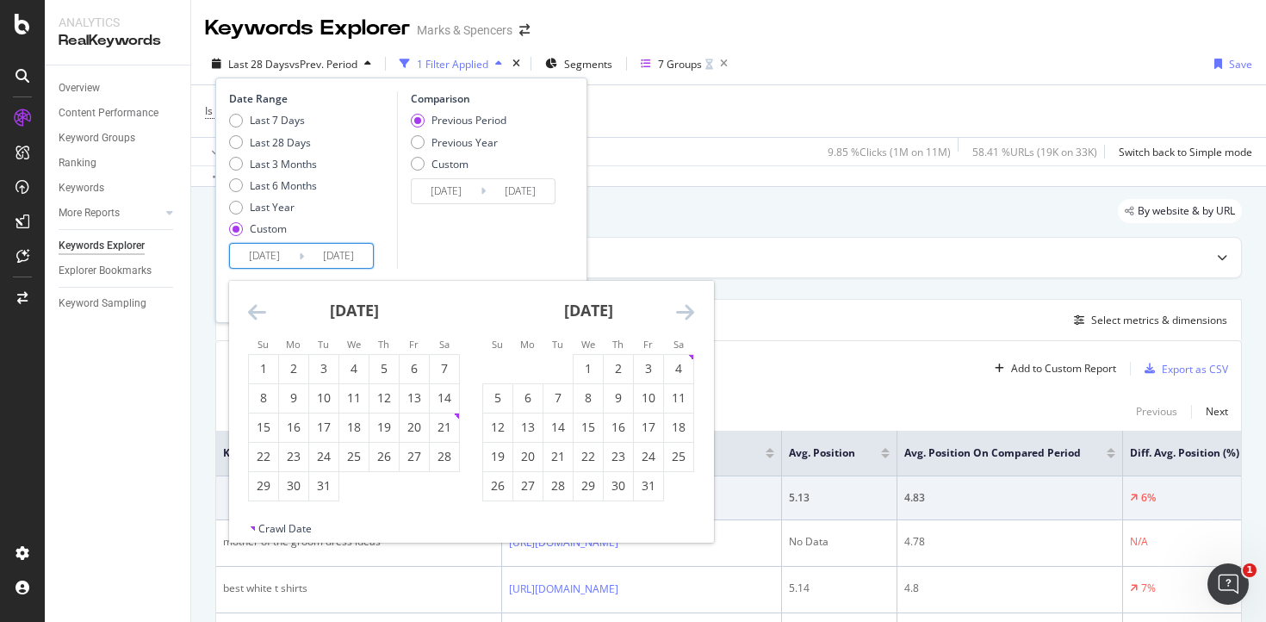
click at [257, 311] on icon "Move backward to switch to the previous month." at bounding box center [257, 311] width 18 height 21
click at [683, 312] on icon "Move forward to switch to the next month." at bounding box center [685, 311] width 18 height 21
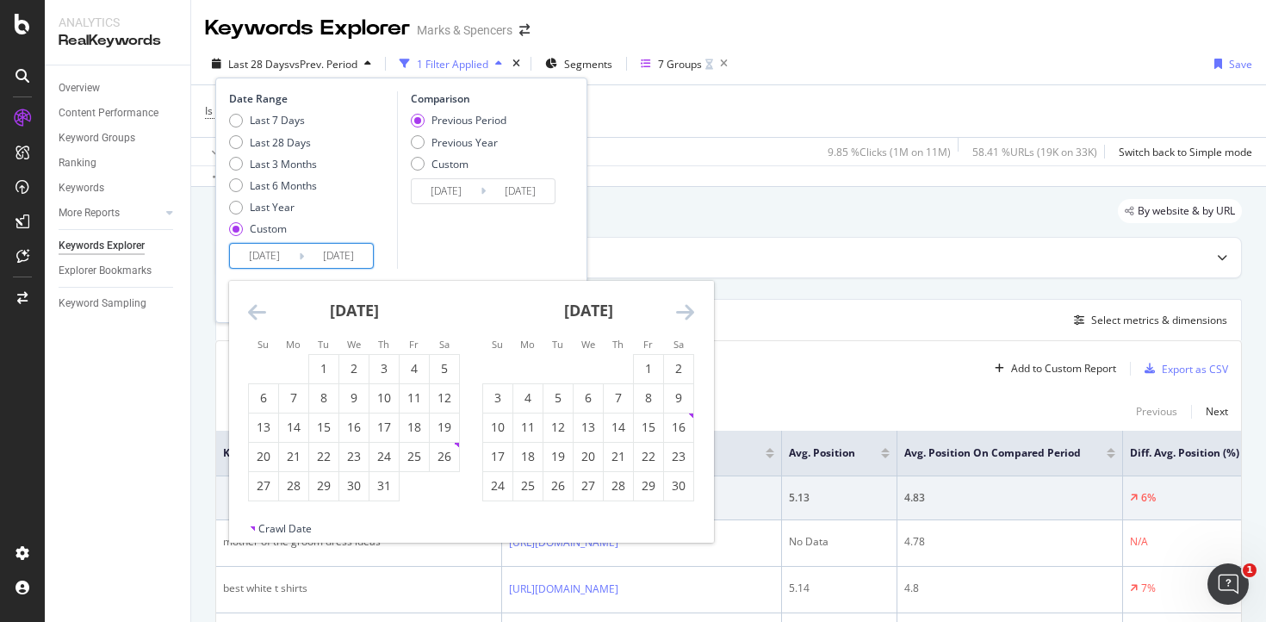
click at [683, 312] on icon "Move forward to switch to the next month." at bounding box center [685, 311] width 18 height 21
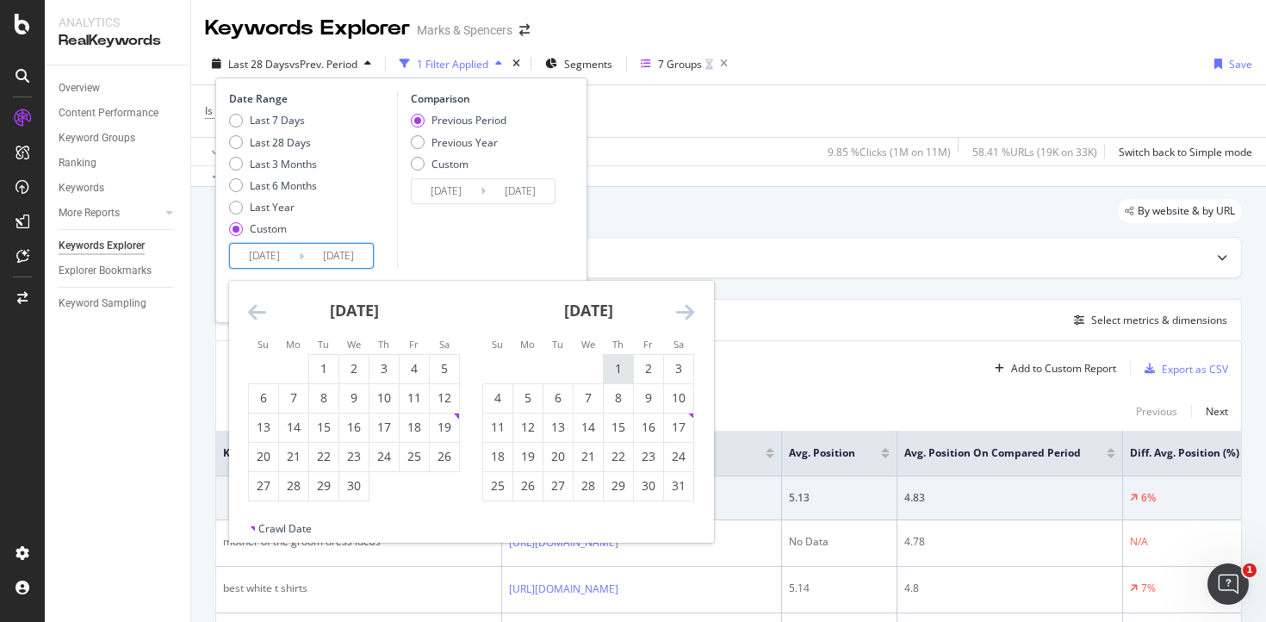
click at [617, 369] on div "1" at bounding box center [618, 368] width 29 height 17
type input "[DATE]"
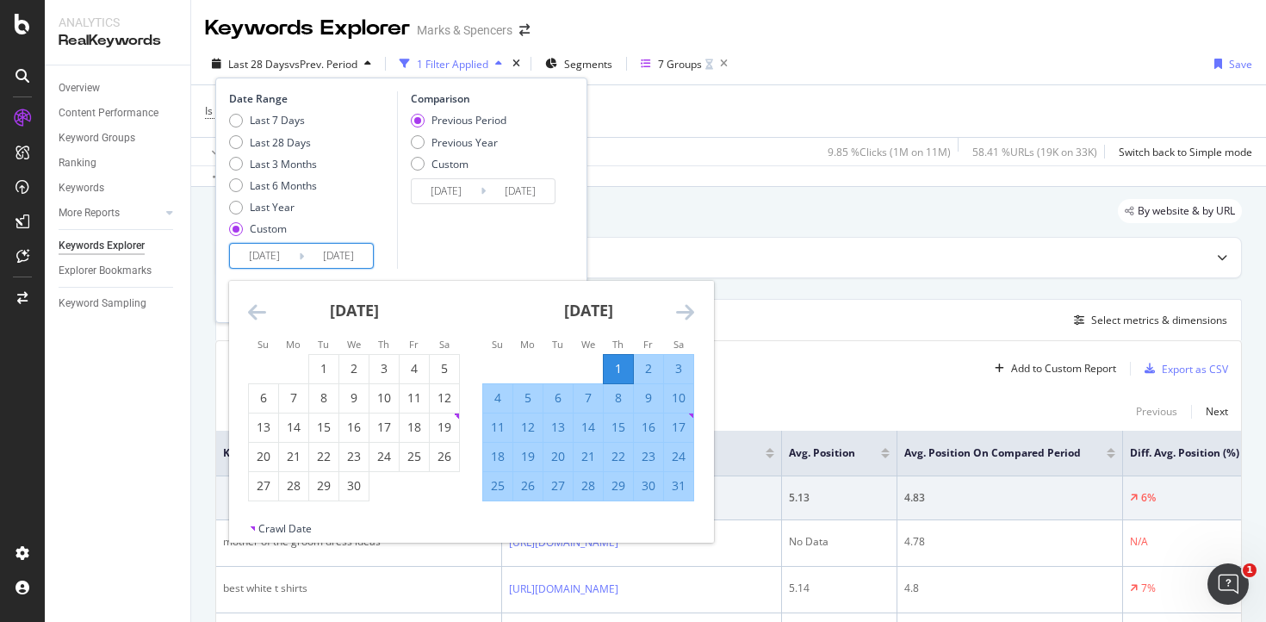
click at [351, 255] on input "[DATE]" at bounding box center [338, 256] width 69 height 24
type input "[DATE]"
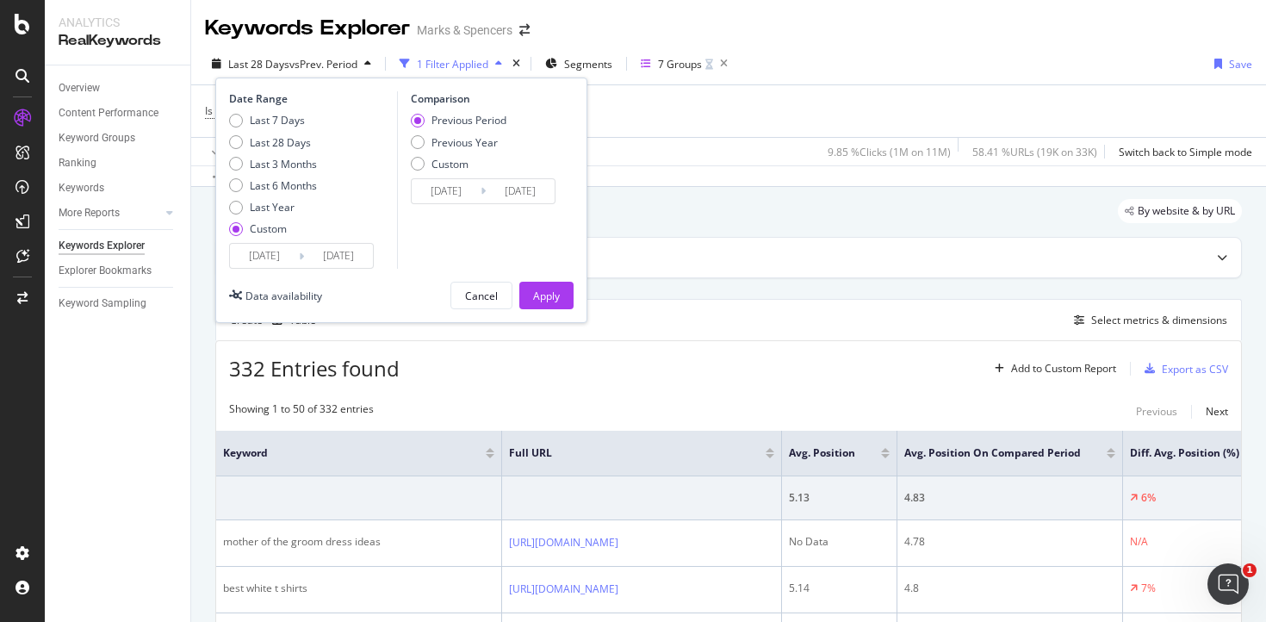
type input "[DATE]"
click at [267, 257] on input "[DATE]" at bounding box center [264, 256] width 69 height 24
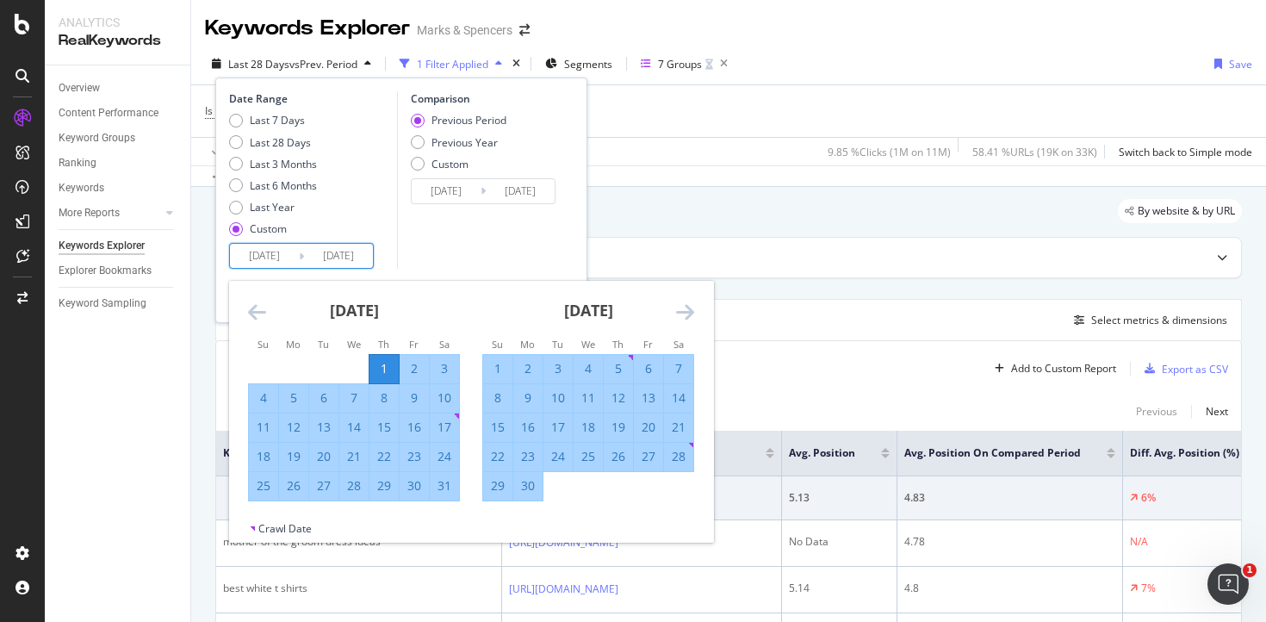
click at [260, 255] on input "[DATE]" at bounding box center [264, 256] width 69 height 24
drag, startPoint x: 294, startPoint y: 258, endPoint x: 208, endPoint y: 258, distance: 85.3
click at [208, 258] on div "Keywords Explorer Marks & [PERSON_NAME] Last 28 Days vs Prev. Period 1 Filter A…" at bounding box center [728, 311] width 1075 height 622
drag, startPoint x: 290, startPoint y: 255, endPoint x: 236, endPoint y: 252, distance: 54.4
click at [236, 252] on input "[DATE]" at bounding box center [264, 256] width 69 height 24
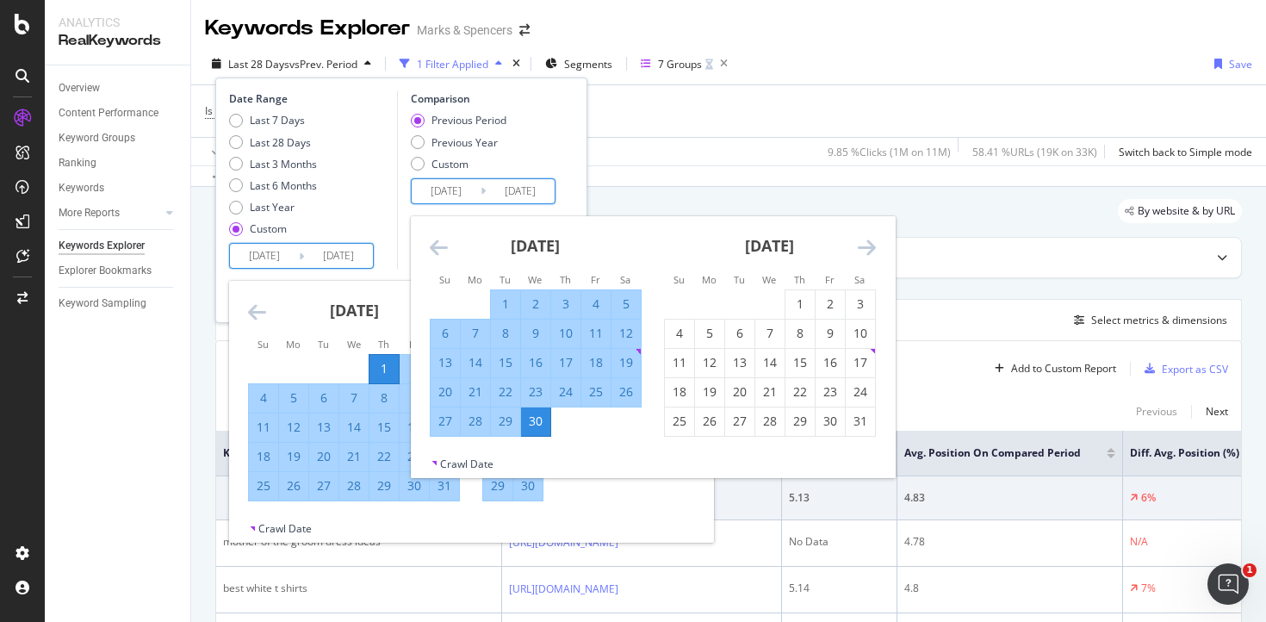
click at [456, 189] on input "[DATE]" at bounding box center [446, 191] width 69 height 24
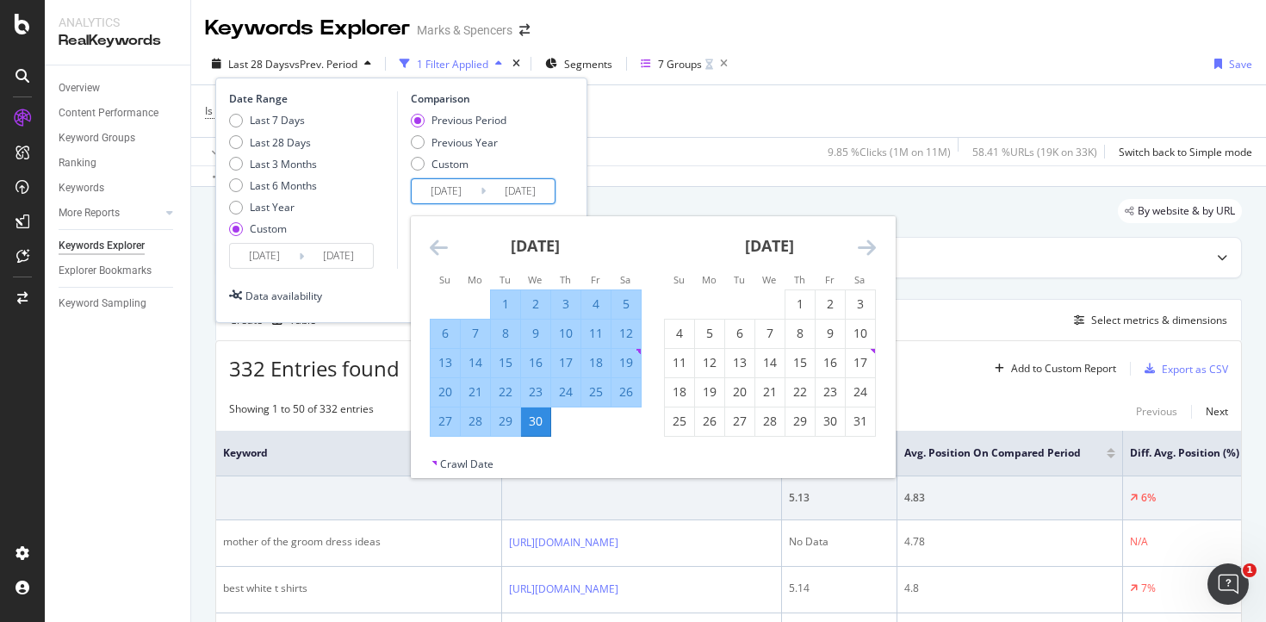
drag, startPoint x: 474, startPoint y: 189, endPoint x: 390, endPoint y: 188, distance: 83.6
click at [390, 188] on div "Date Range Last 7 Days Last 28 Days Last 3 Months Last 6 Months Last Year Custo…" at bounding box center [401, 179] width 345 height 177
paste input "5/01"
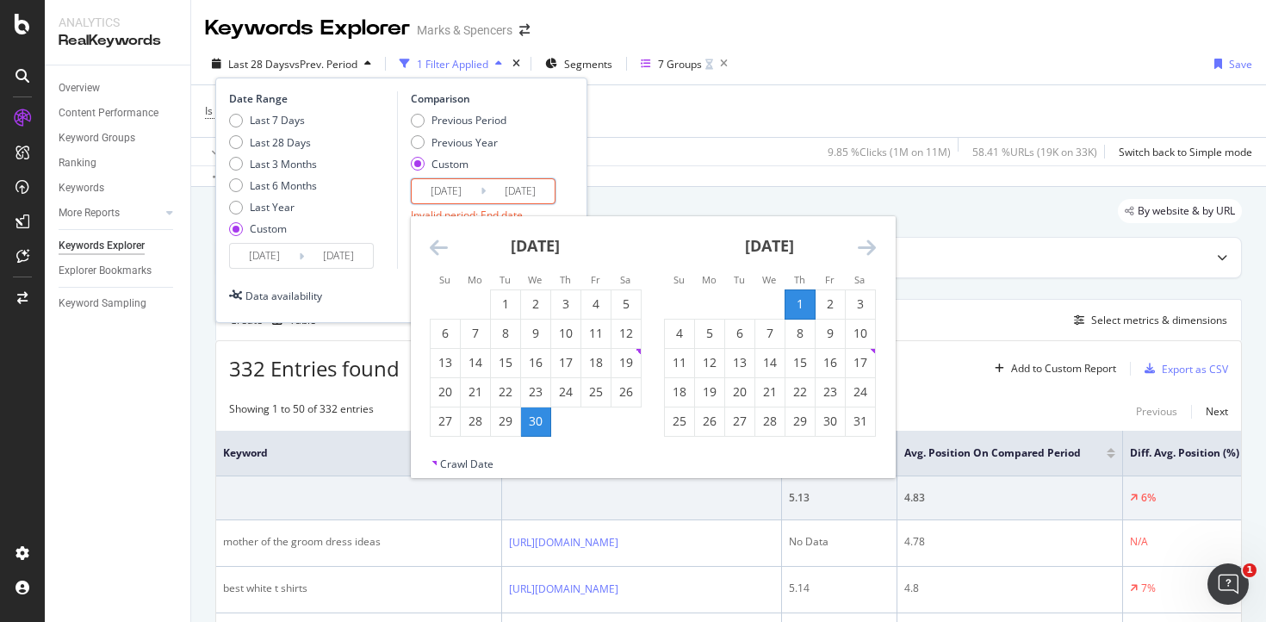
click at [442, 189] on input "[DATE]" at bounding box center [446, 191] width 69 height 24
type input "[DATE]"
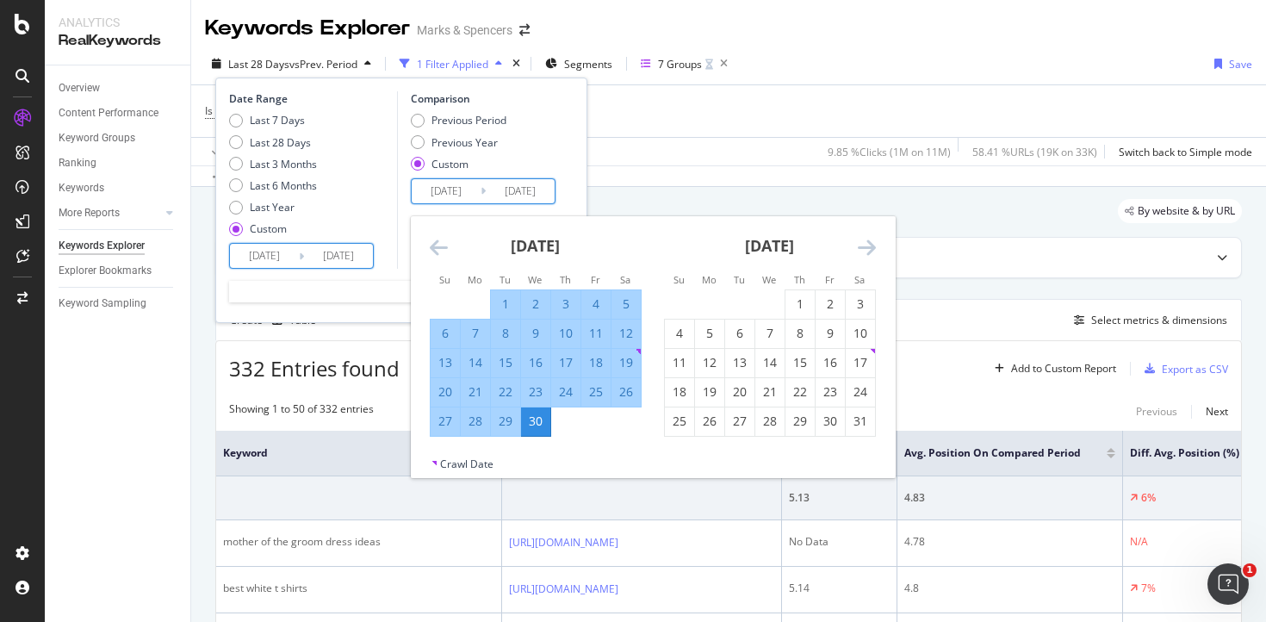
drag, startPoint x: 332, startPoint y: 260, endPoint x: 319, endPoint y: 261, distance: 12.9
click at [332, 260] on input "[DATE]" at bounding box center [338, 256] width 69 height 24
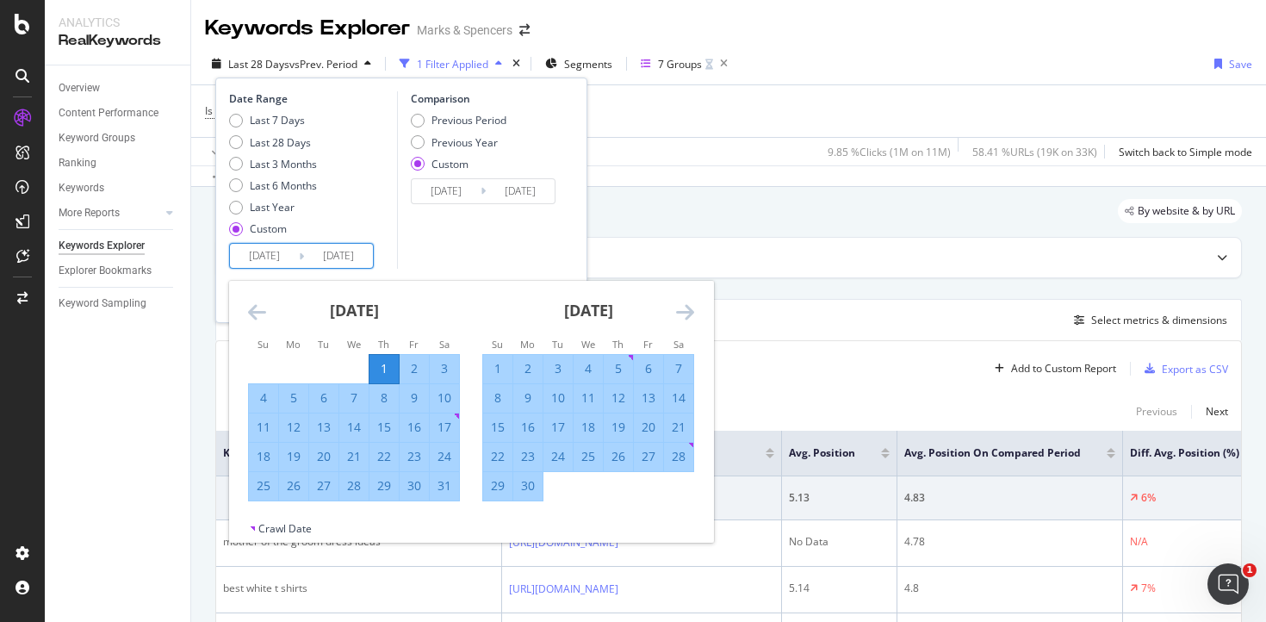
drag, startPoint x: 314, startPoint y: 258, endPoint x: 377, endPoint y: 262, distance: 63.9
click at [377, 262] on div "Date Range Last 7 Days Last 28 Days Last 3 Months Last 6 Months Last Year Custo…" at bounding box center [311, 179] width 164 height 177
click at [505, 198] on input "[DATE]" at bounding box center [520, 191] width 69 height 24
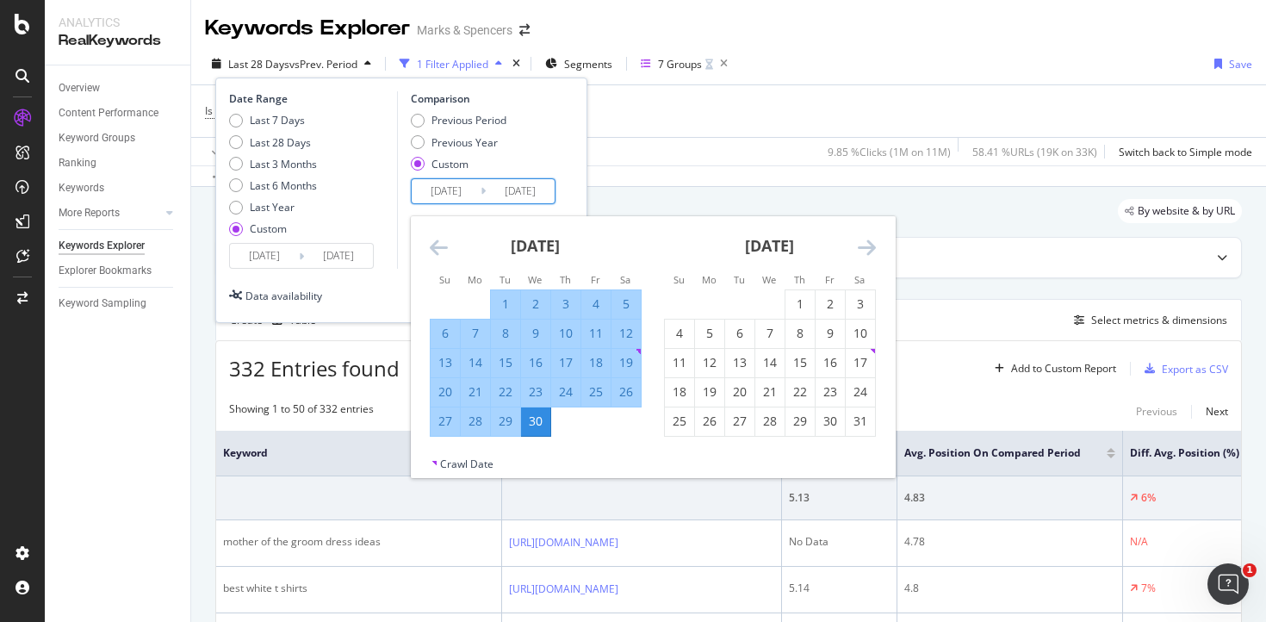
drag, startPoint x: 493, startPoint y: 189, endPoint x: 589, endPoint y: 189, distance: 96.5
click at [589, 189] on div "Keywords Explorer Marks & [PERSON_NAME] Last 28 Days vs Prev. Period 1 Filter A…" at bounding box center [728, 311] width 1075 height 622
paste input "7/31"
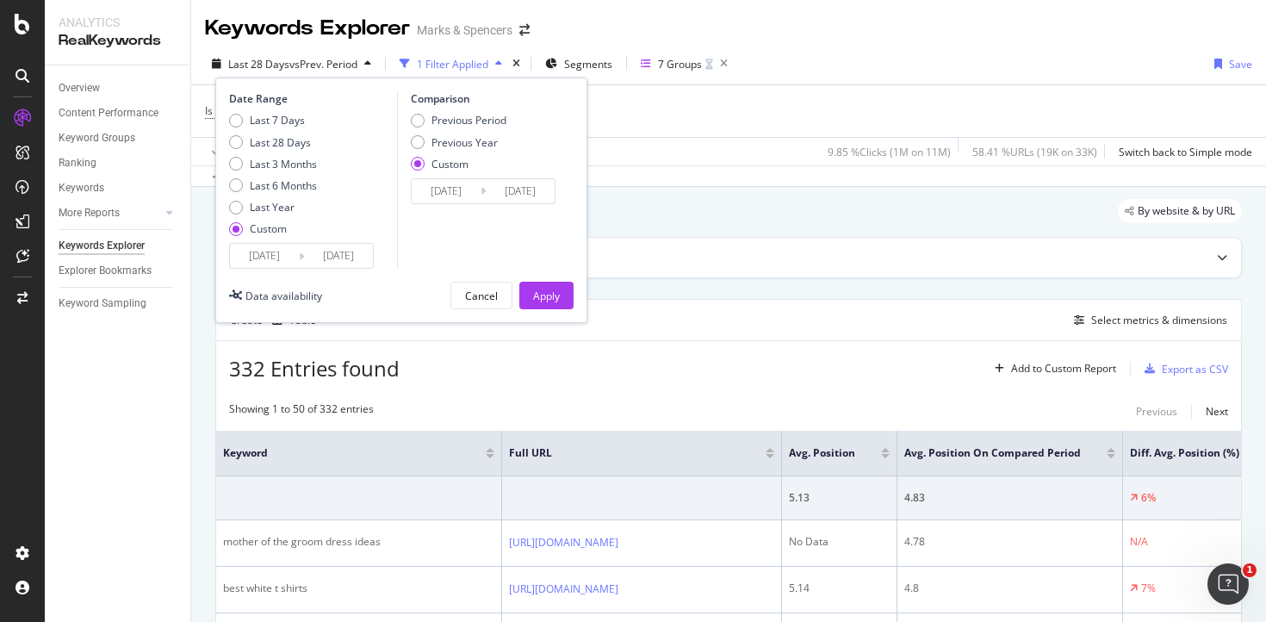
click at [512, 189] on input "[DATE]" at bounding box center [520, 191] width 69 height 24
type input "[DATE]"
click at [506, 226] on div "Comparison Previous Period Previous Year Custom [DATE] Navigate forward to inte…" at bounding box center [479, 179] width 164 height 177
click at [535, 284] on div "Apply" at bounding box center [546, 296] width 27 height 26
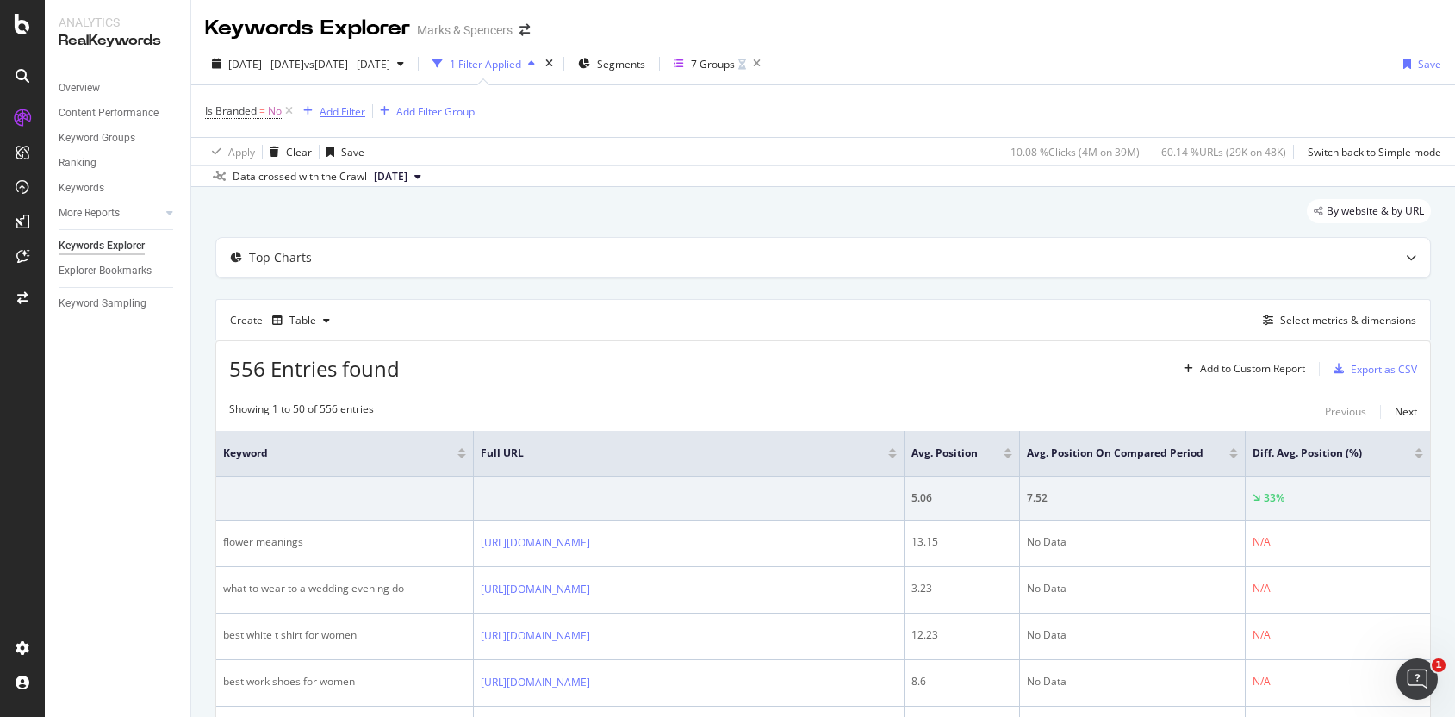
click at [338, 109] on div "Add Filter" at bounding box center [343, 111] width 46 height 15
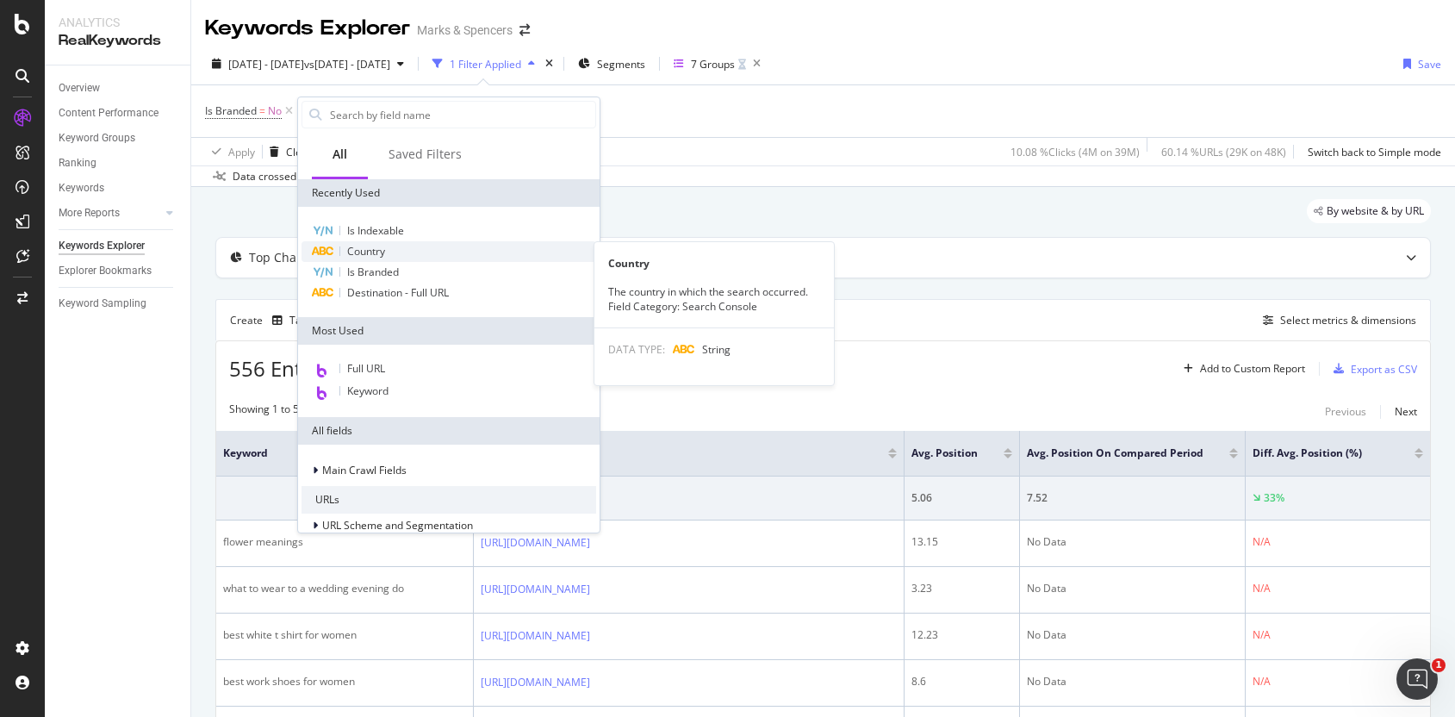
click at [390, 251] on div "Country" at bounding box center [448, 251] width 295 height 21
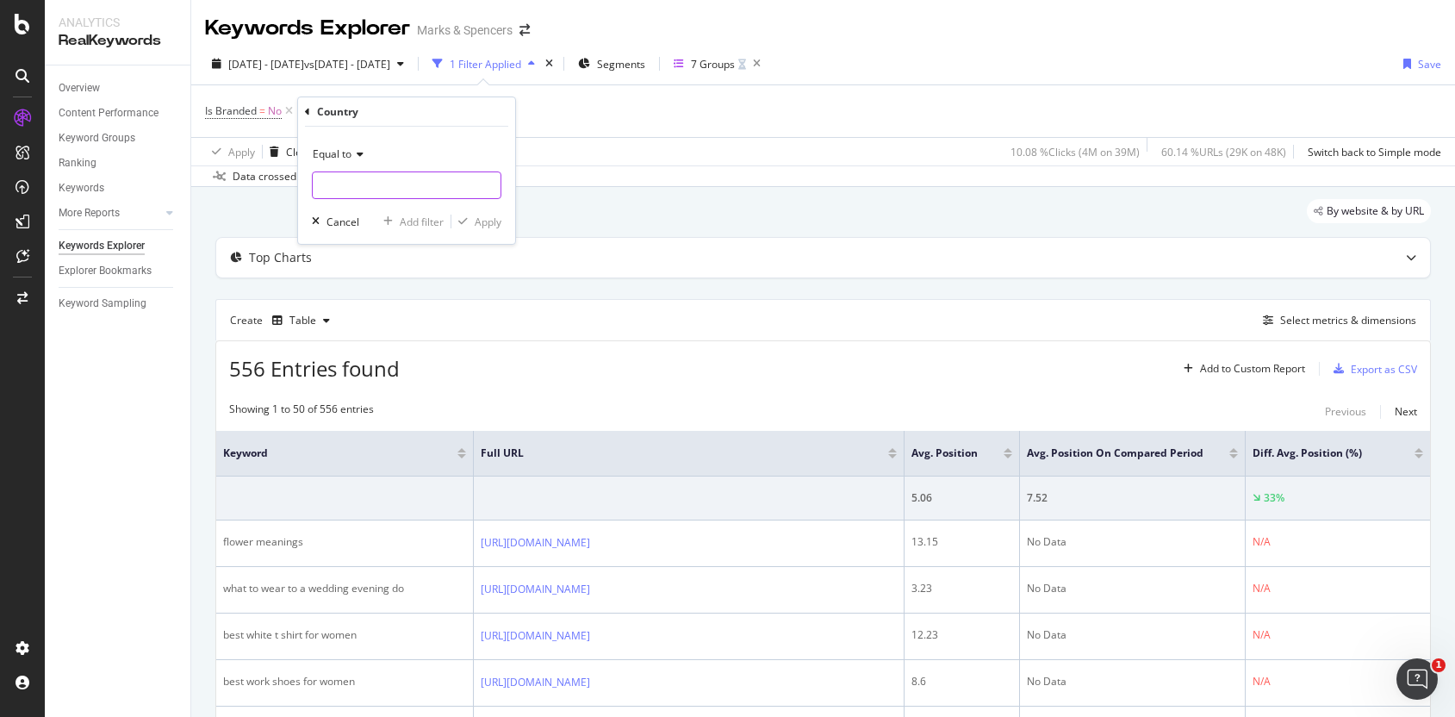
click at [363, 189] on input "text" at bounding box center [407, 185] width 188 height 28
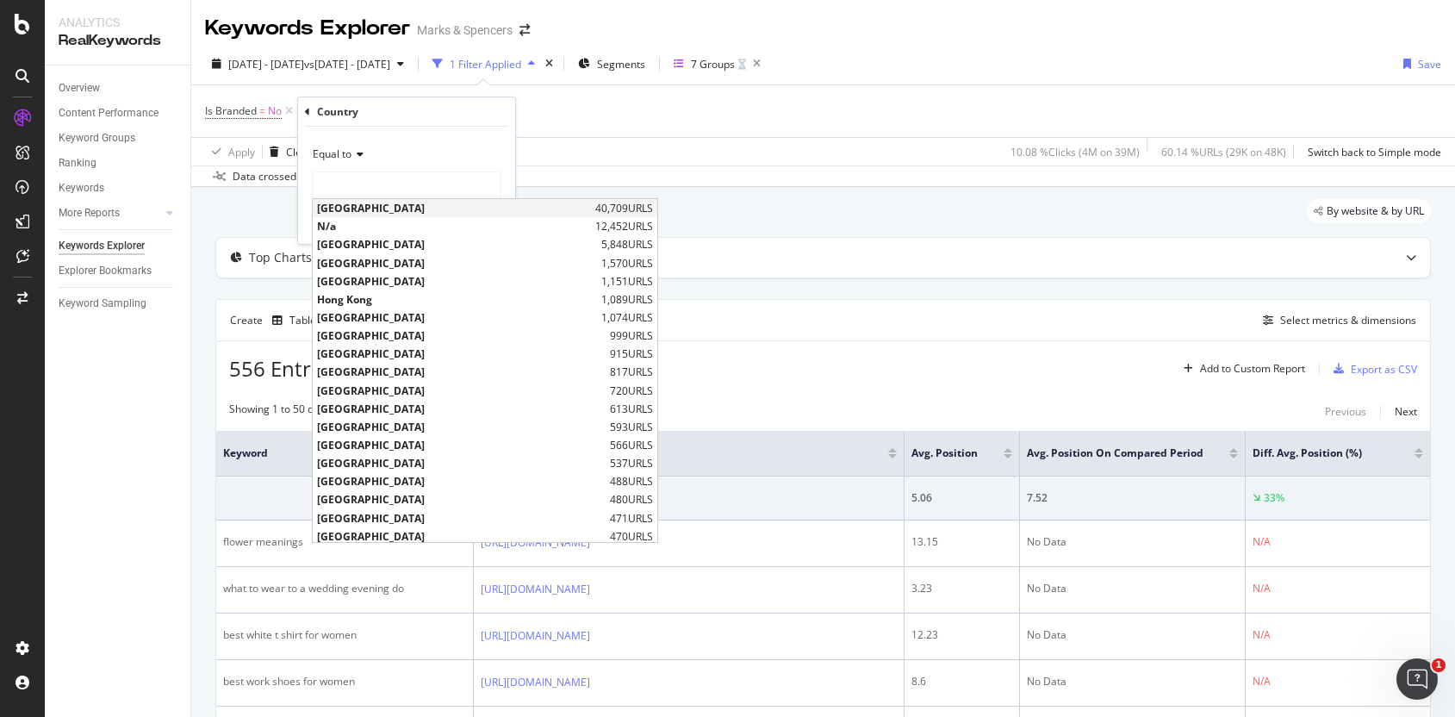
click at [370, 212] on span "[GEOGRAPHIC_DATA]" at bounding box center [454, 208] width 274 height 15
type input "[GEOGRAPHIC_DATA]"
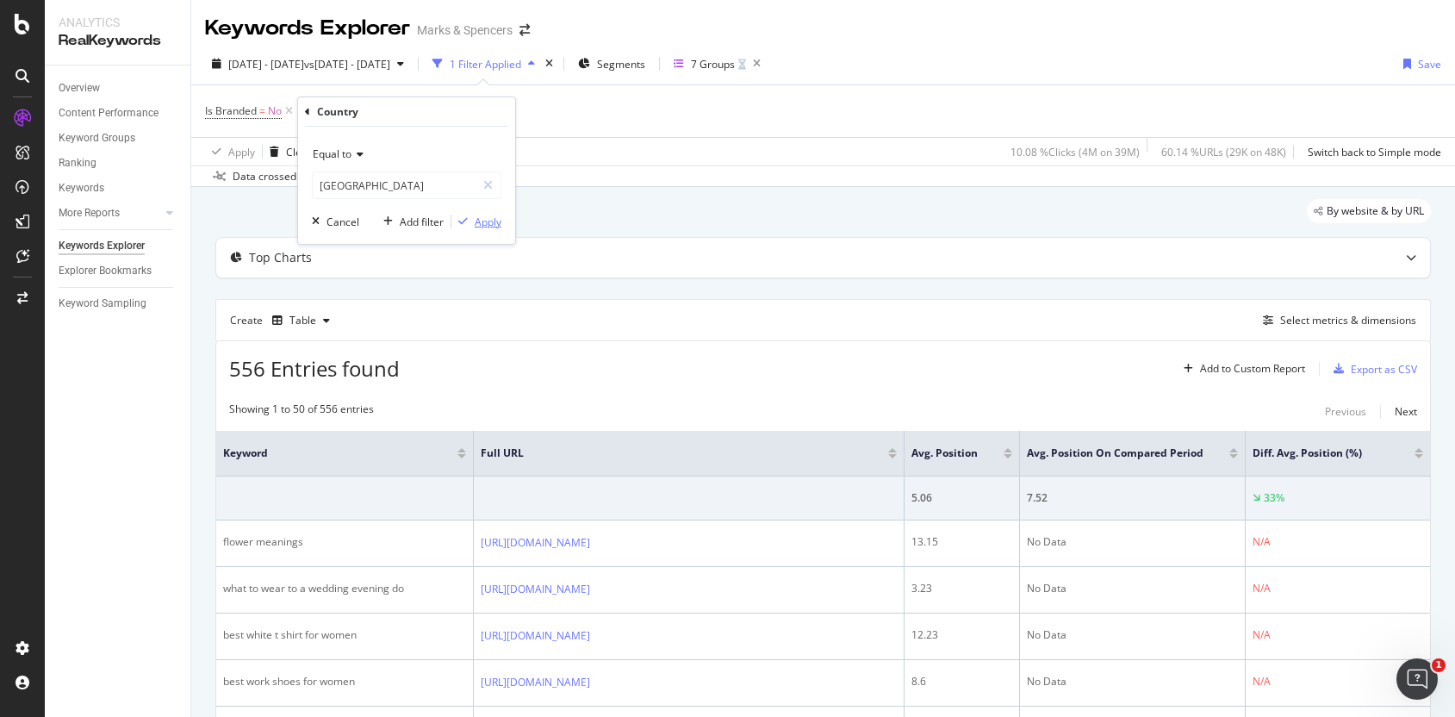
click at [487, 220] on div "Apply" at bounding box center [488, 221] width 27 height 15
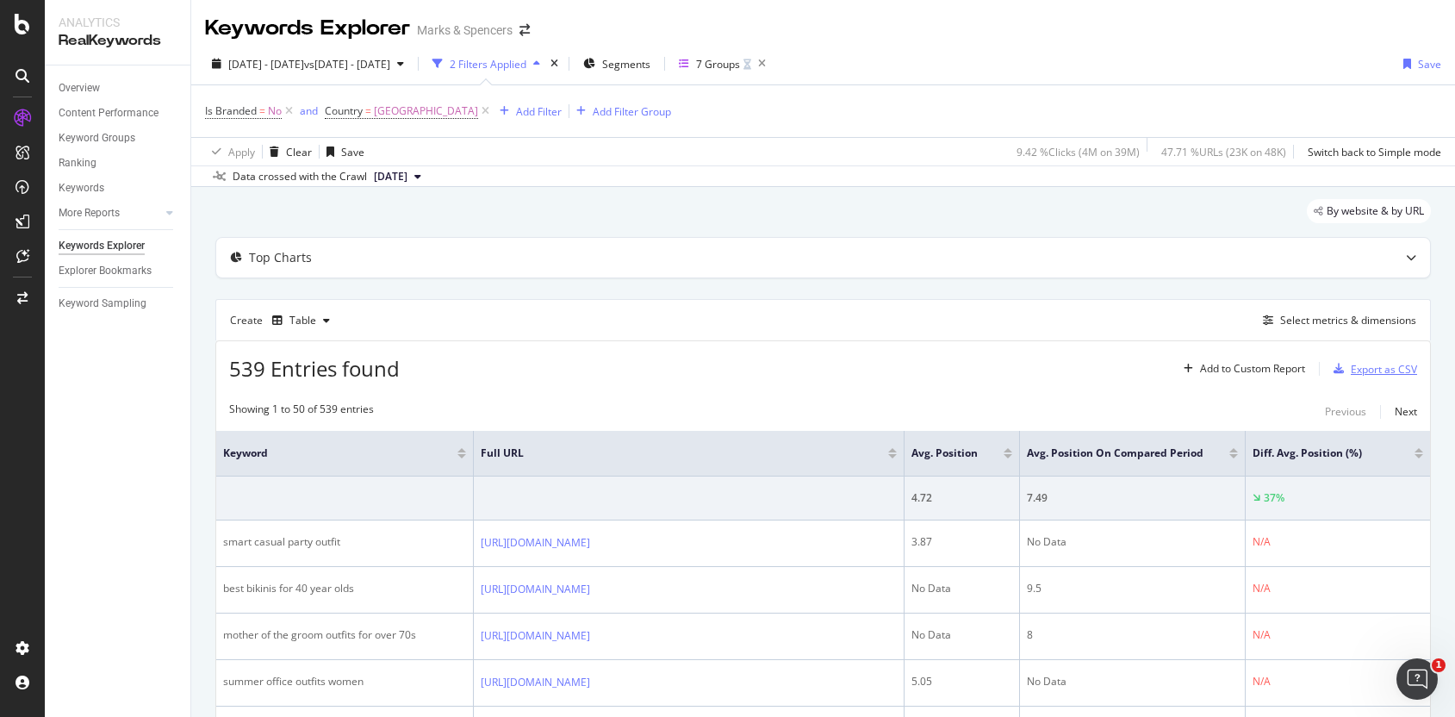
click at [1265, 363] on div "Export as CSV" at bounding box center [1384, 369] width 66 height 15
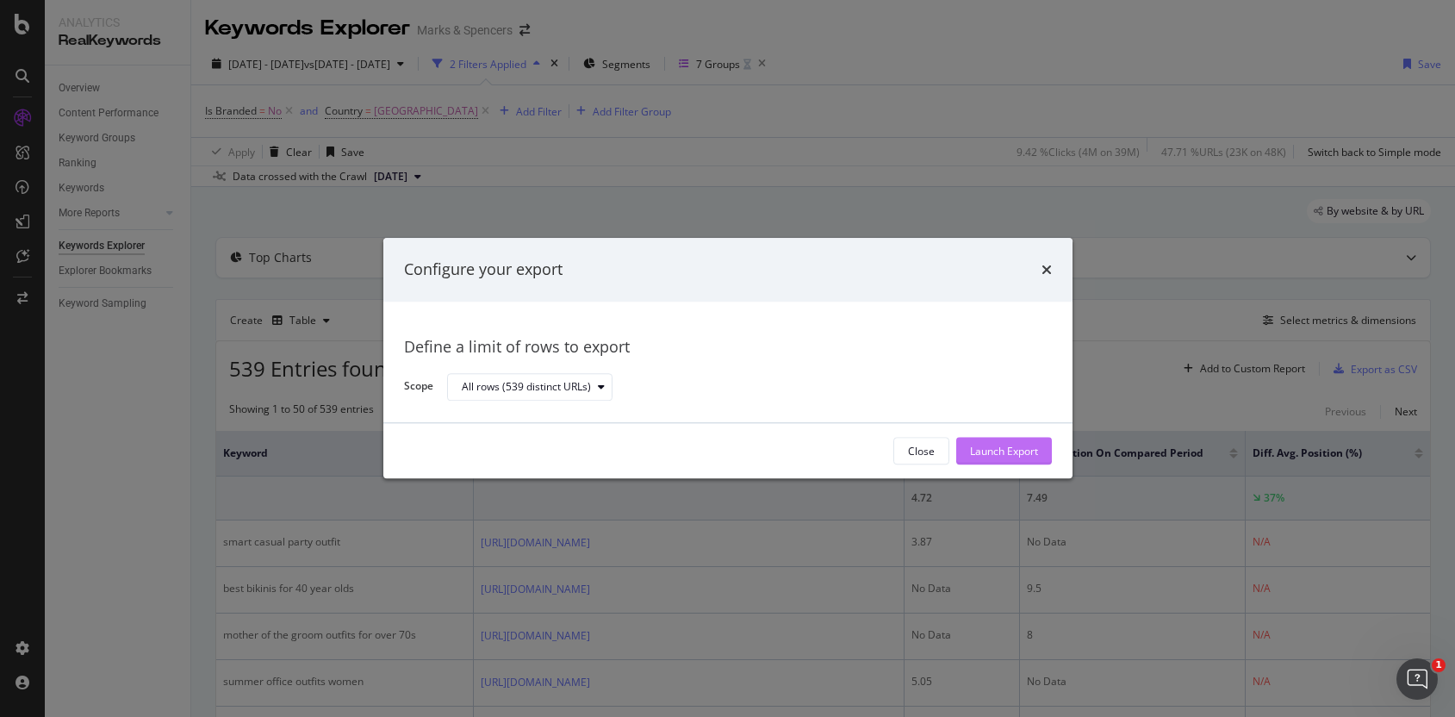
click at [1005, 451] on div "Launch Export" at bounding box center [1004, 451] width 68 height 15
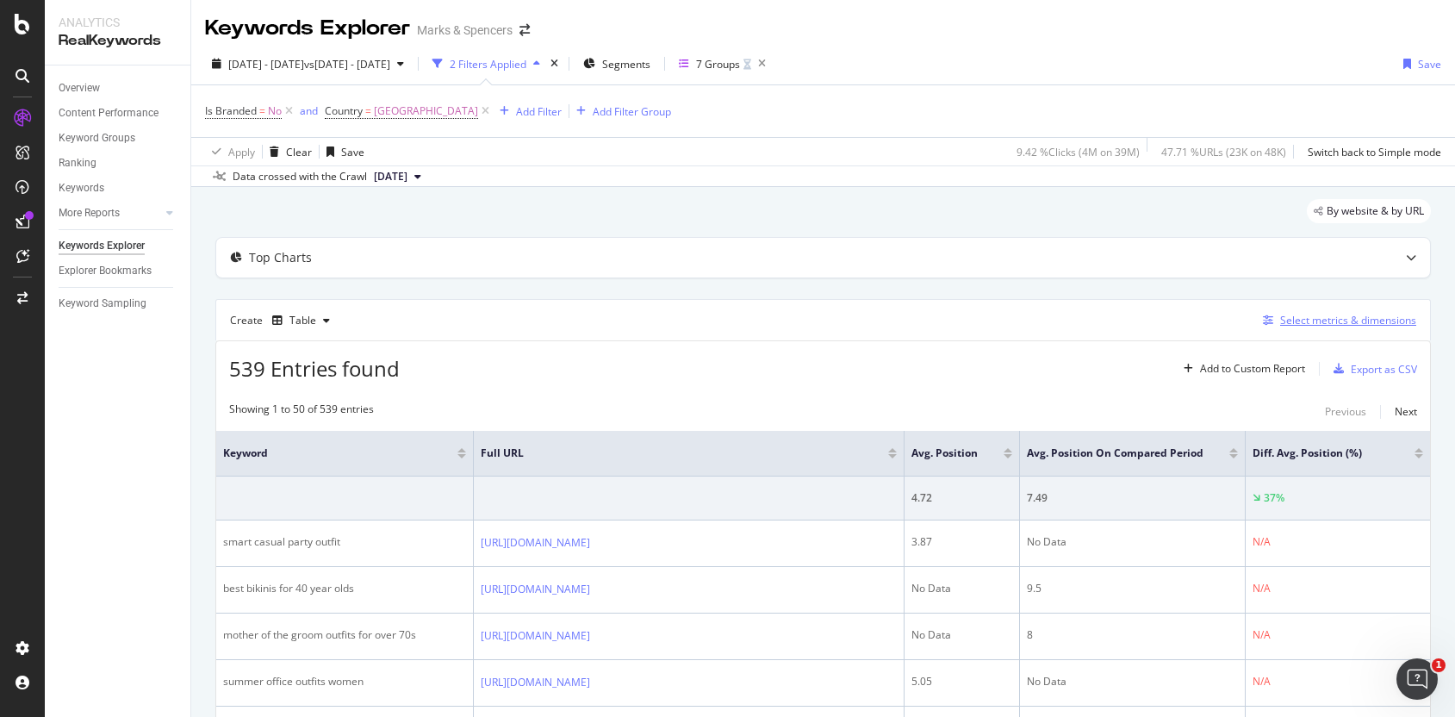
click at [1265, 314] on div "Select metrics & dimensions" at bounding box center [1348, 320] width 136 height 15
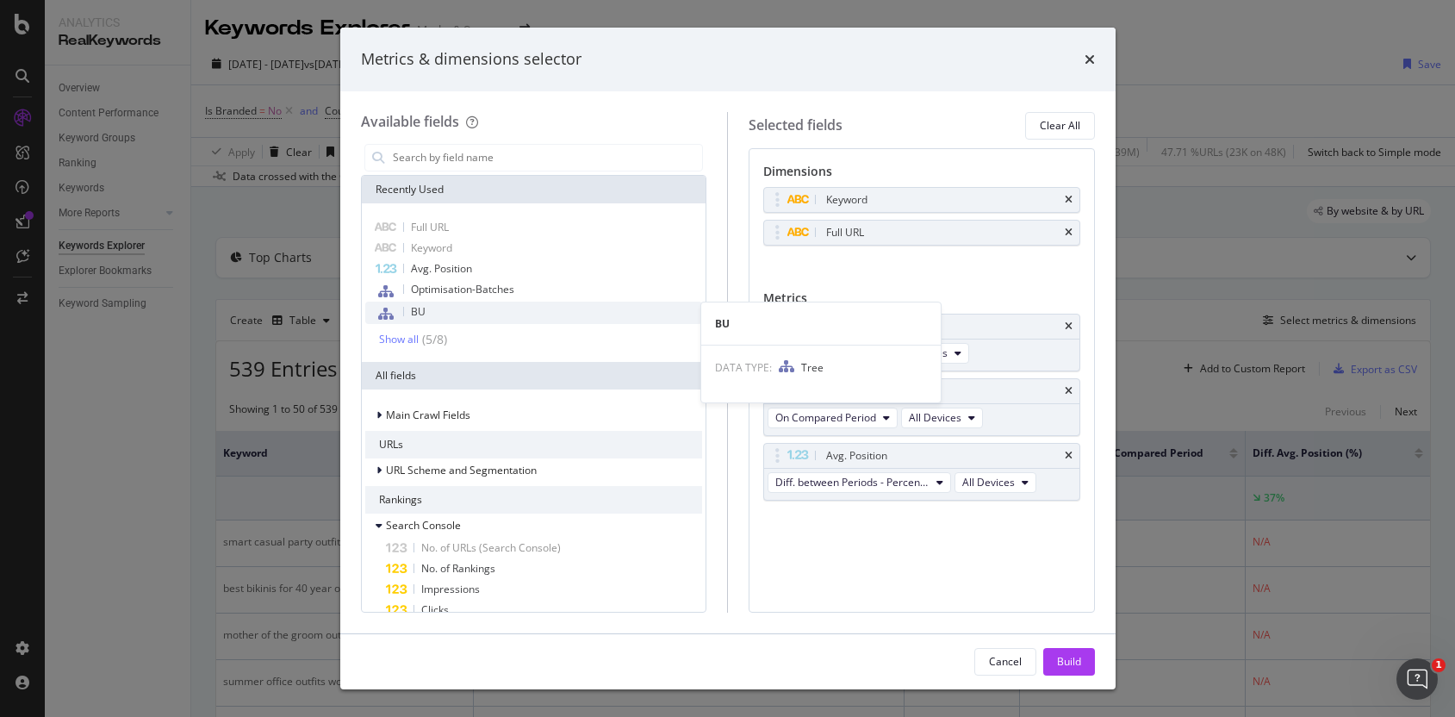
click at [444, 309] on div "BU" at bounding box center [534, 312] width 338 height 22
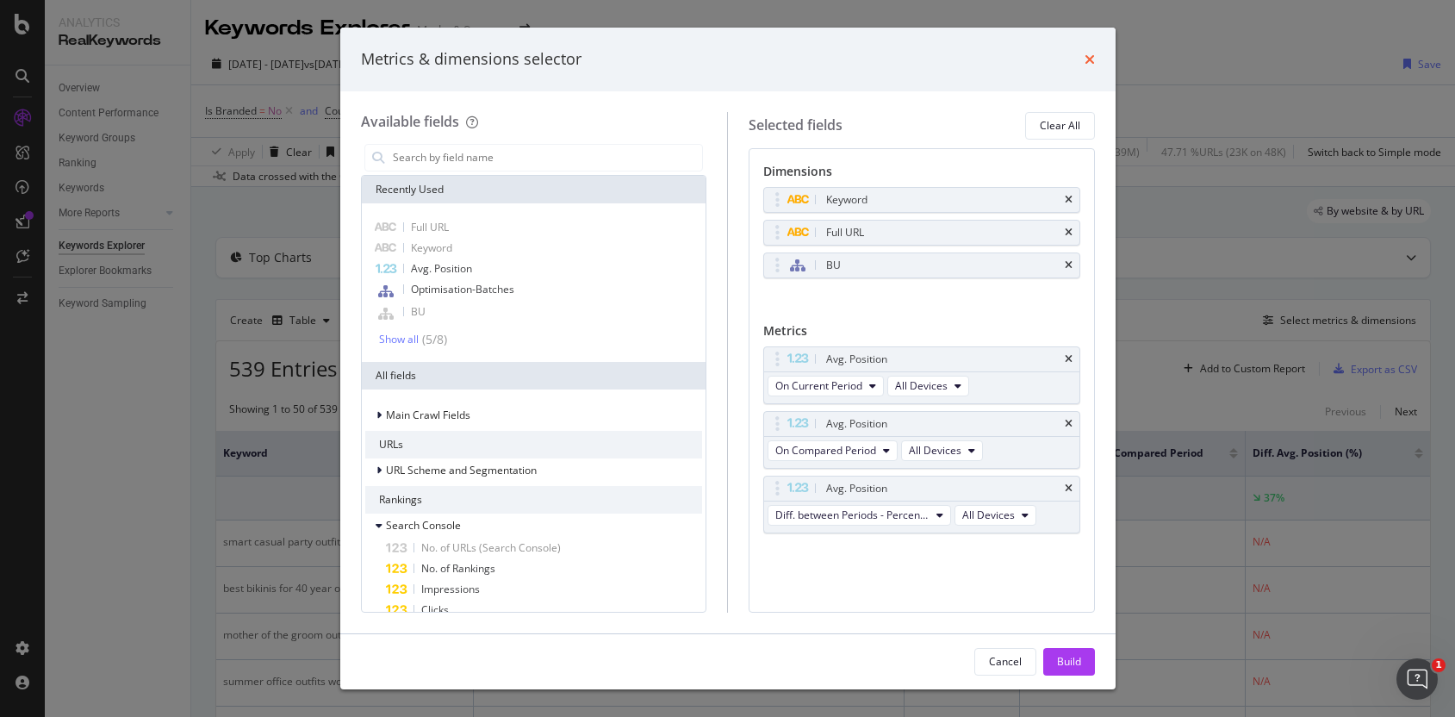
click at [1088, 61] on icon "times" at bounding box center [1089, 60] width 10 height 14
